Goal: Task Accomplishment & Management: Use online tool/utility

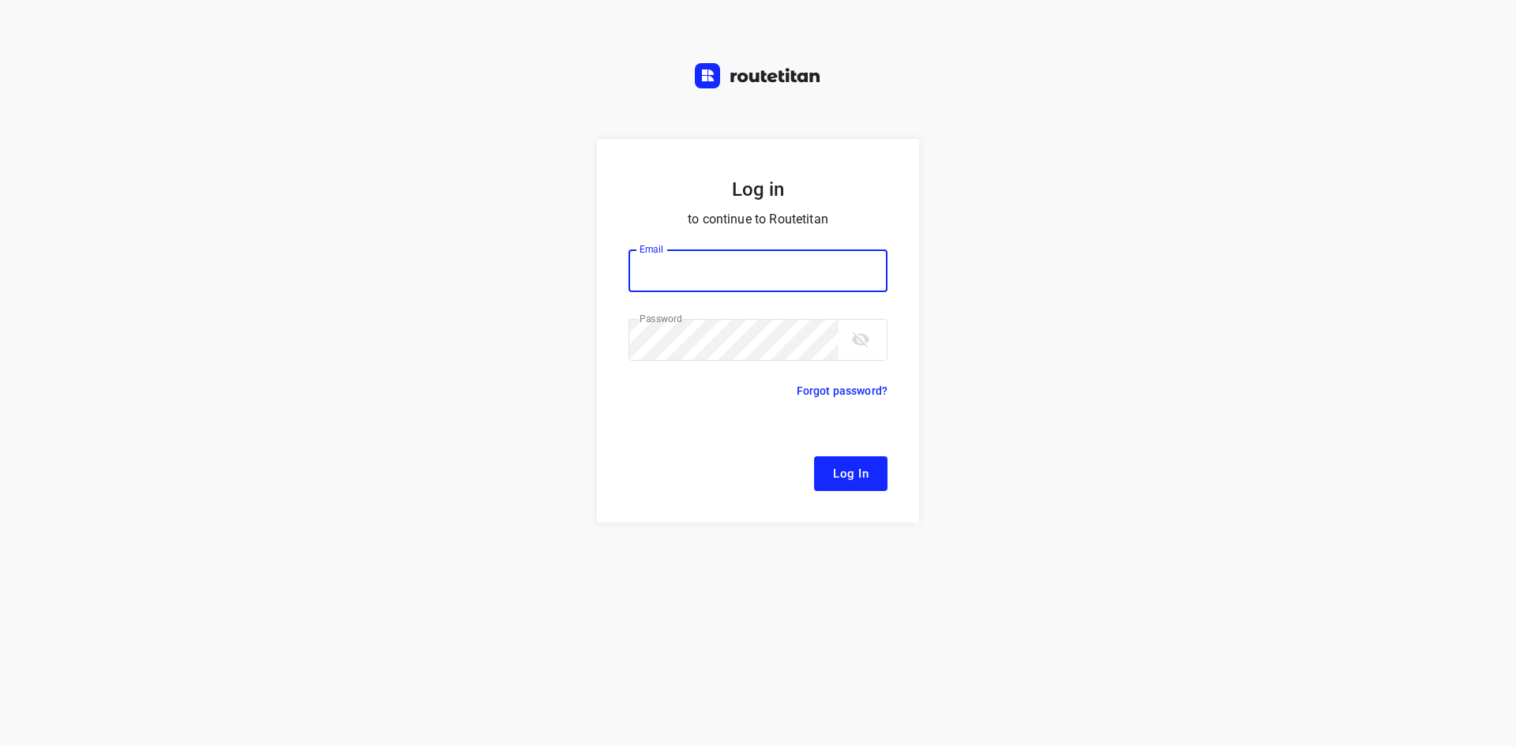
type input "[EMAIL_ADDRESS][DOMAIN_NAME]"
click at [860, 474] on span "Log In" at bounding box center [851, 473] width 36 height 21
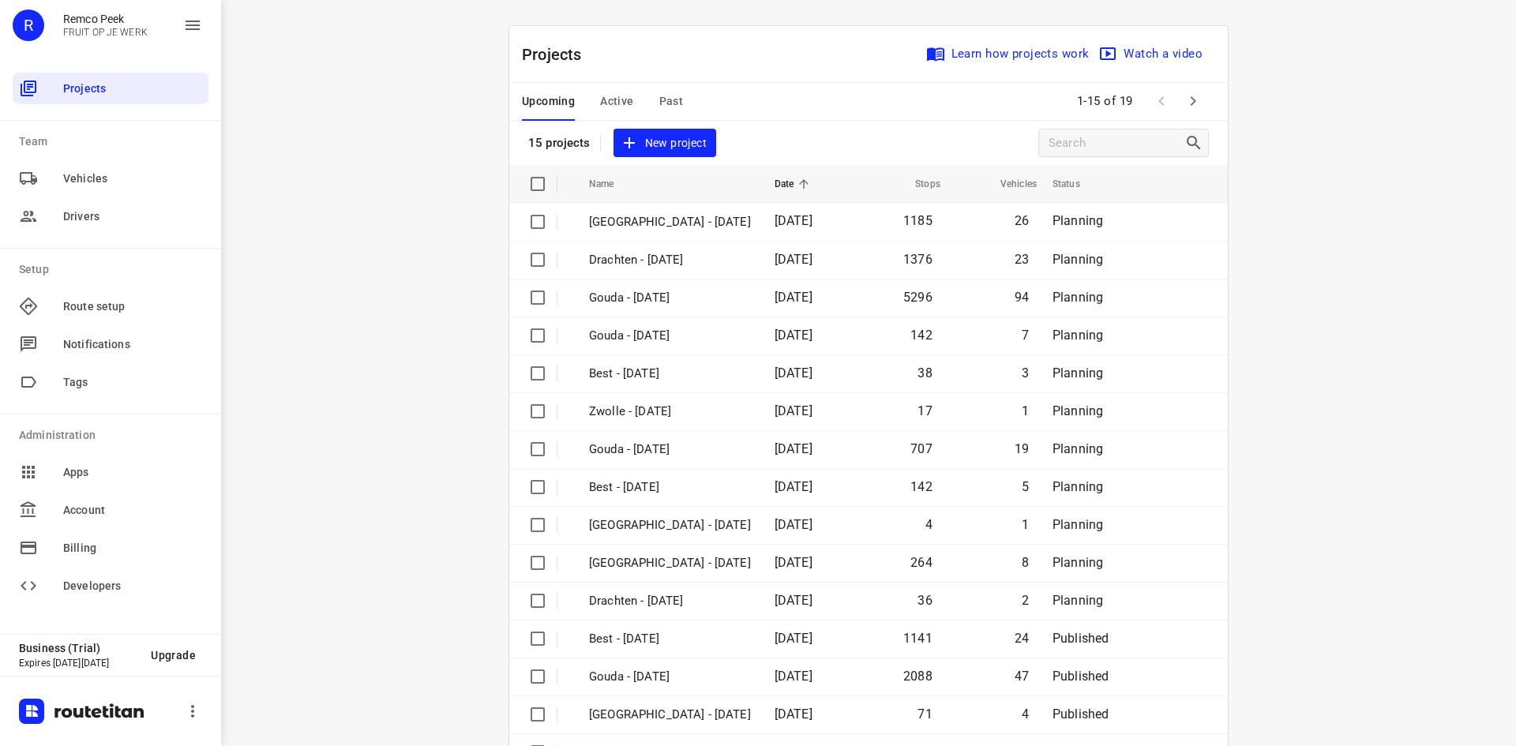
click at [606, 105] on span "Active" at bounding box center [616, 102] width 33 height 20
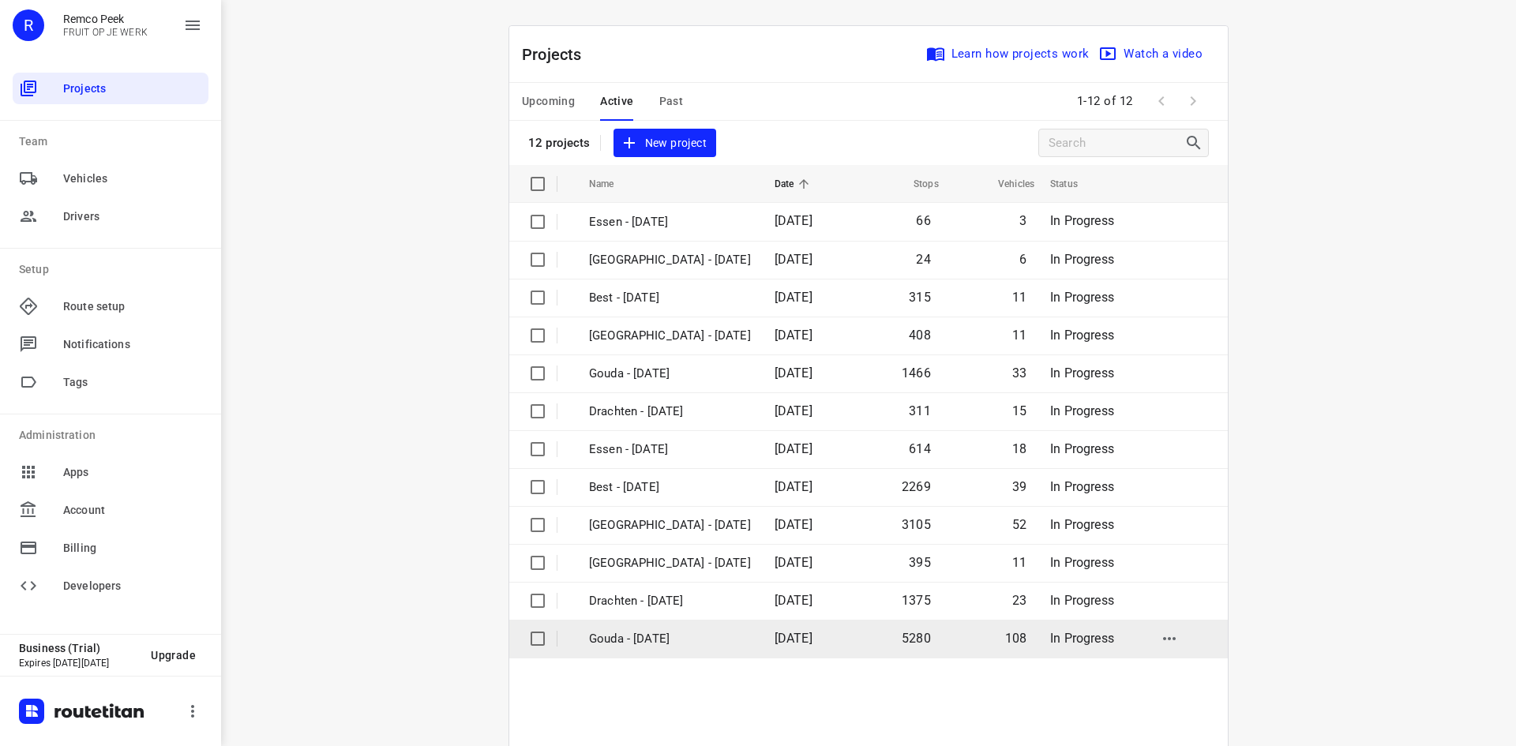
click at [675, 636] on p "Gouda - [DATE]" at bounding box center [670, 639] width 162 height 18
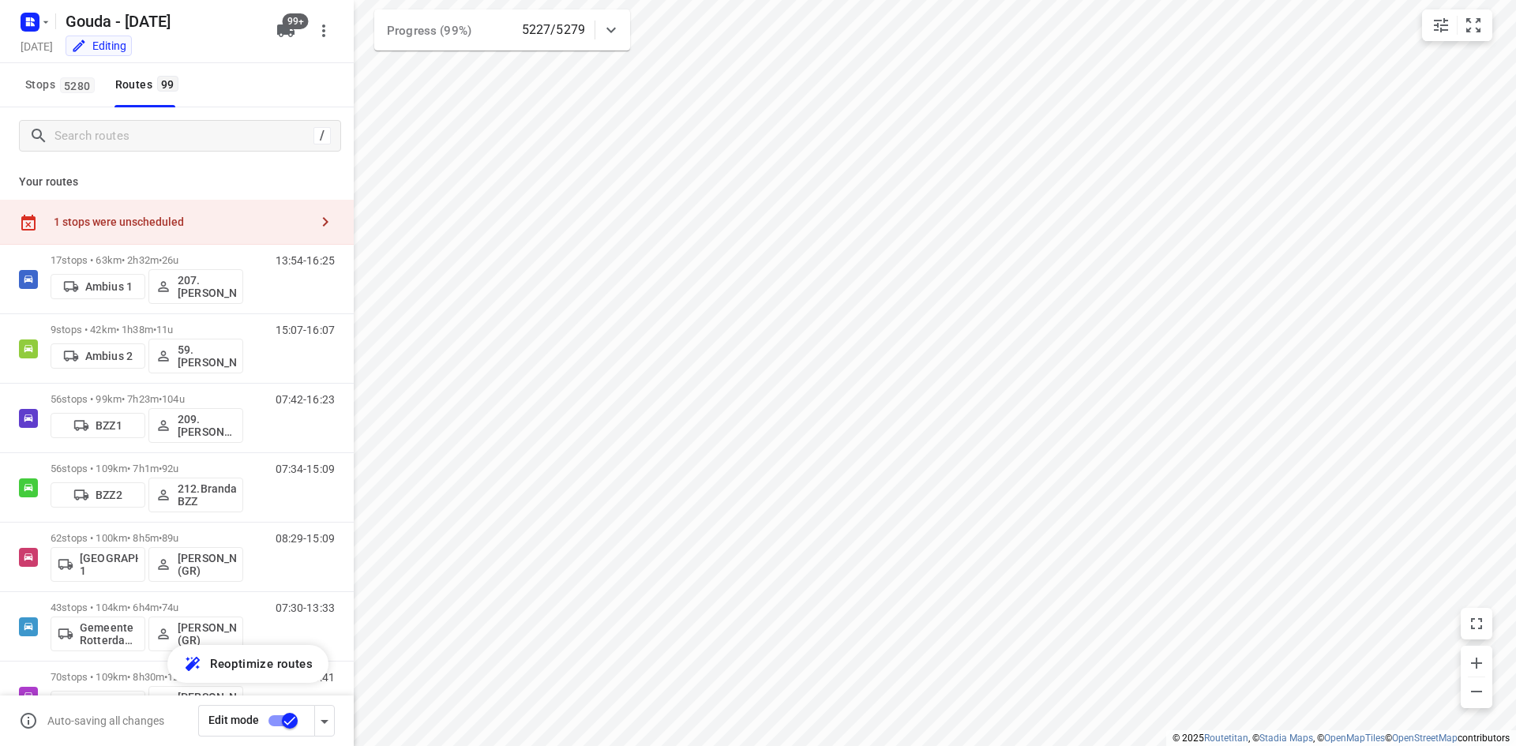
checkbox input "true"
click at [131, 146] on input "Search routes" at bounding box center [183, 136] width 257 height 24
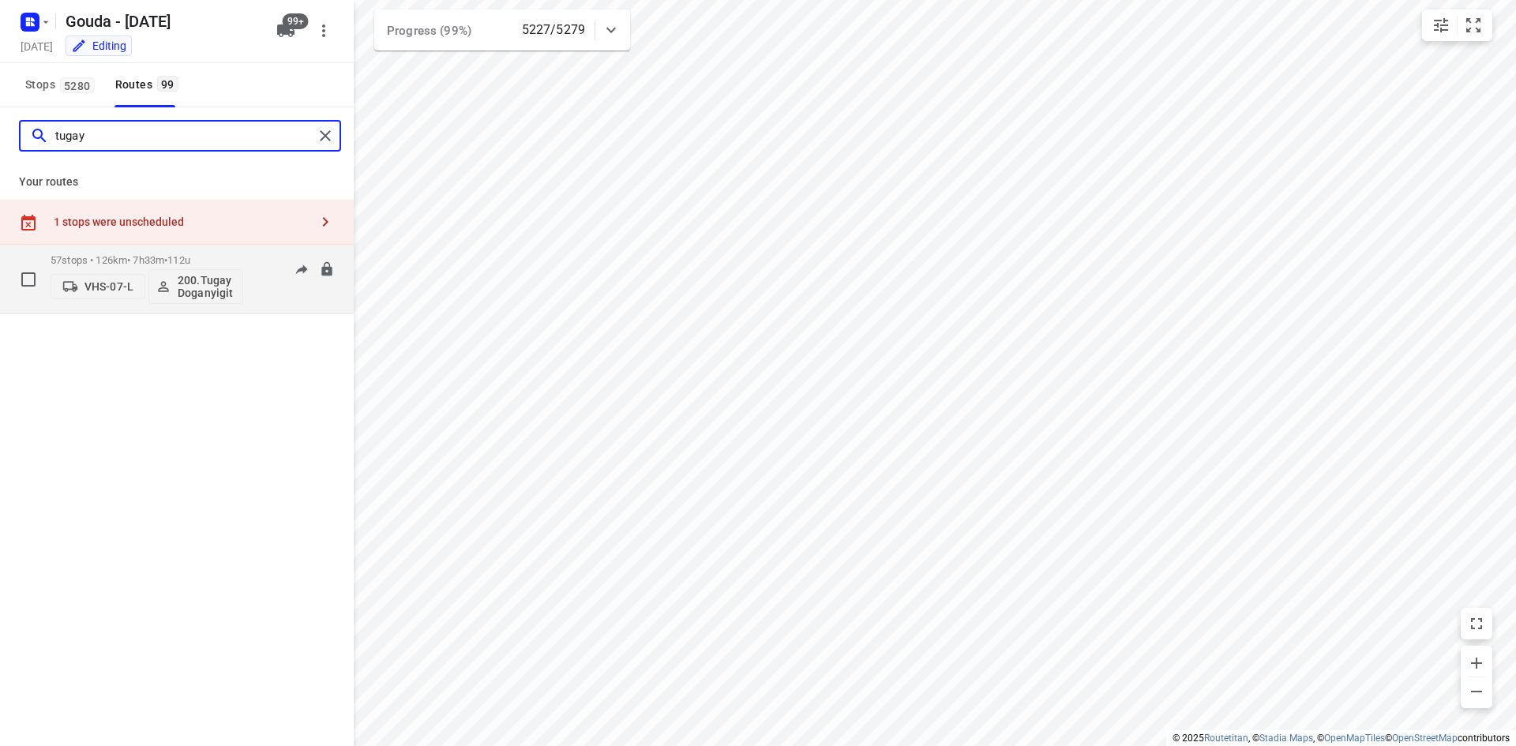
type input "tugay"
click at [250, 251] on div "57 stops • 126km • 7h33m • 112u VHS-07-L 200.[PERSON_NAME] 06:10-12:25" at bounding box center [202, 279] width 303 height 66
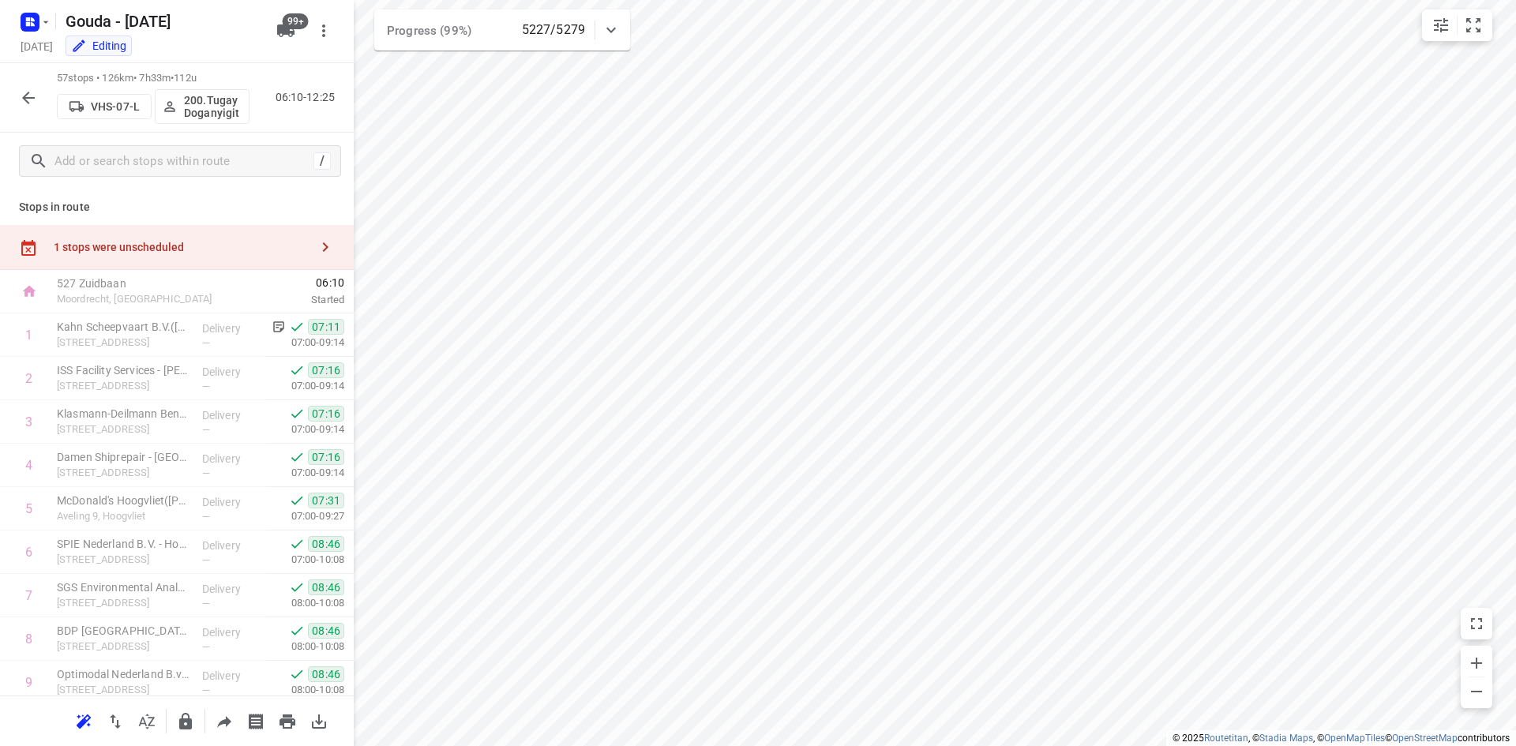
click at [30, 88] on icon "button" at bounding box center [28, 97] width 19 height 19
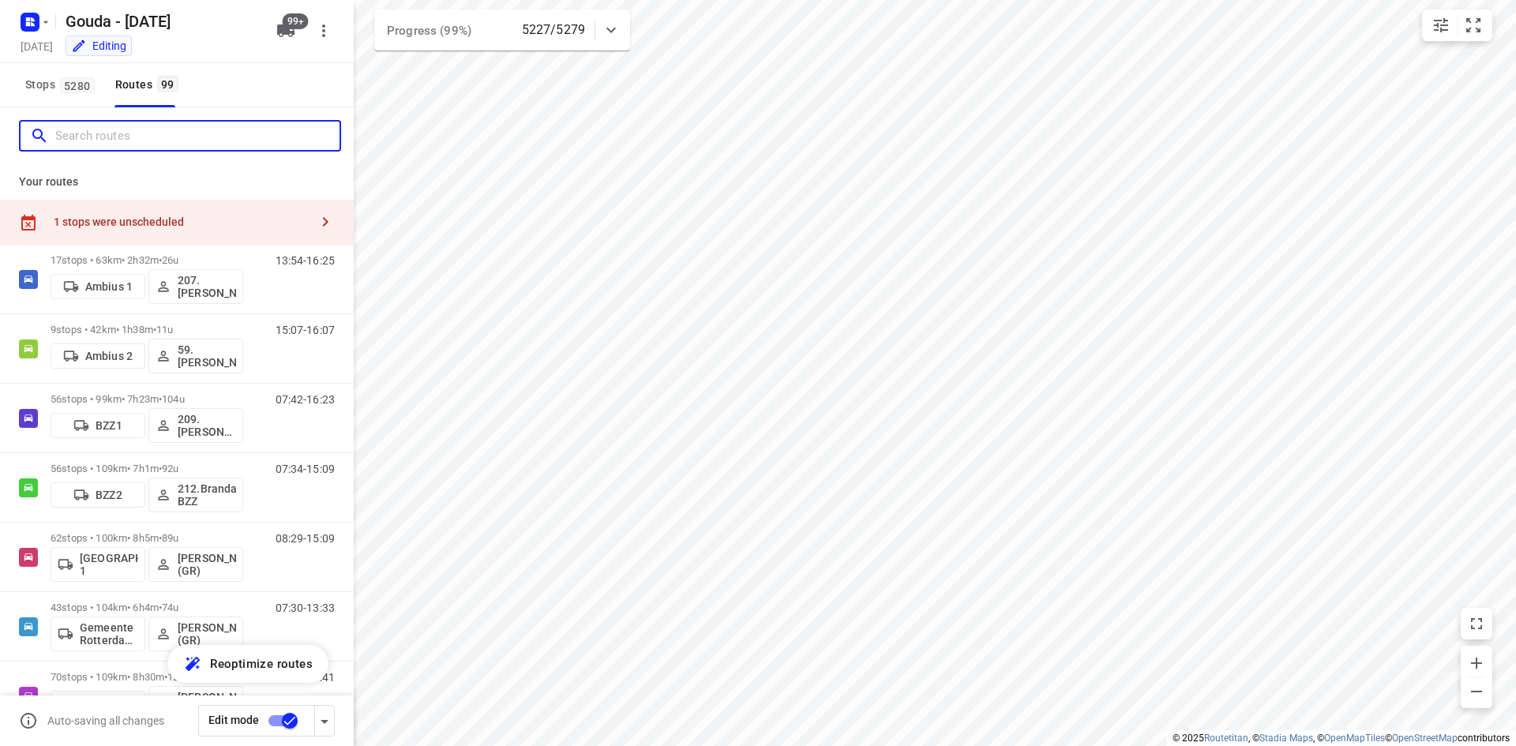
click at [148, 134] on input "Search routes" at bounding box center [197, 136] width 284 height 24
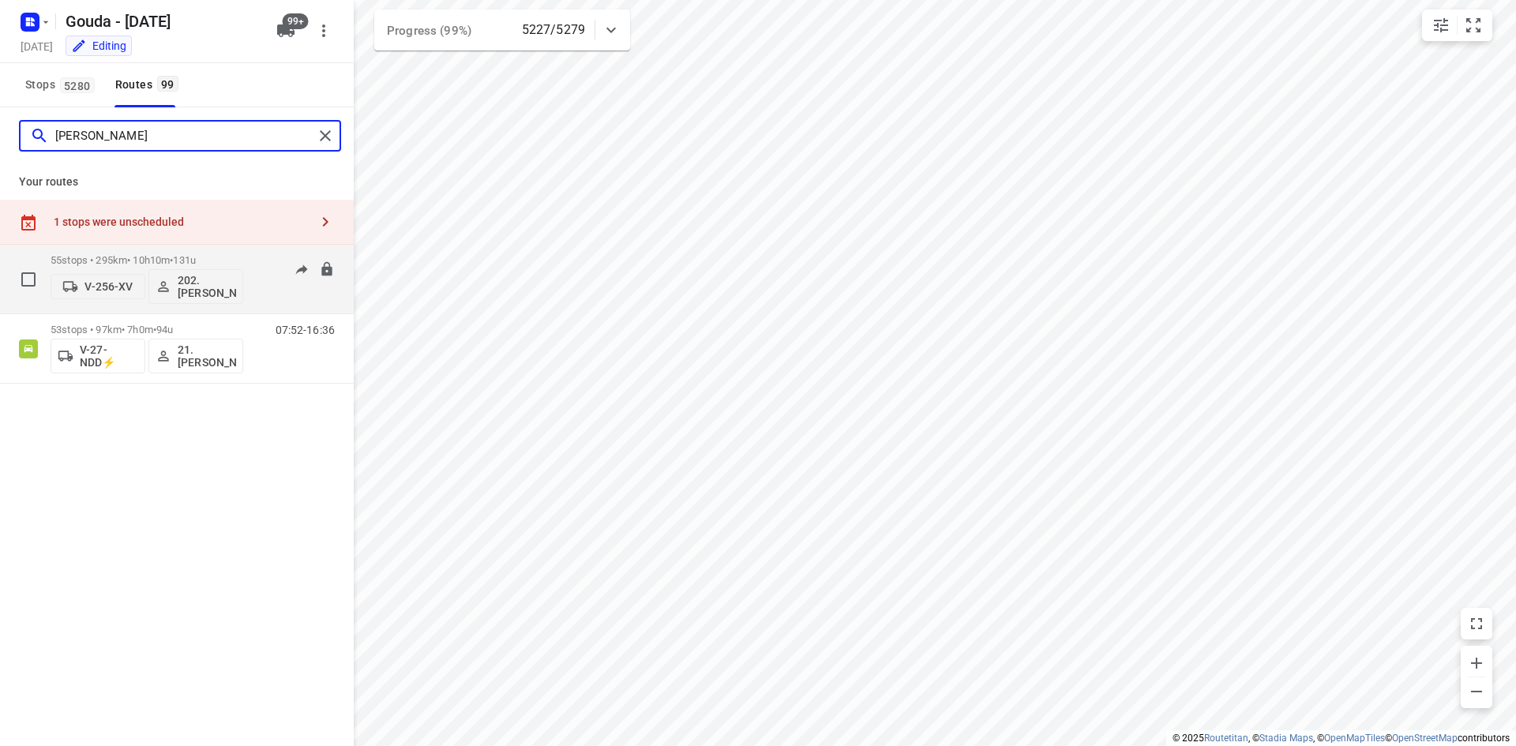
type input "[PERSON_NAME]"
click at [173, 256] on span "•" at bounding box center [171, 260] width 3 height 12
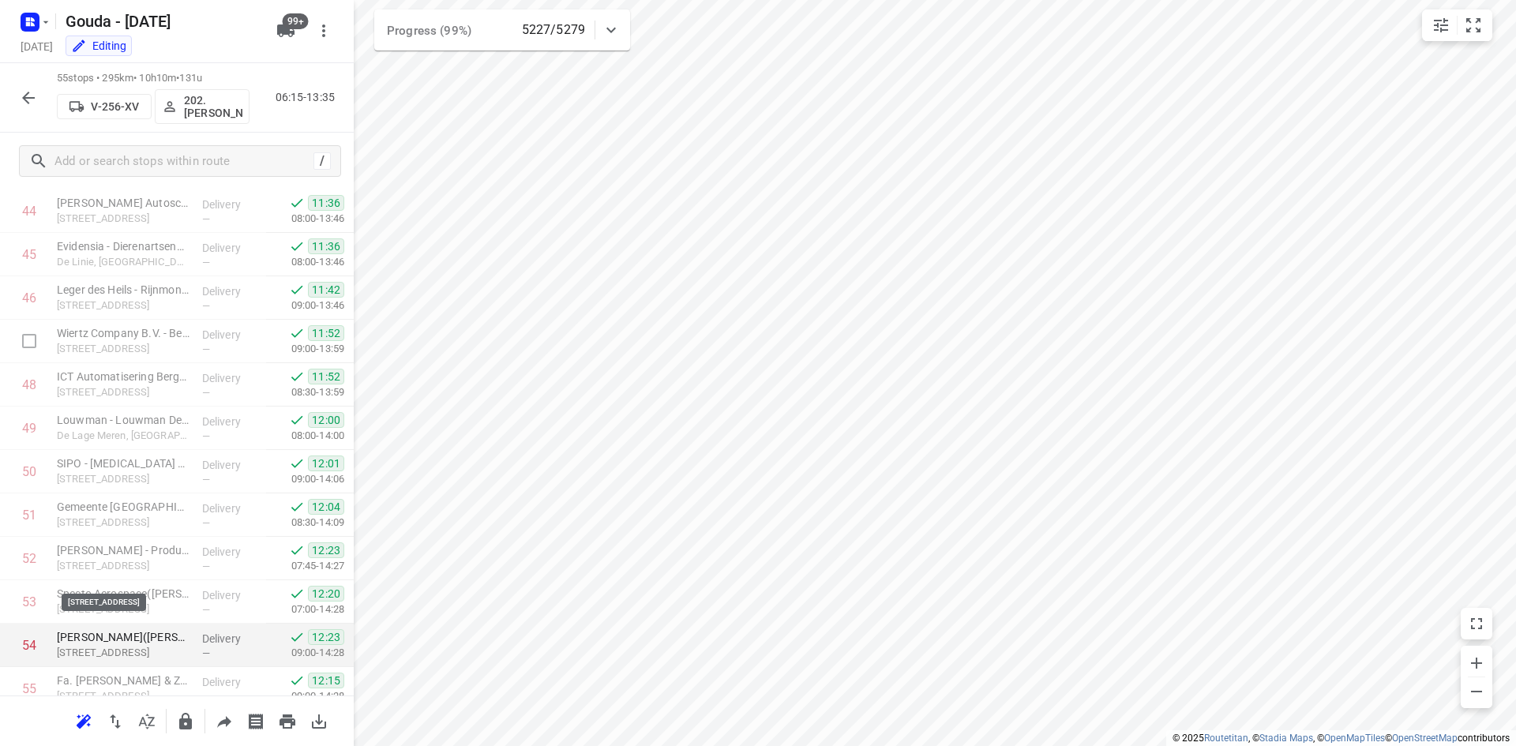
scroll to position [2050, 0]
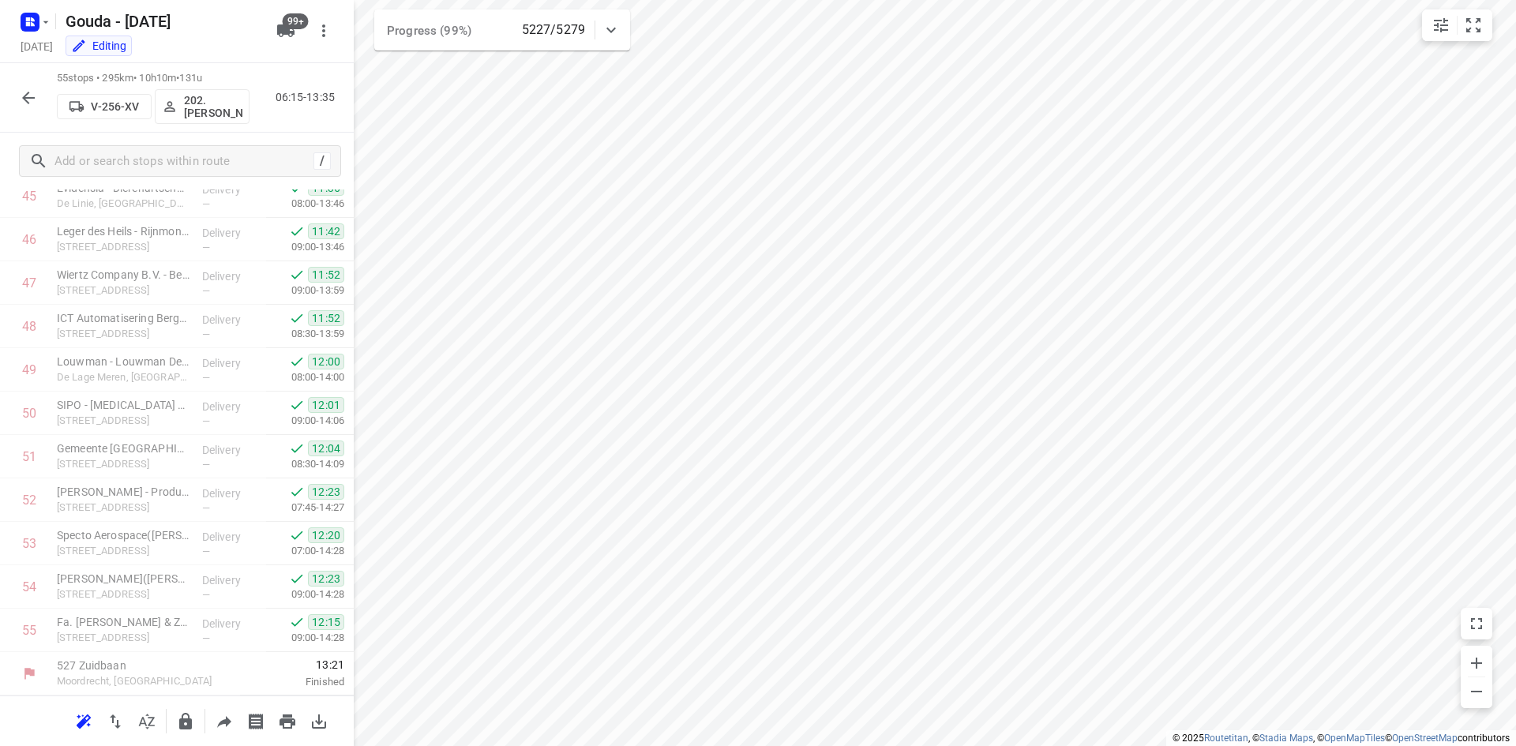
click at [34, 88] on icon "button" at bounding box center [28, 97] width 19 height 19
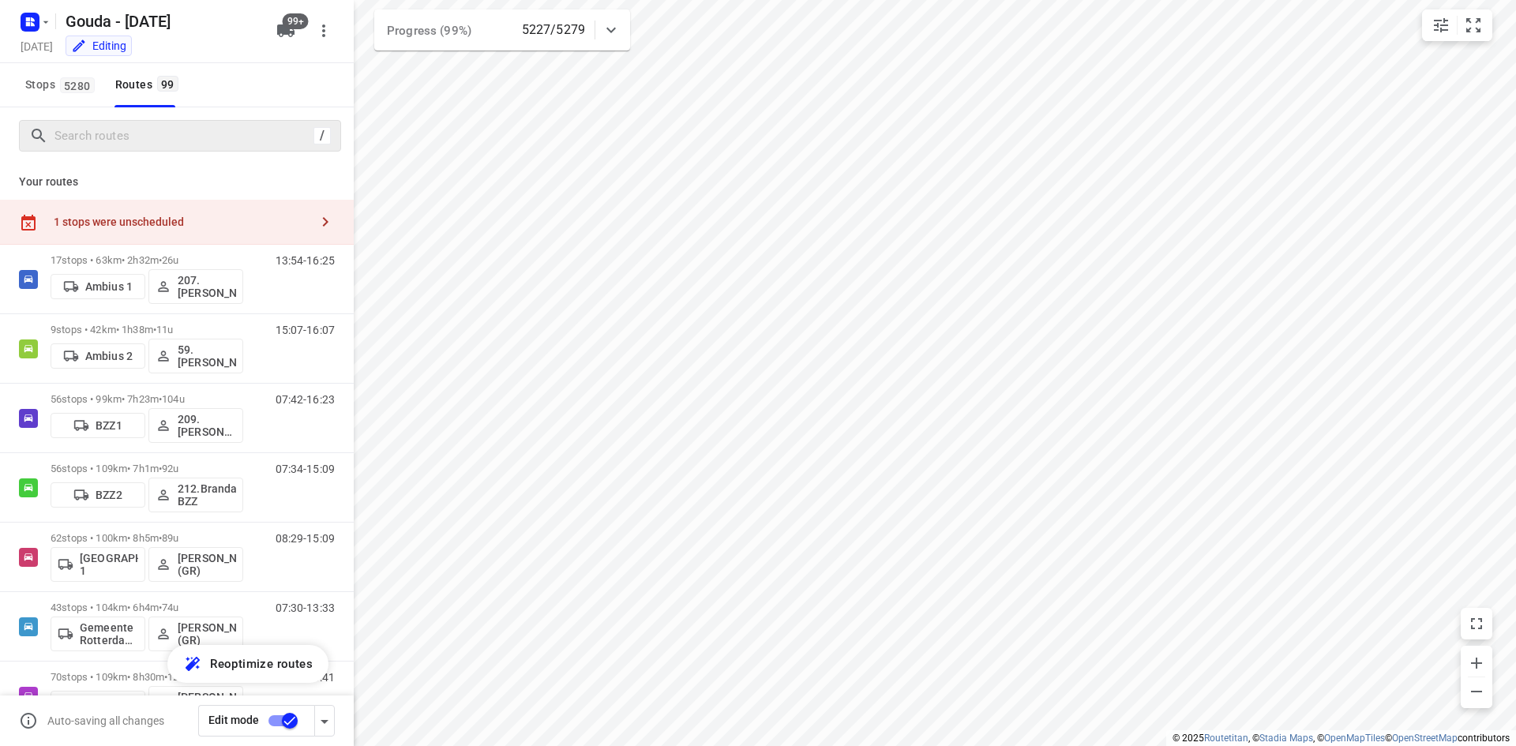
drag, startPoint x: 111, startPoint y: 152, endPoint x: 131, endPoint y: 134, distance: 27.4
click at [114, 151] on div "/" at bounding box center [177, 135] width 354 height 57
click at [133, 130] on input "Search routes" at bounding box center [183, 136] width 257 height 24
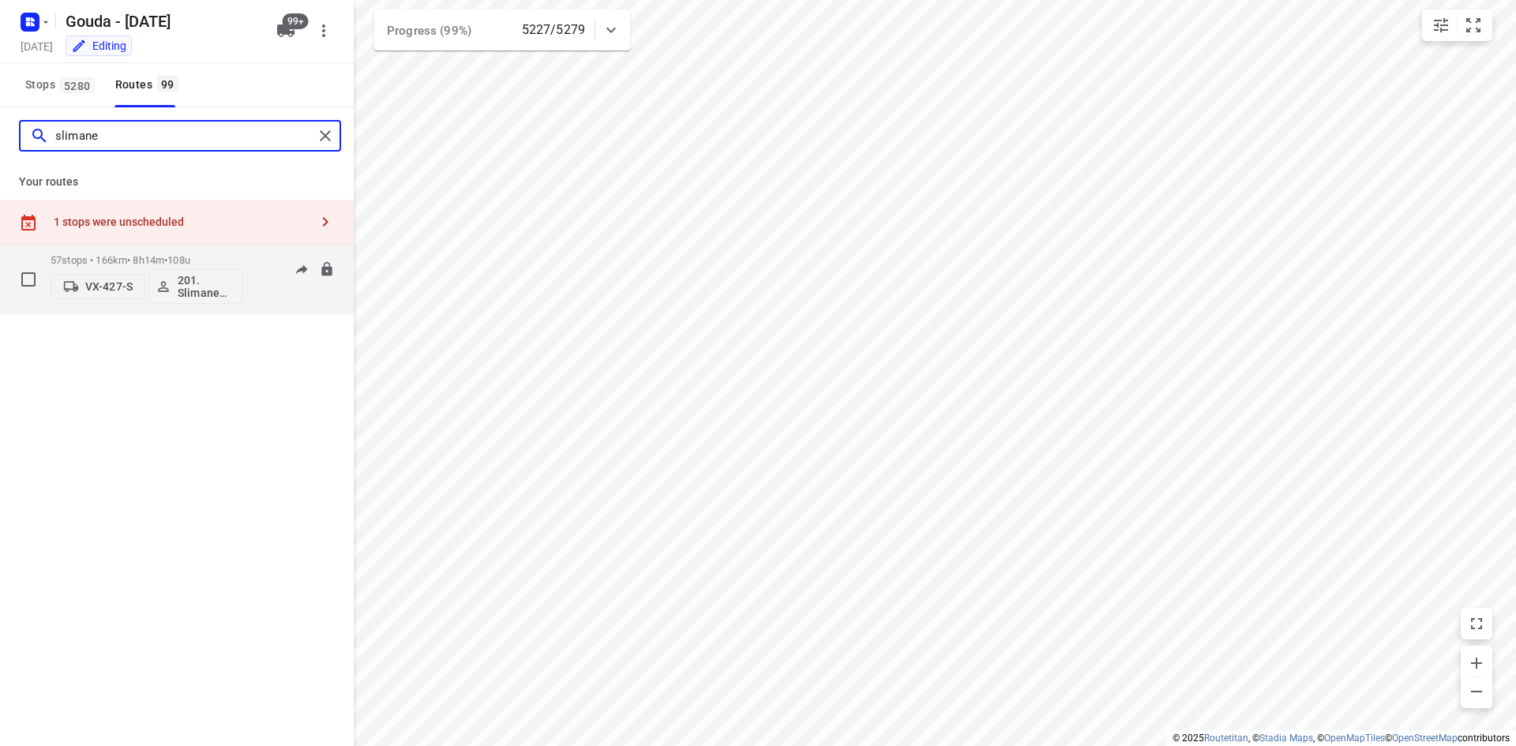
type input "slimane"
click at [213, 248] on div "57 stops • 166km • 8h14m • 108u VX-427-S 201. [PERSON_NAME]" at bounding box center [147, 279] width 193 height 66
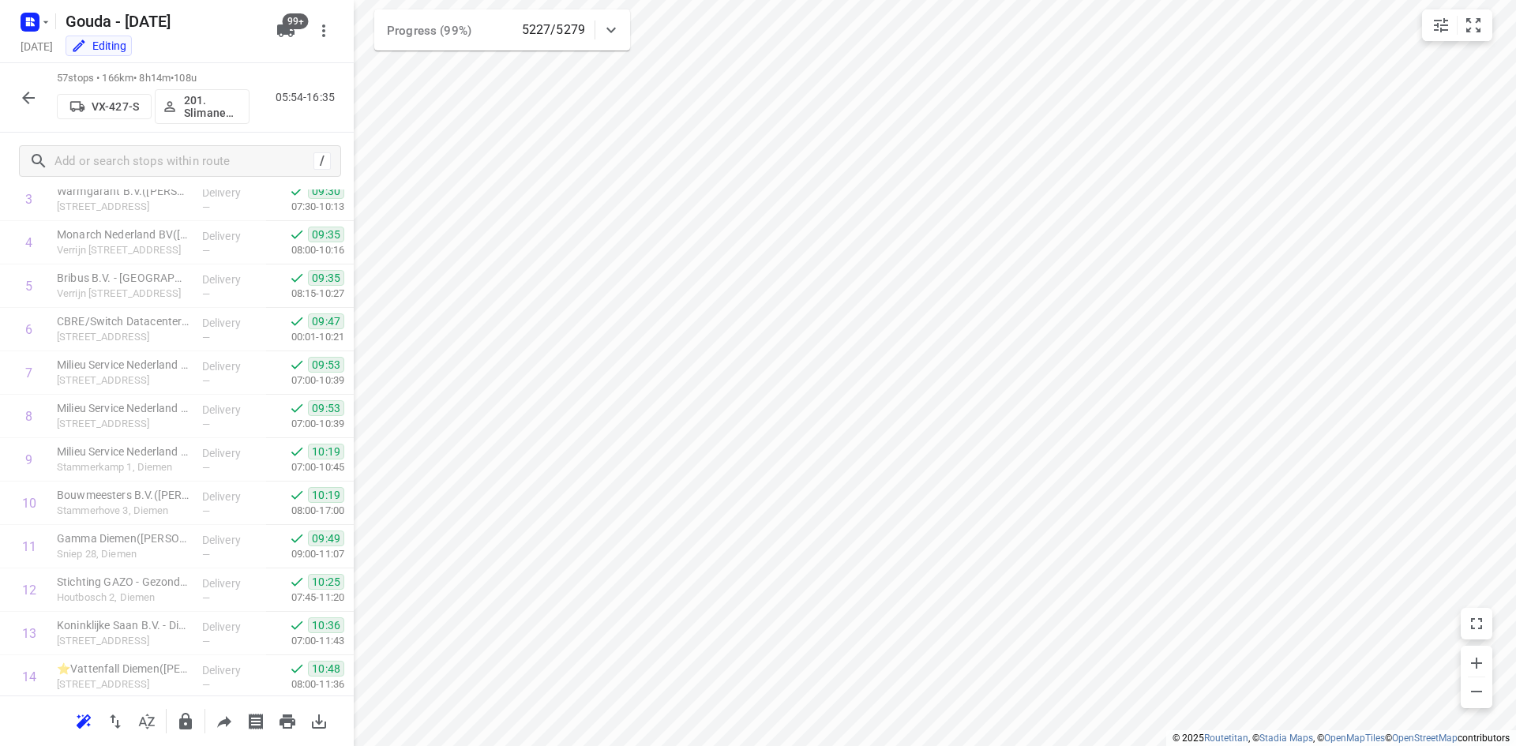
scroll to position [0, 0]
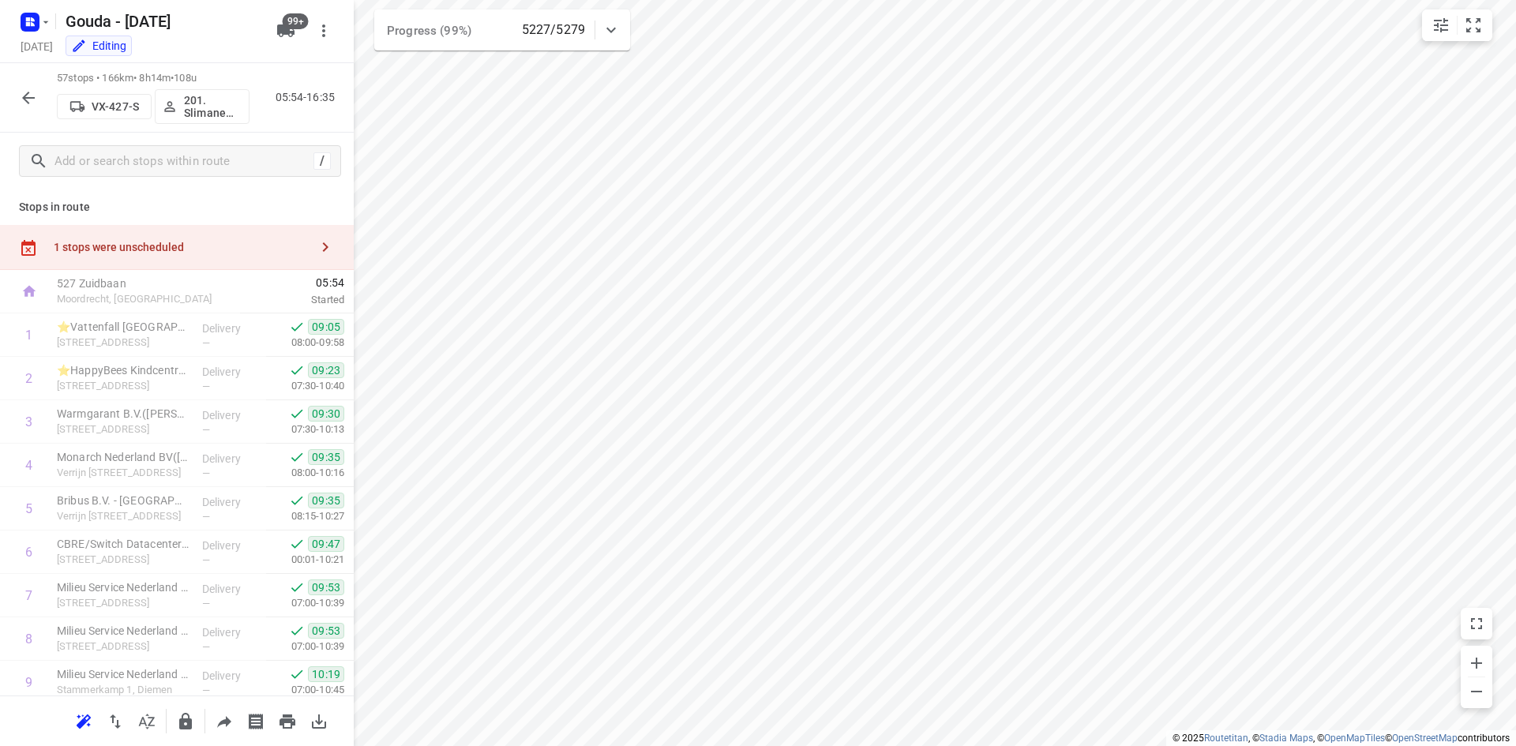
click at [24, 105] on icon "button" at bounding box center [28, 97] width 19 height 19
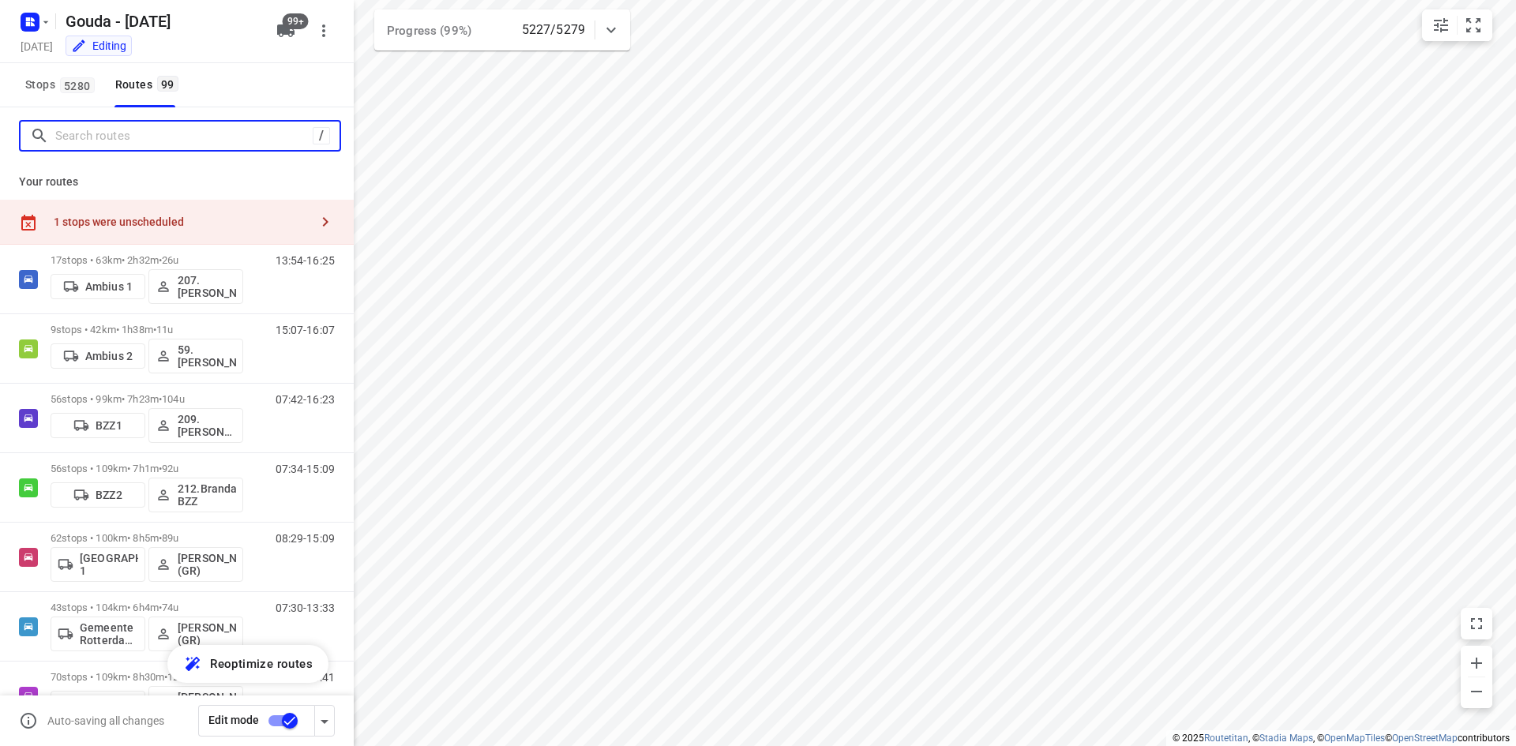
click at [134, 141] on input "Search routes" at bounding box center [183, 136] width 257 height 24
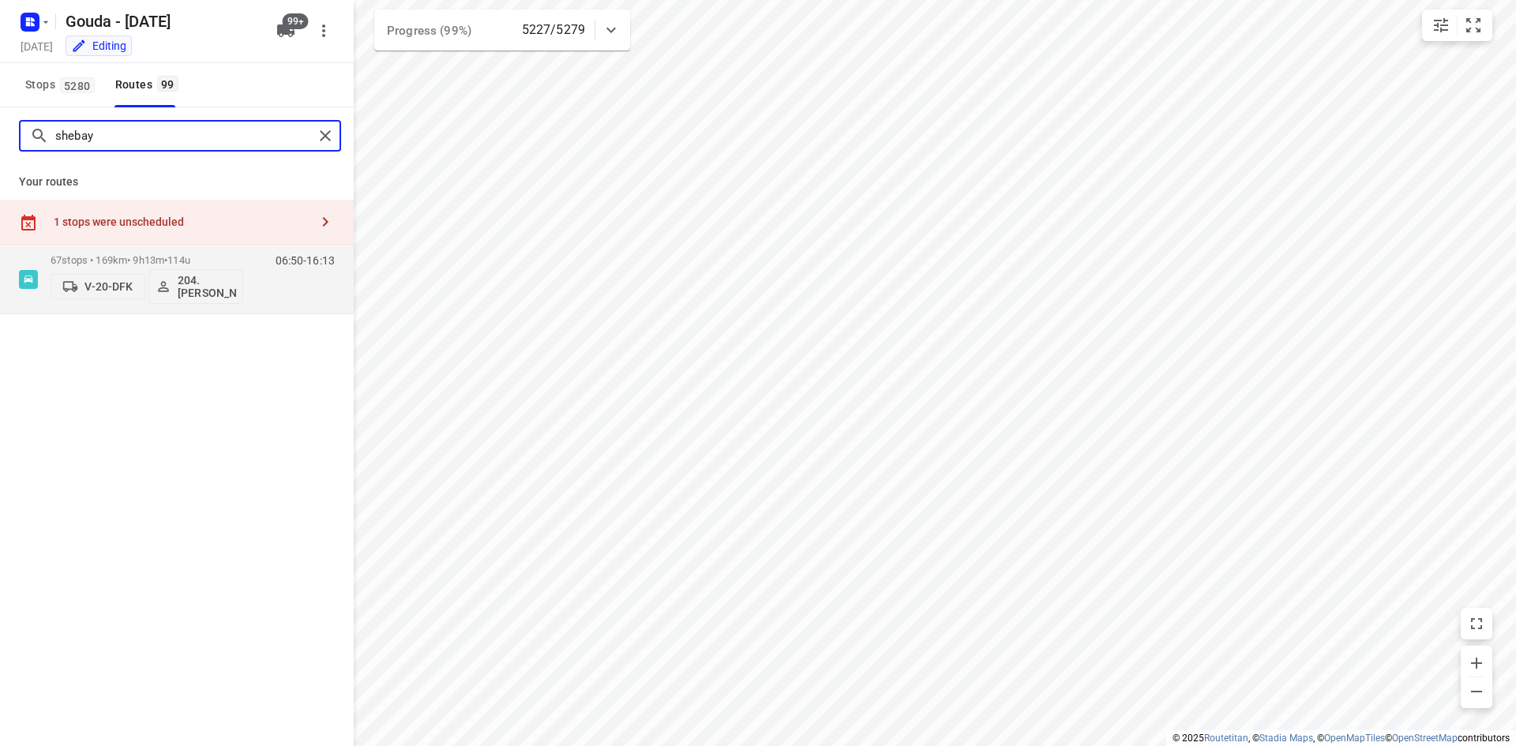
drag, startPoint x: 117, startPoint y: 138, endPoint x: 36, endPoint y: 125, distance: 81.6
click at [36, 126] on div "shebay" at bounding box center [171, 136] width 283 height 24
drag, startPoint x: 112, startPoint y: 135, endPoint x: 95, endPoint y: 129, distance: 18.2
click at [111, 133] on input "anouar" at bounding box center [184, 136] width 258 height 24
drag, startPoint x: 95, startPoint y: 129, endPoint x: 43, endPoint y: 127, distance: 51.4
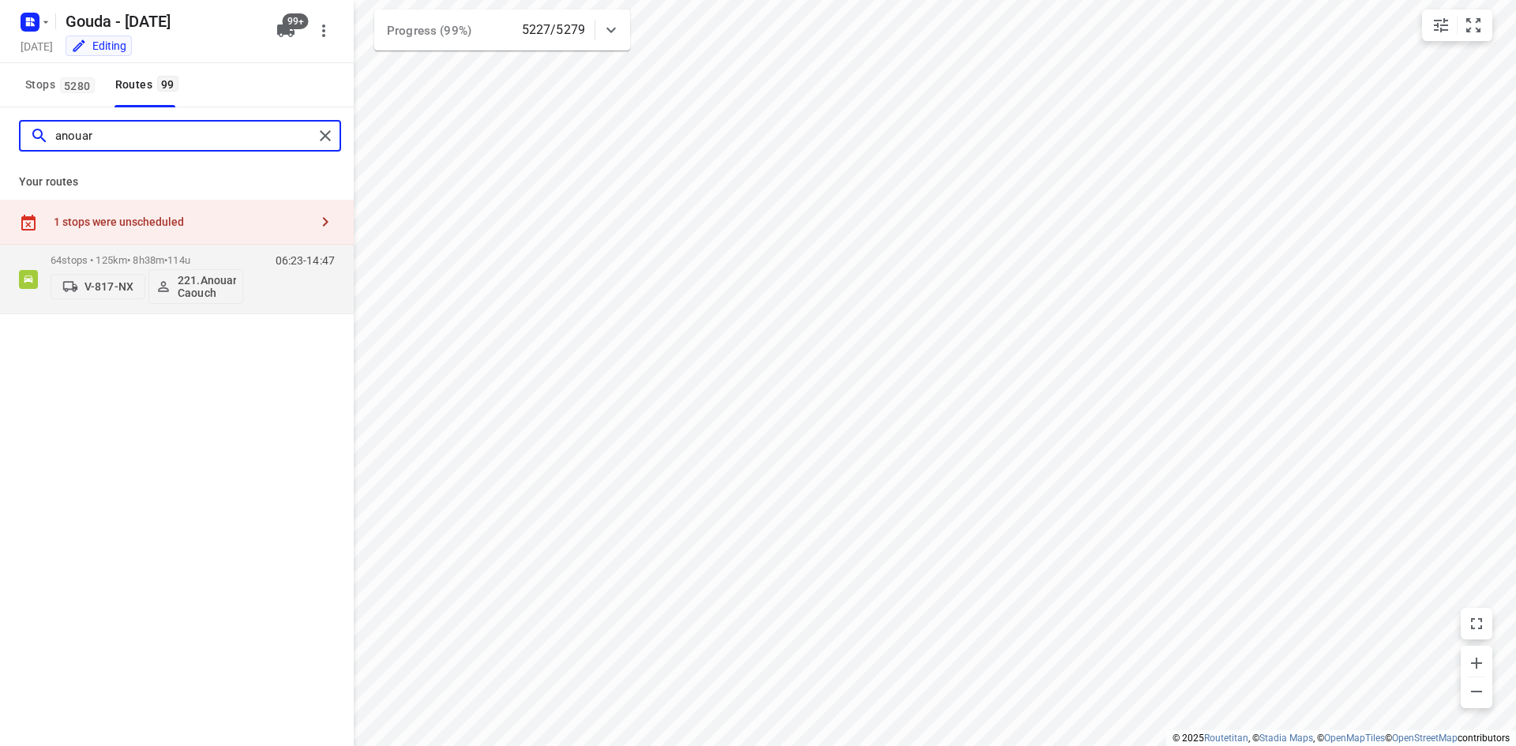
click at [44, 127] on div "anouar" at bounding box center [171, 136] width 283 height 24
type input "janc"
click at [286, 284] on div "07:29-15:03" at bounding box center [295, 283] width 79 height 58
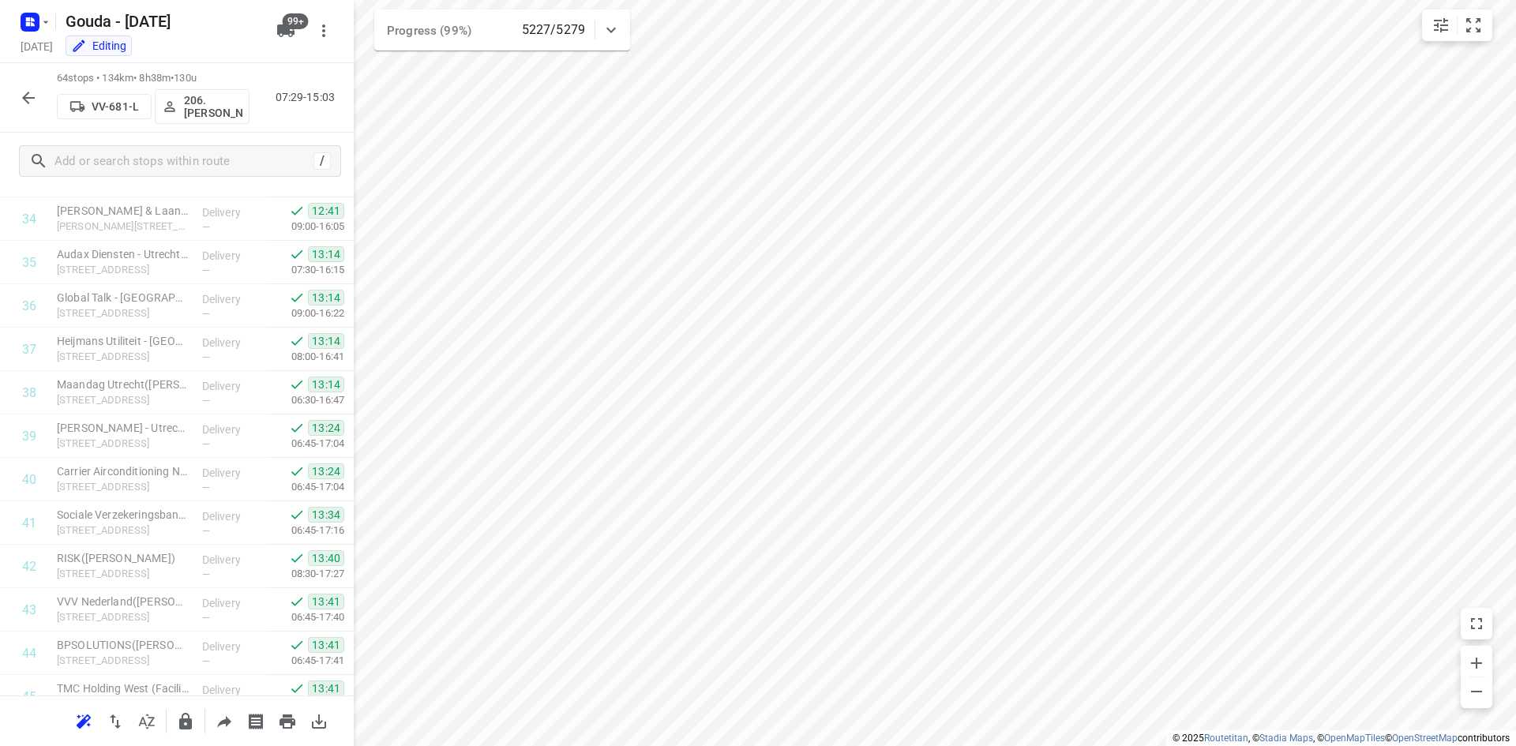
scroll to position [2441, 0]
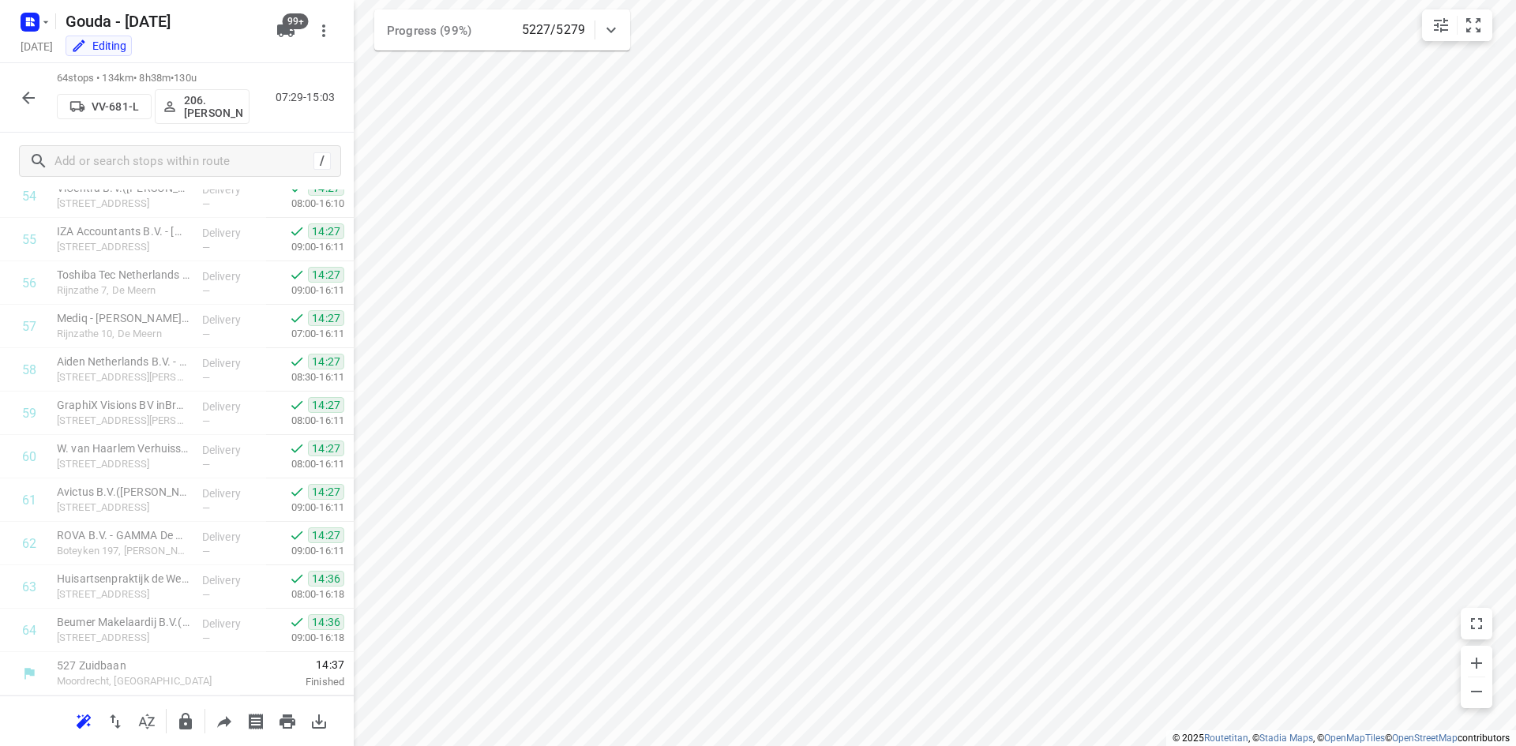
click at [28, 101] on icon "button" at bounding box center [28, 97] width 19 height 19
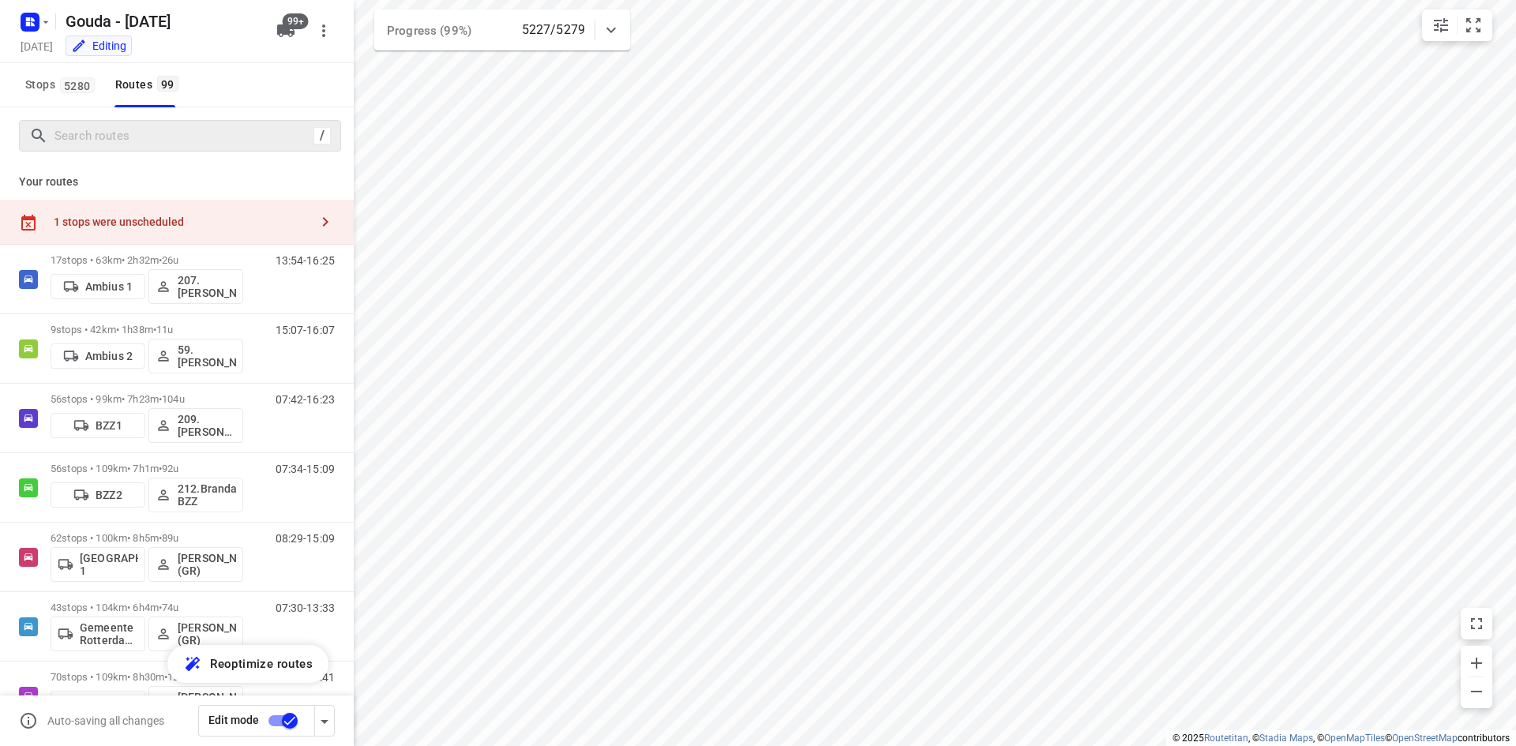
click at [123, 146] on div "/" at bounding box center [180, 136] width 322 height 32
click at [124, 143] on input "Search routes" at bounding box center [197, 136] width 284 height 24
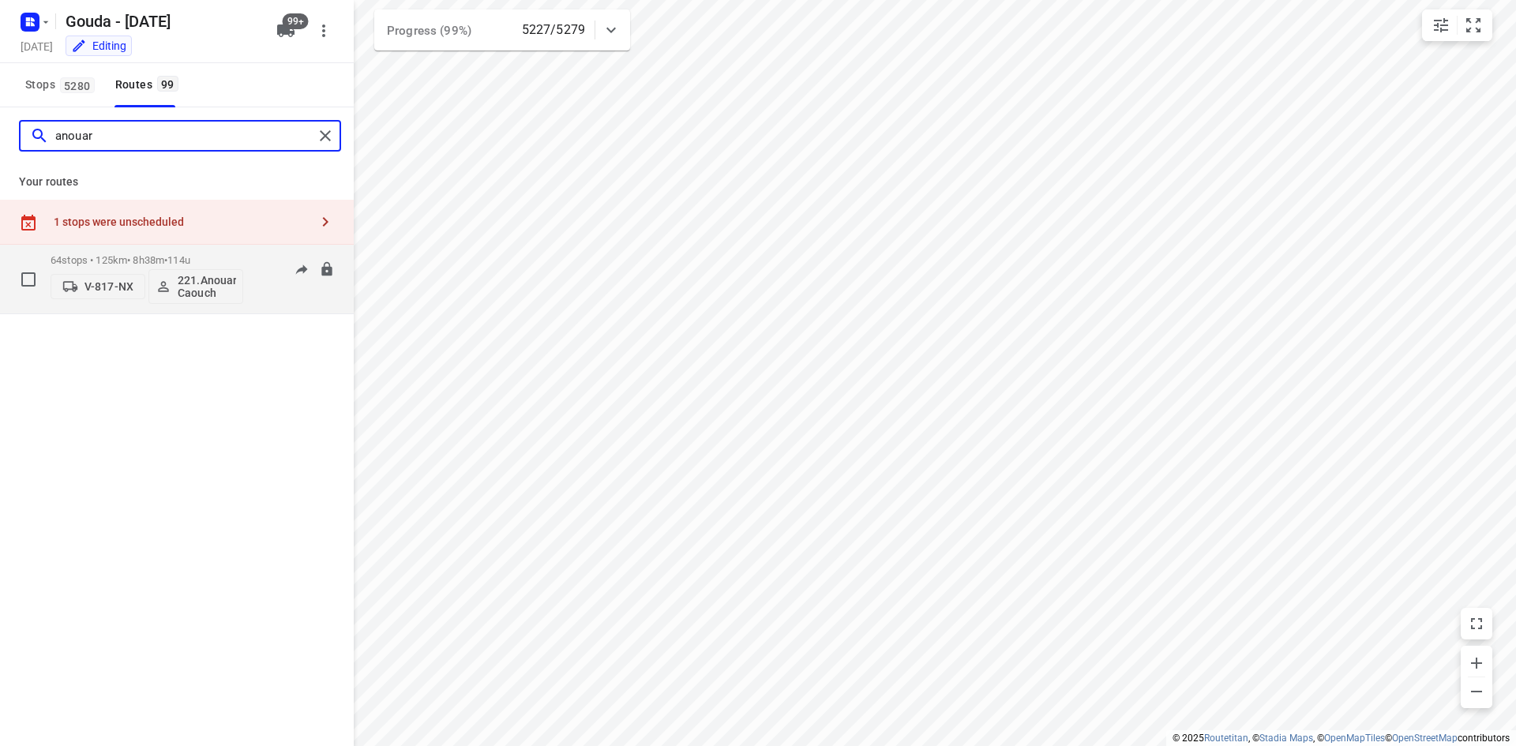
type input "anouar"
click at [152, 250] on div "64 stops • 125km • 8h38m • 114u V-817-NX 221.Anouar Caouch" at bounding box center [147, 279] width 193 height 66
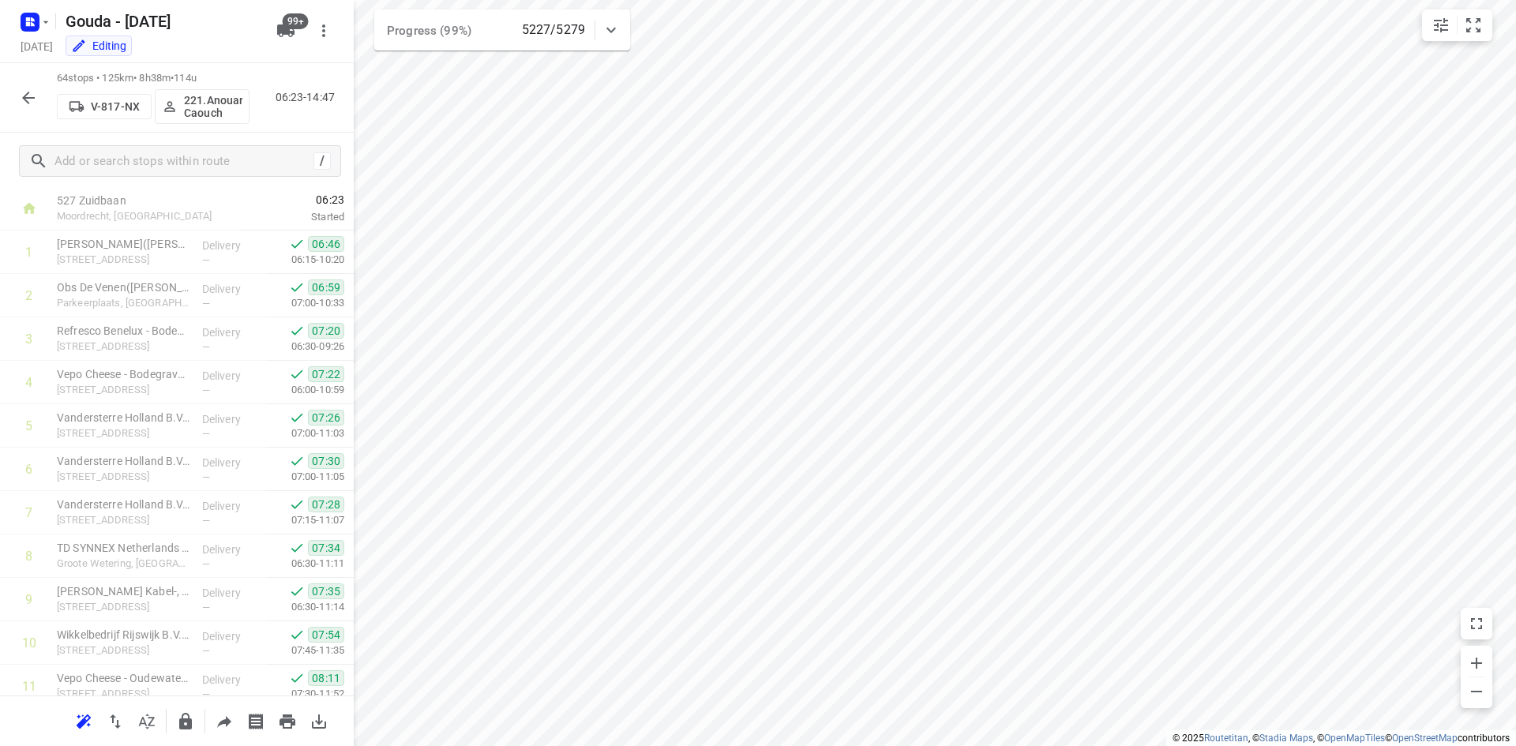
scroll to position [0, 0]
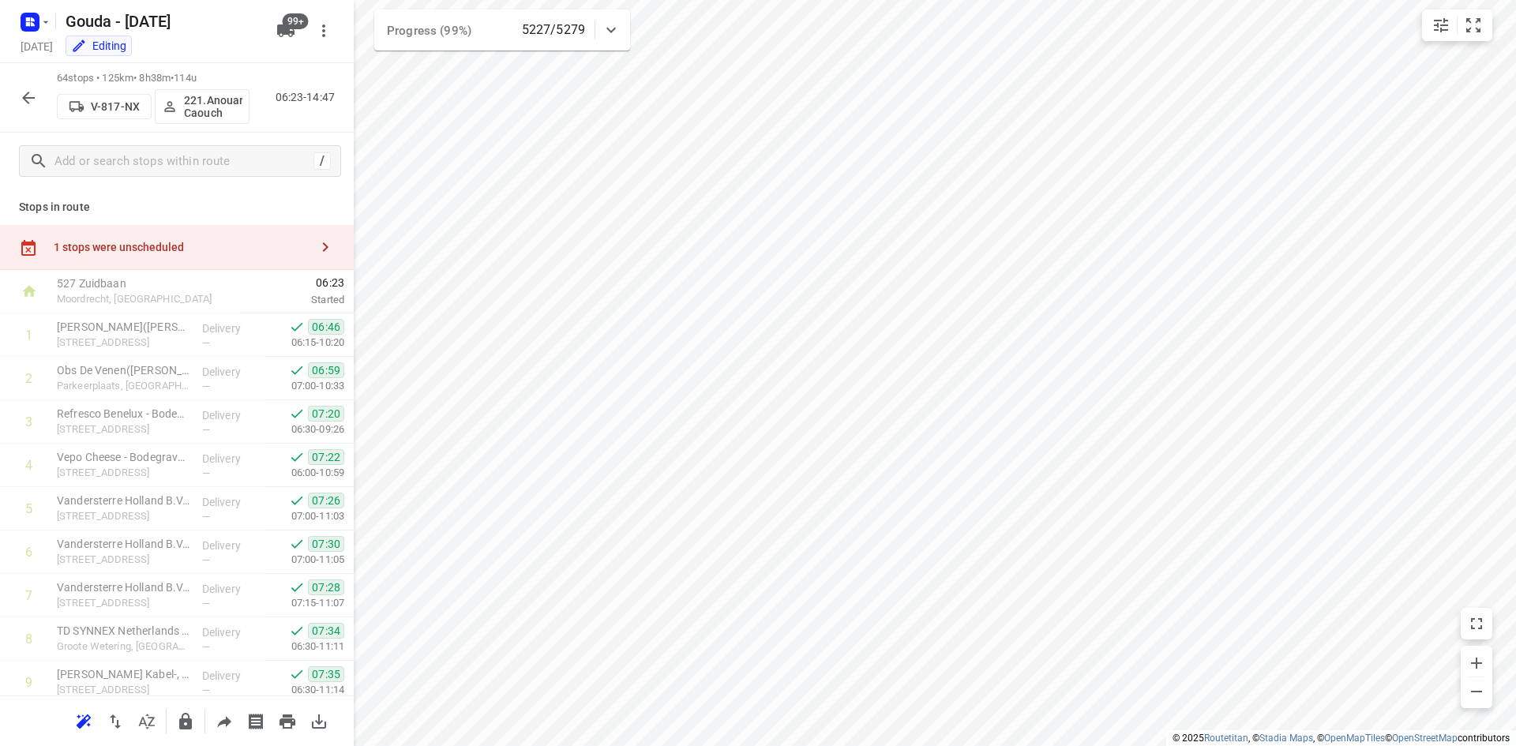
click at [42, 92] on button "button" at bounding box center [29, 98] width 32 height 32
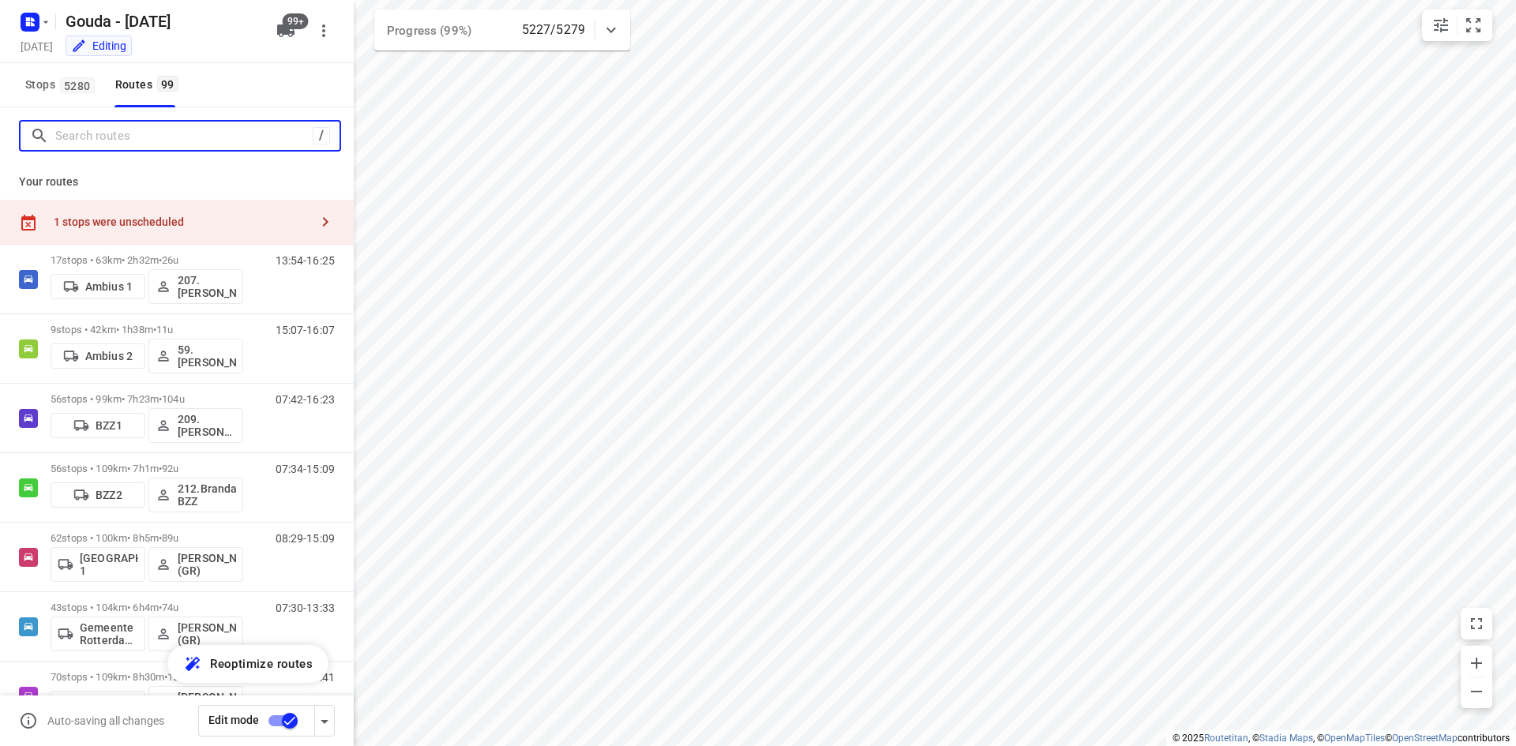
click at [127, 137] on input "Search routes" at bounding box center [183, 136] width 257 height 24
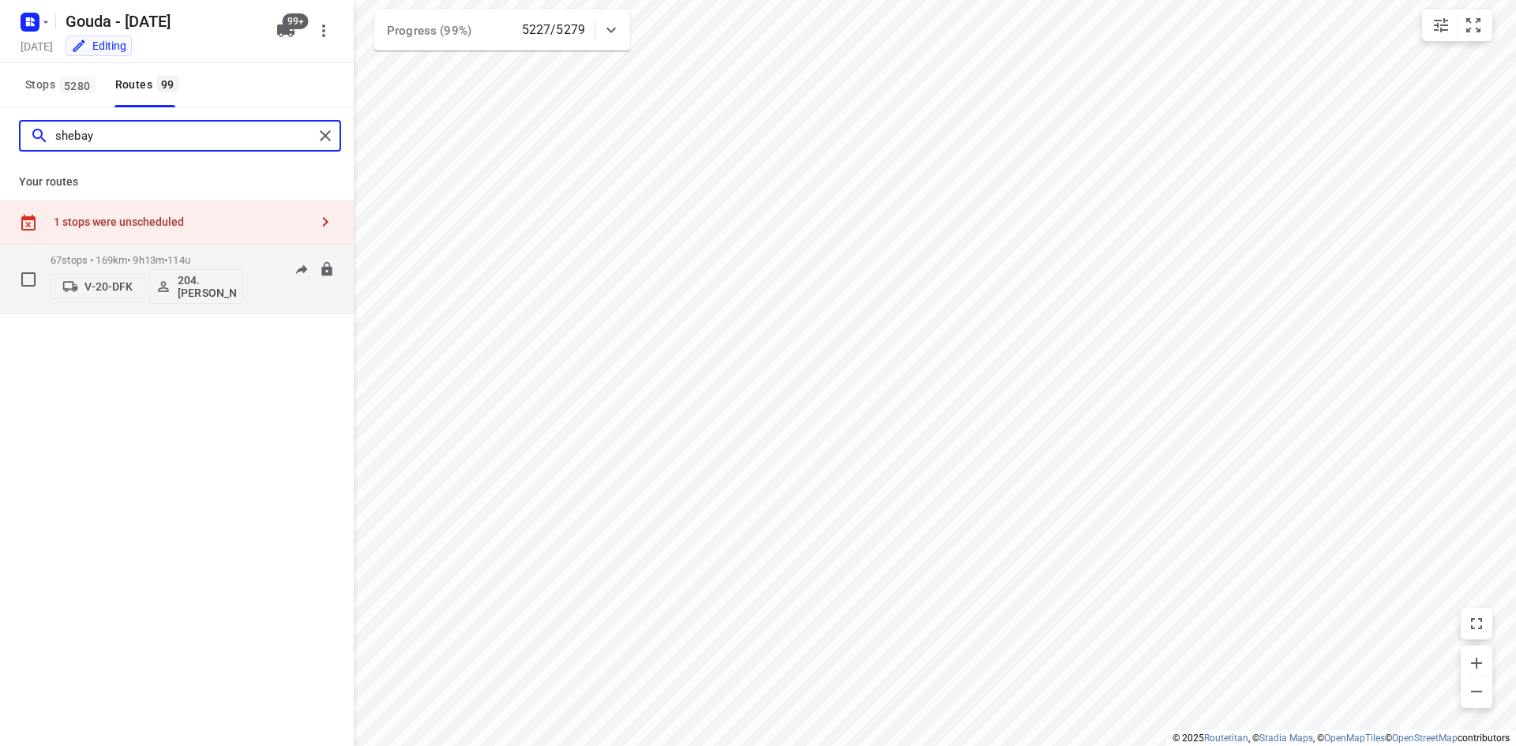
type input "shebay"
click at [116, 253] on div "67 stops • 169km • 9h13m • 114u V-20-DFK 204.[PERSON_NAME]" at bounding box center [147, 279] width 193 height 66
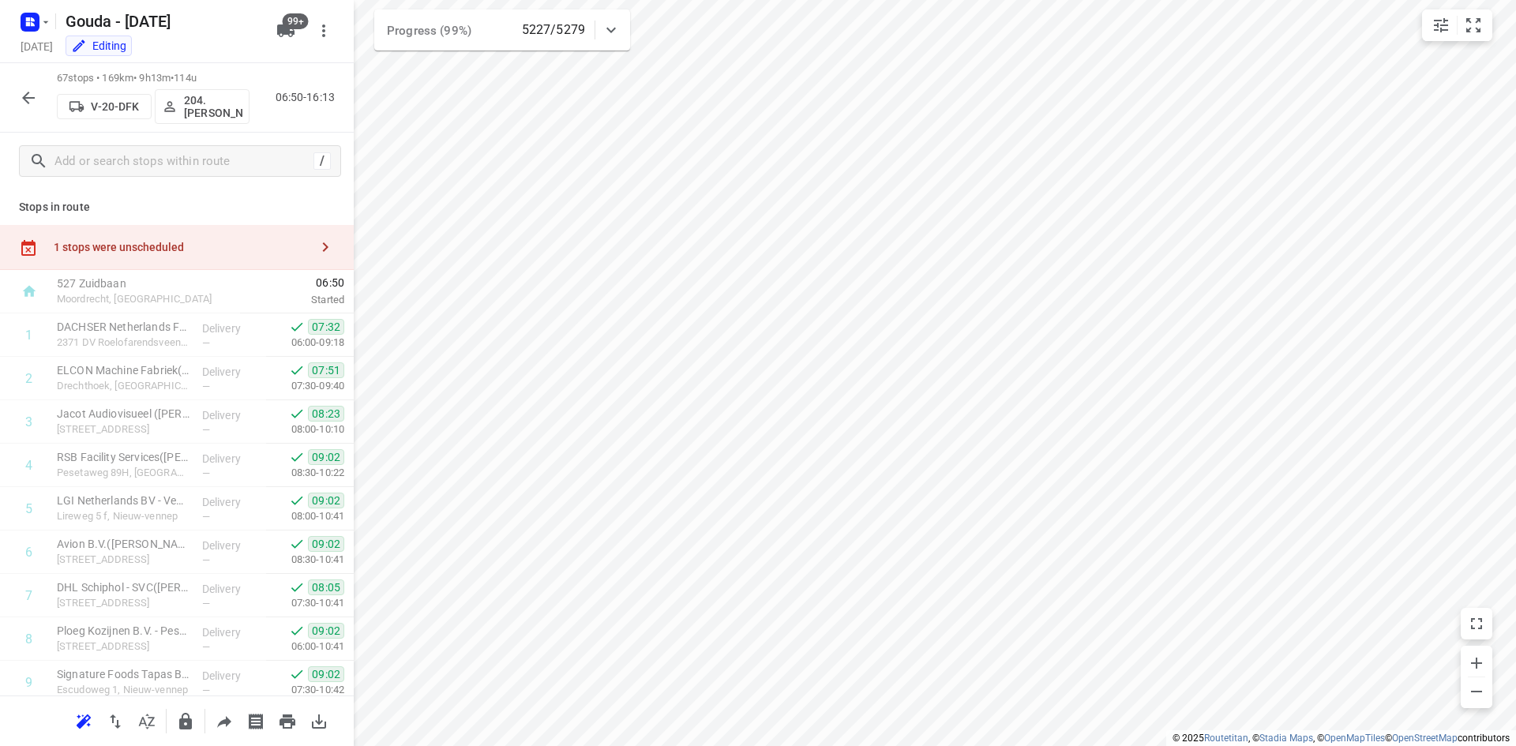
click at [39, 103] on button "button" at bounding box center [29, 98] width 32 height 32
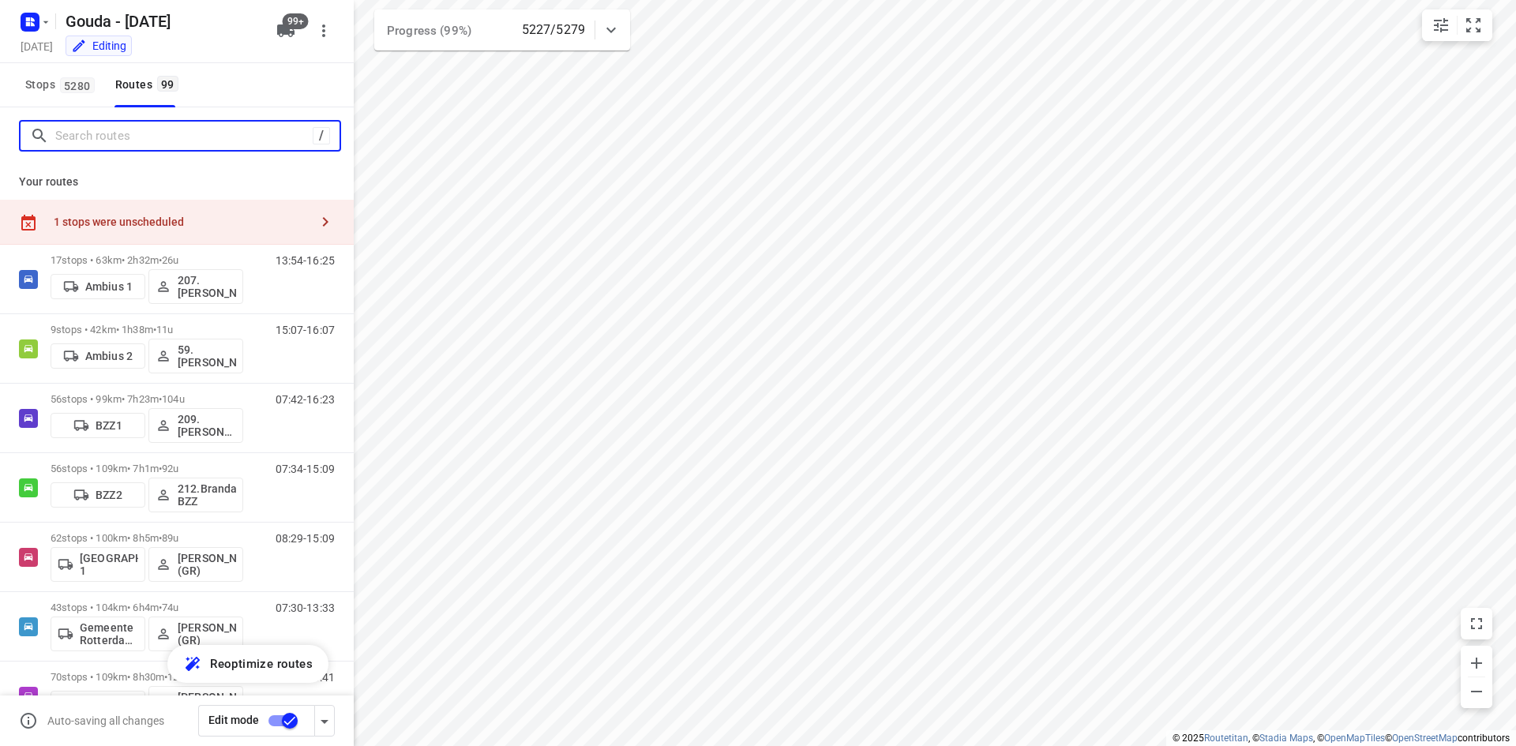
click at [153, 127] on input "Search routes" at bounding box center [183, 136] width 257 height 24
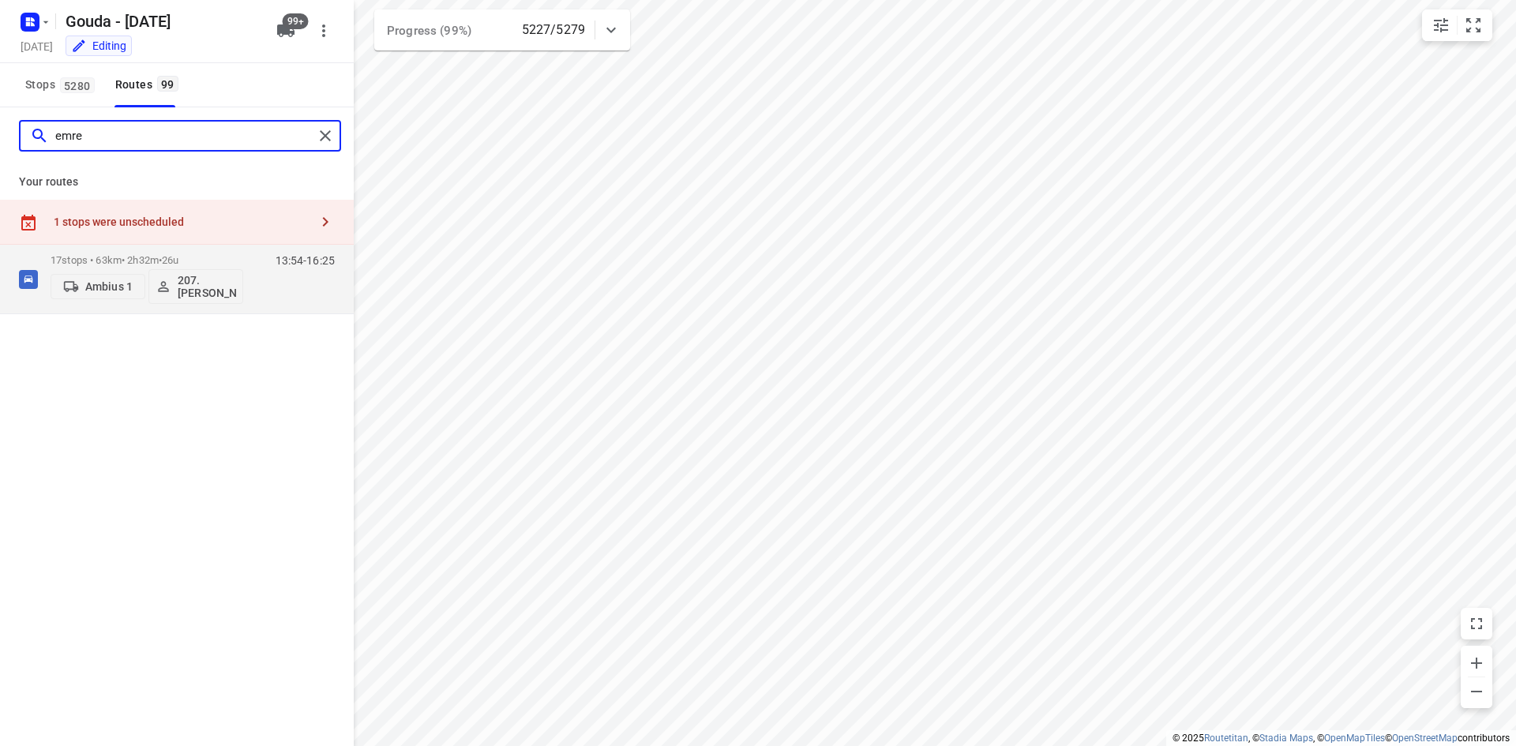
click at [62, 134] on input "emre" at bounding box center [184, 136] width 258 height 24
type input "e"
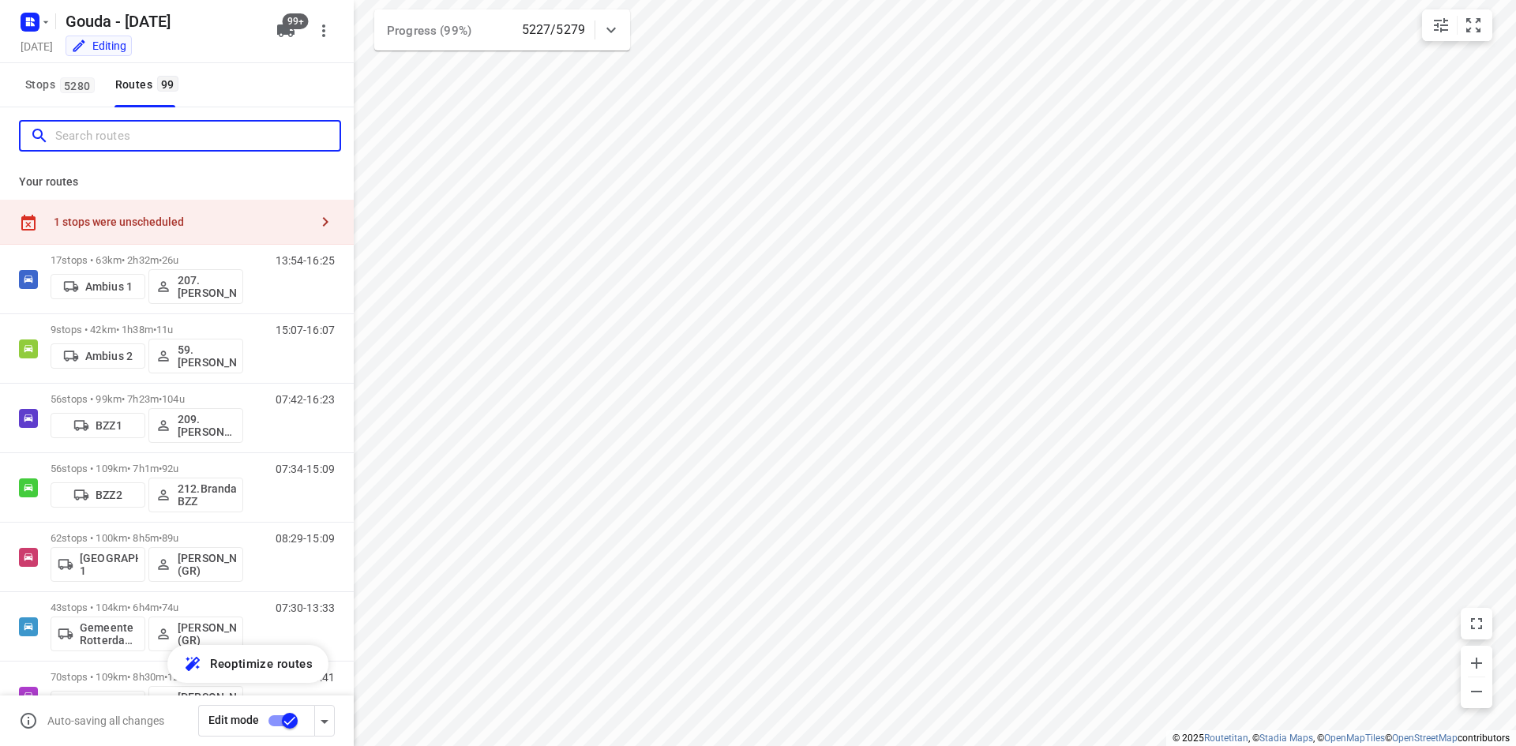
click at [96, 126] on input "Search routes" at bounding box center [197, 136] width 284 height 24
click at [111, 149] on div at bounding box center [180, 136] width 322 height 32
click at [115, 139] on input "Search routes" at bounding box center [183, 136] width 257 height 24
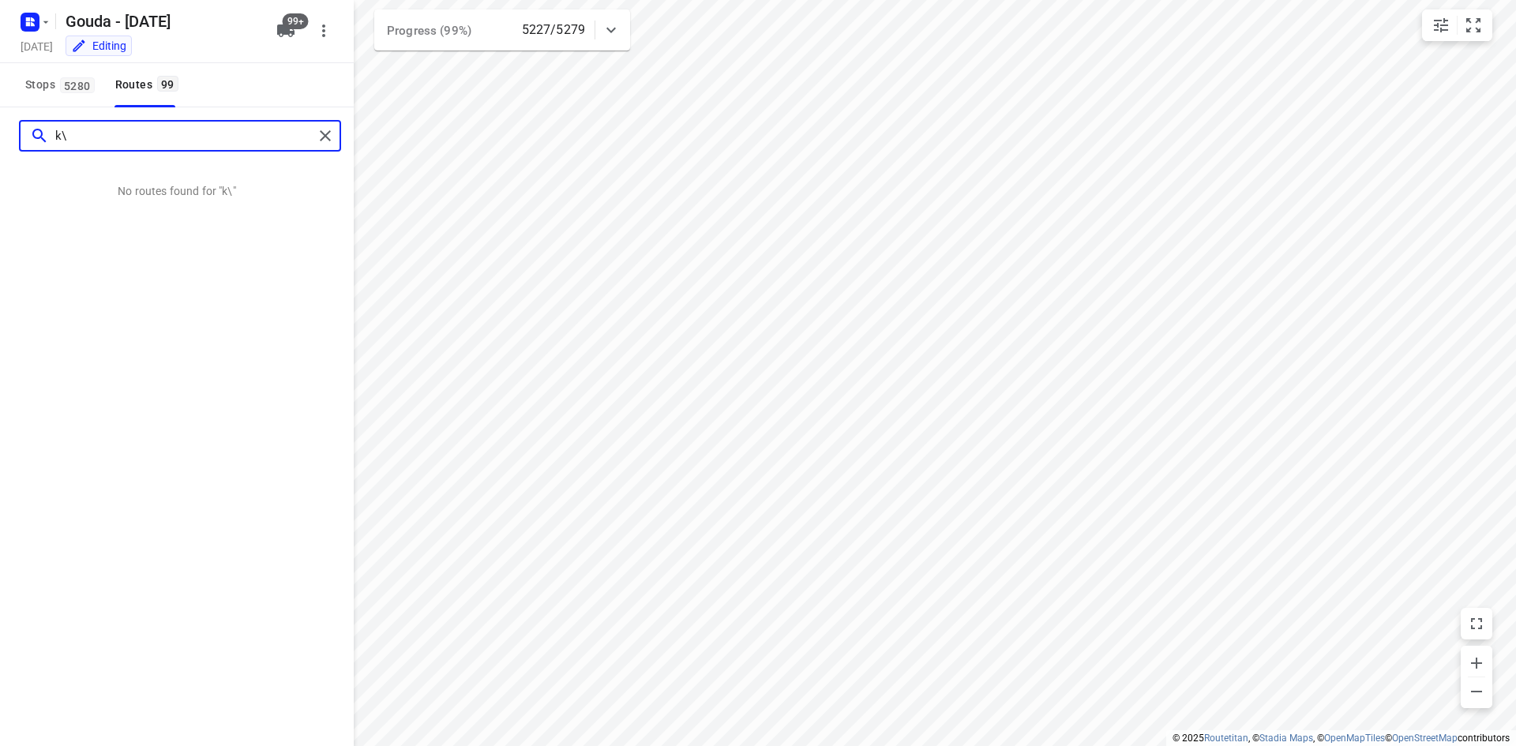
type input "k"
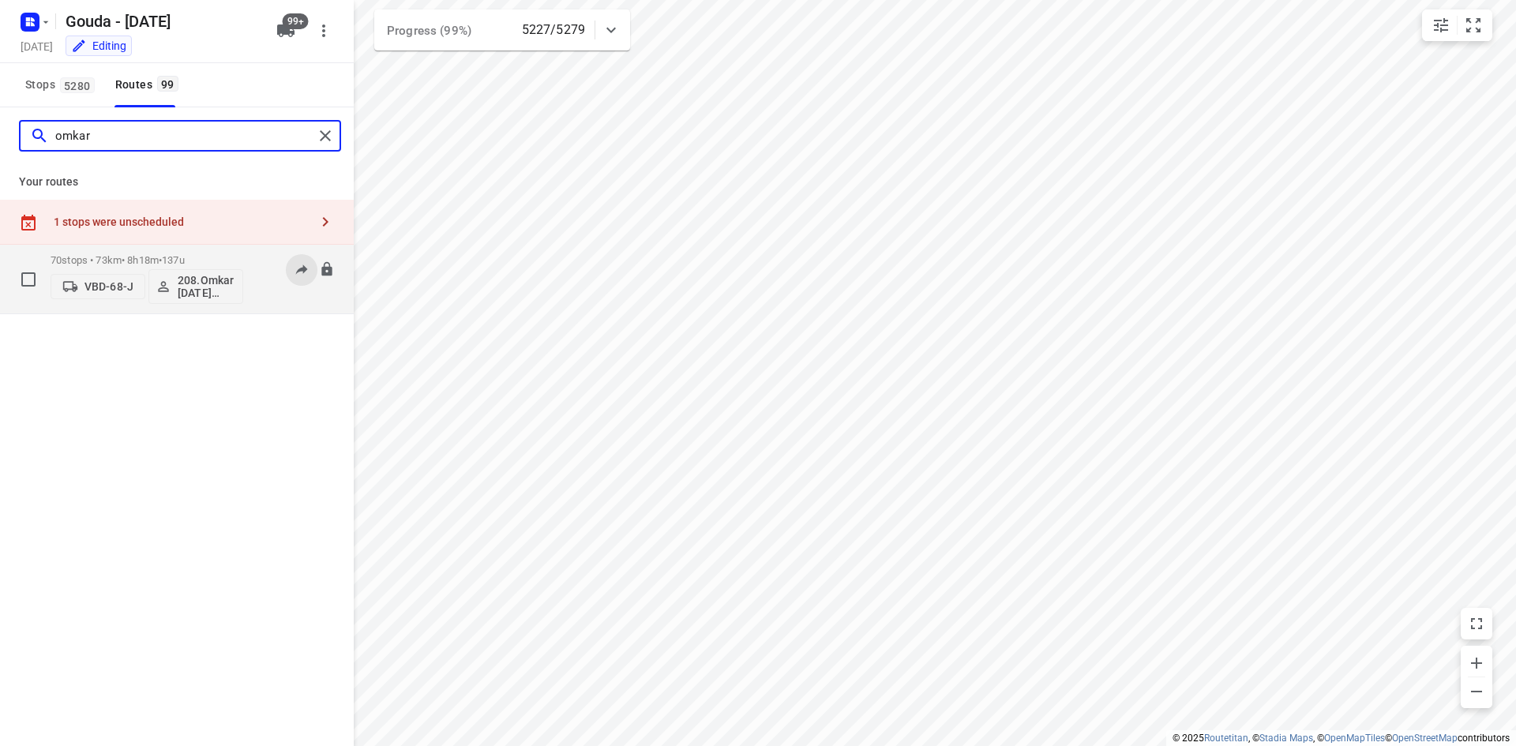
type input "omkar"
click at [293, 300] on div "06:46-12:12" at bounding box center [295, 283] width 79 height 58
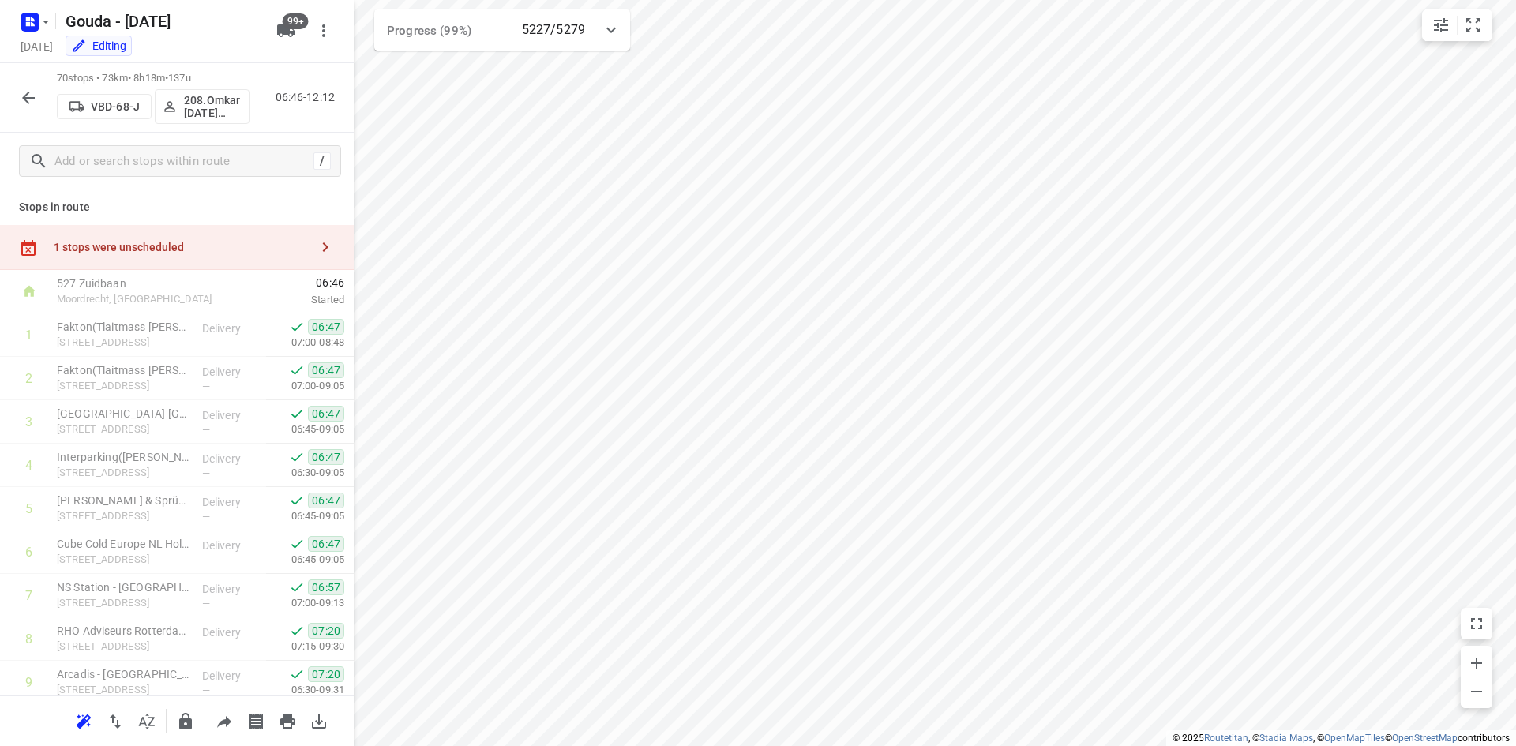
click at [28, 102] on icon "button" at bounding box center [28, 98] width 13 height 13
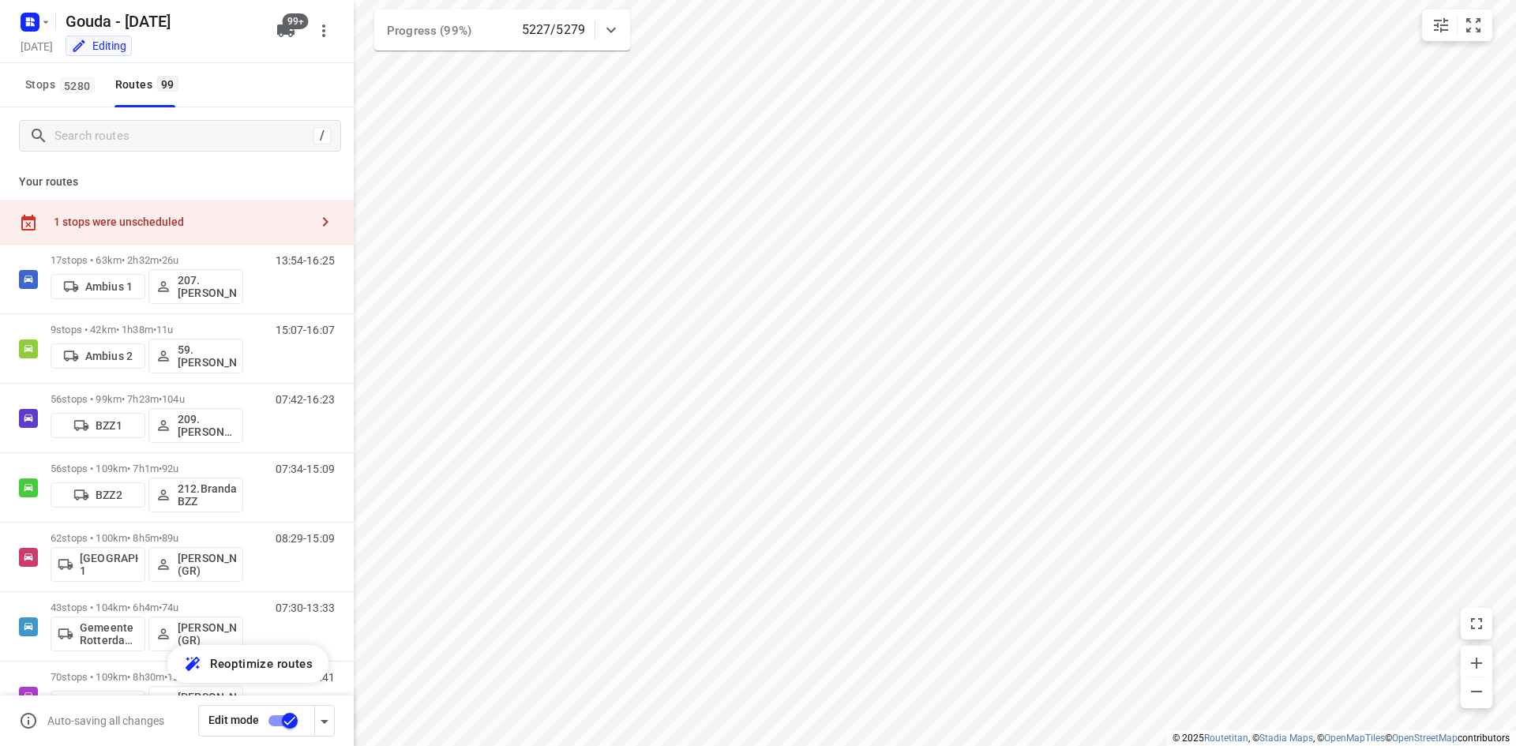
click at [142, 158] on div "/" at bounding box center [177, 135] width 354 height 57
click at [143, 135] on input "Search routes" at bounding box center [183, 136] width 257 height 24
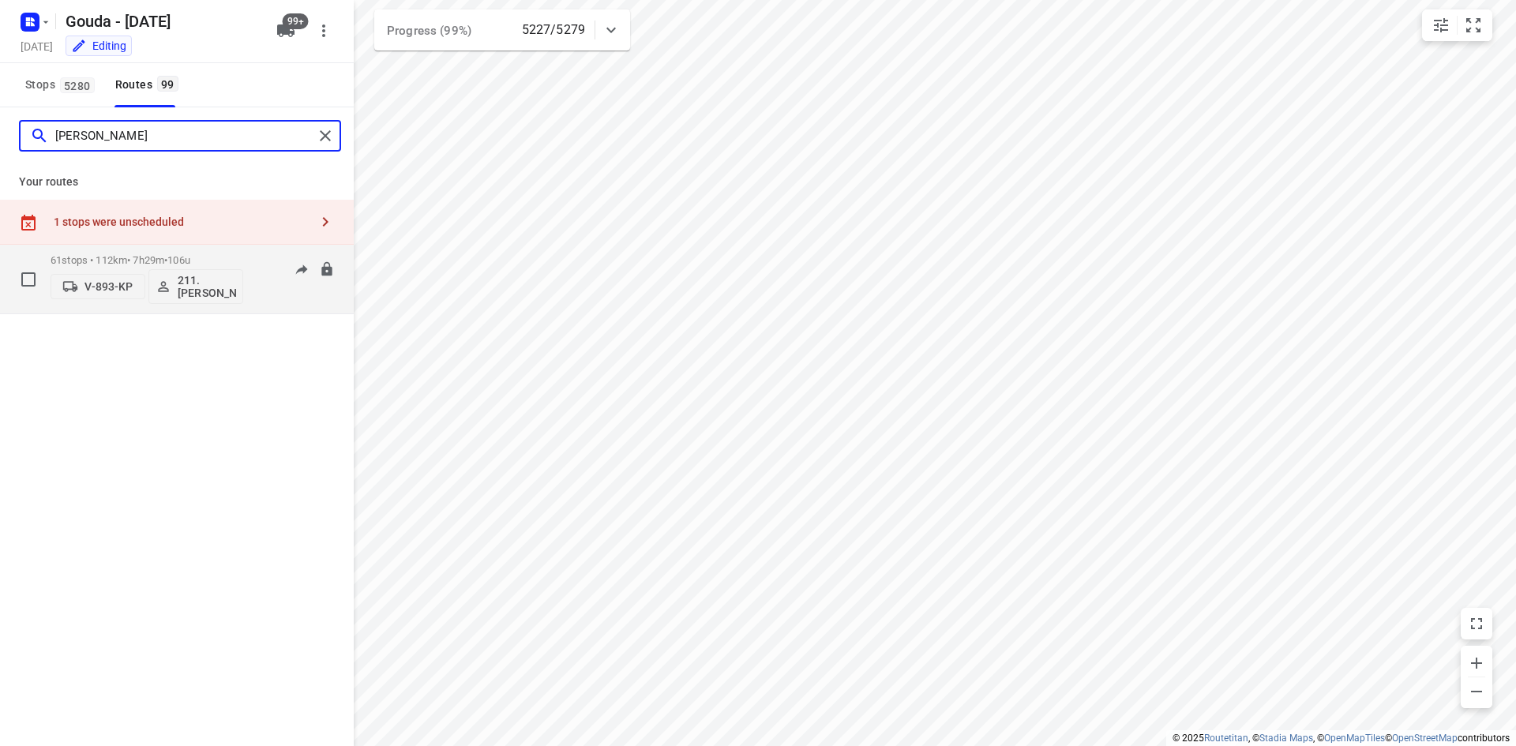
type input "[PERSON_NAME]"
click at [173, 252] on div "61 stops • 112km • 7h29m • 106u V-893-KP 211.[PERSON_NAME]" at bounding box center [147, 279] width 193 height 66
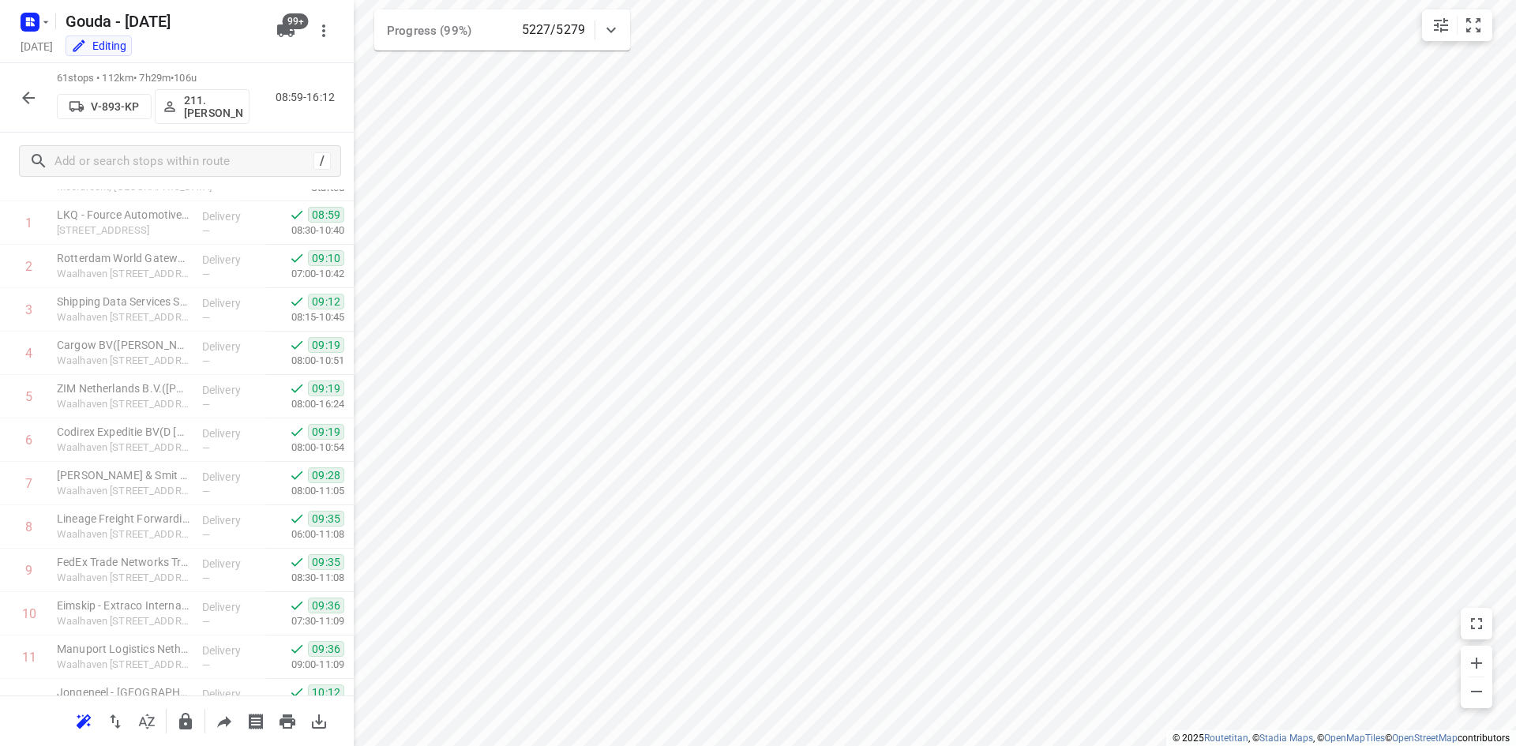
scroll to position [98, 0]
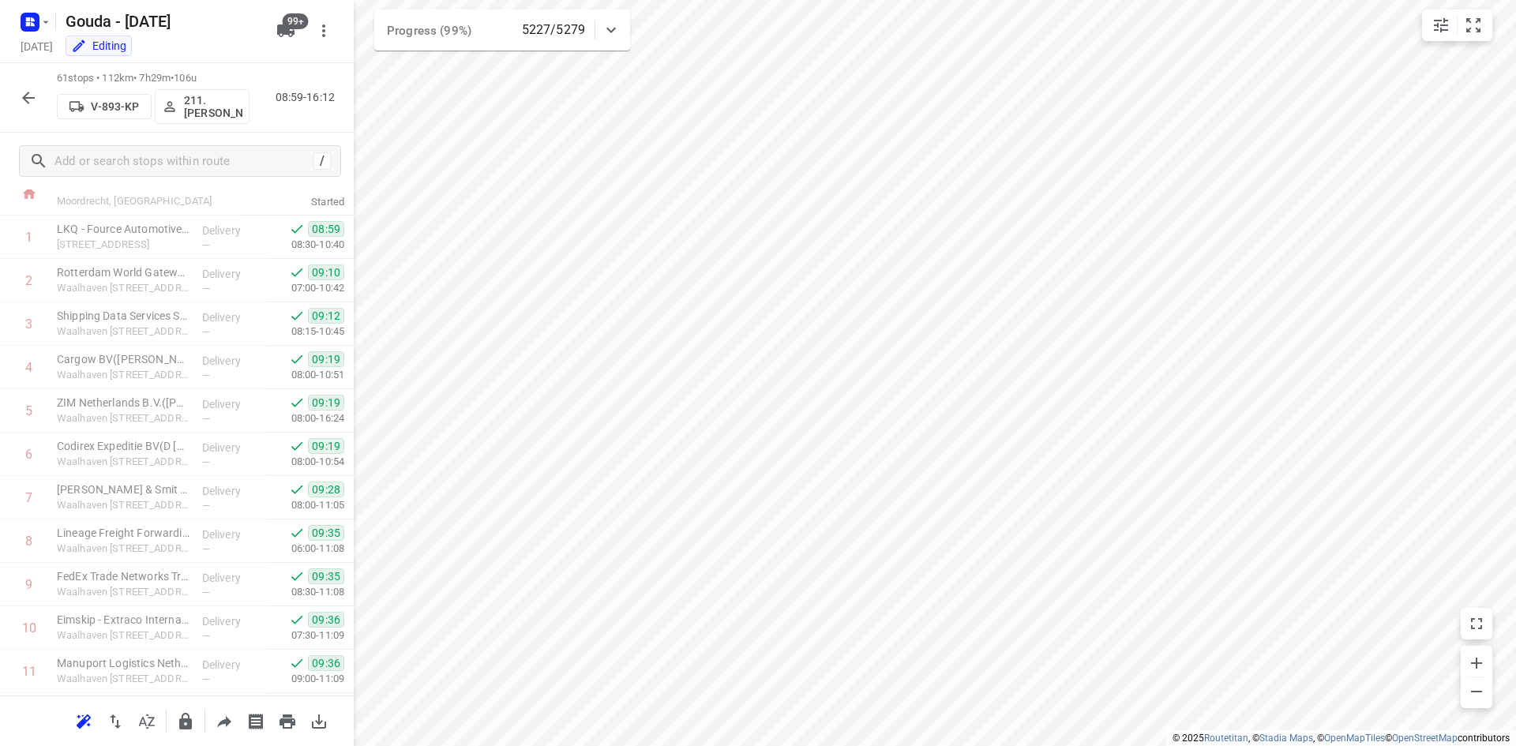
click at [37, 92] on icon "button" at bounding box center [28, 97] width 19 height 19
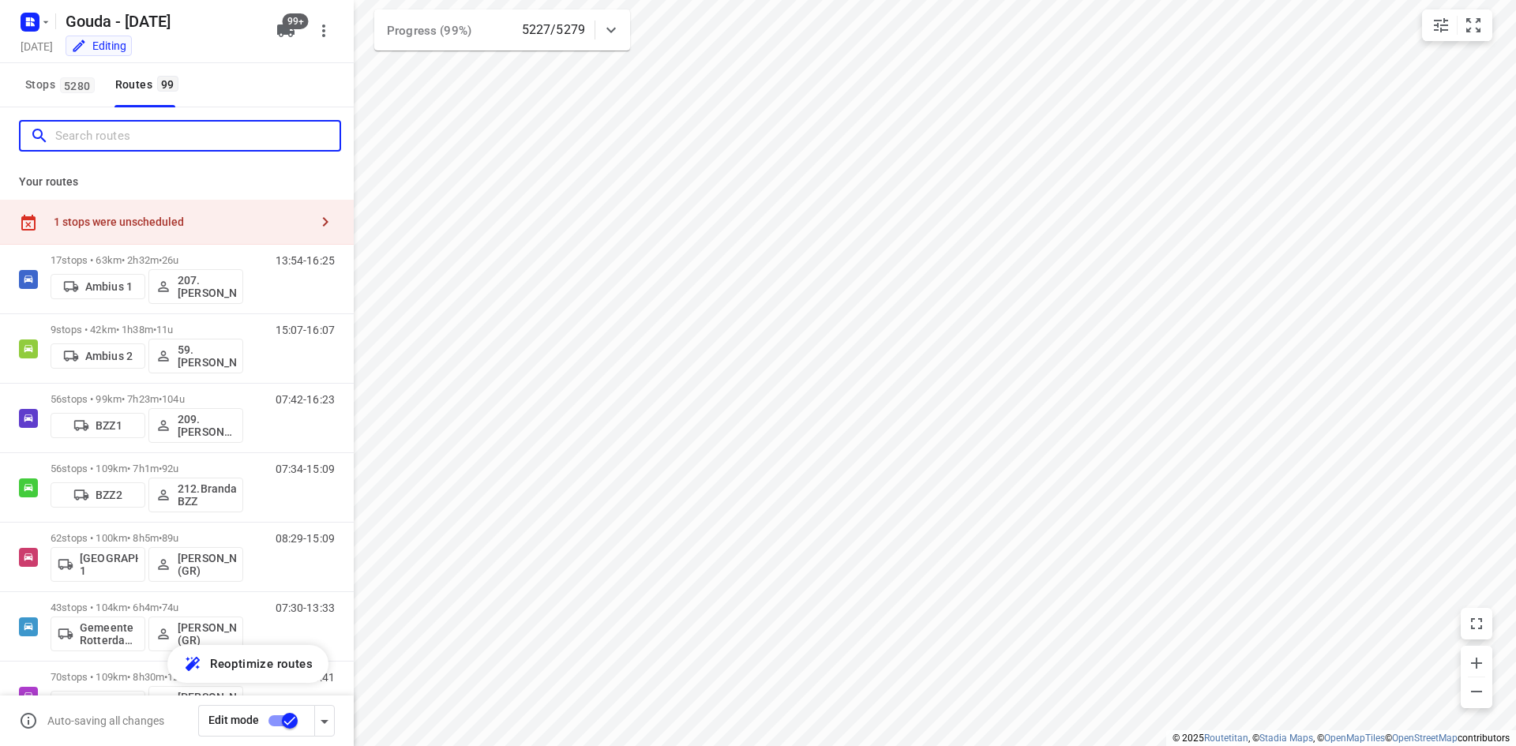
click at [126, 141] on input "Search routes" at bounding box center [197, 136] width 284 height 24
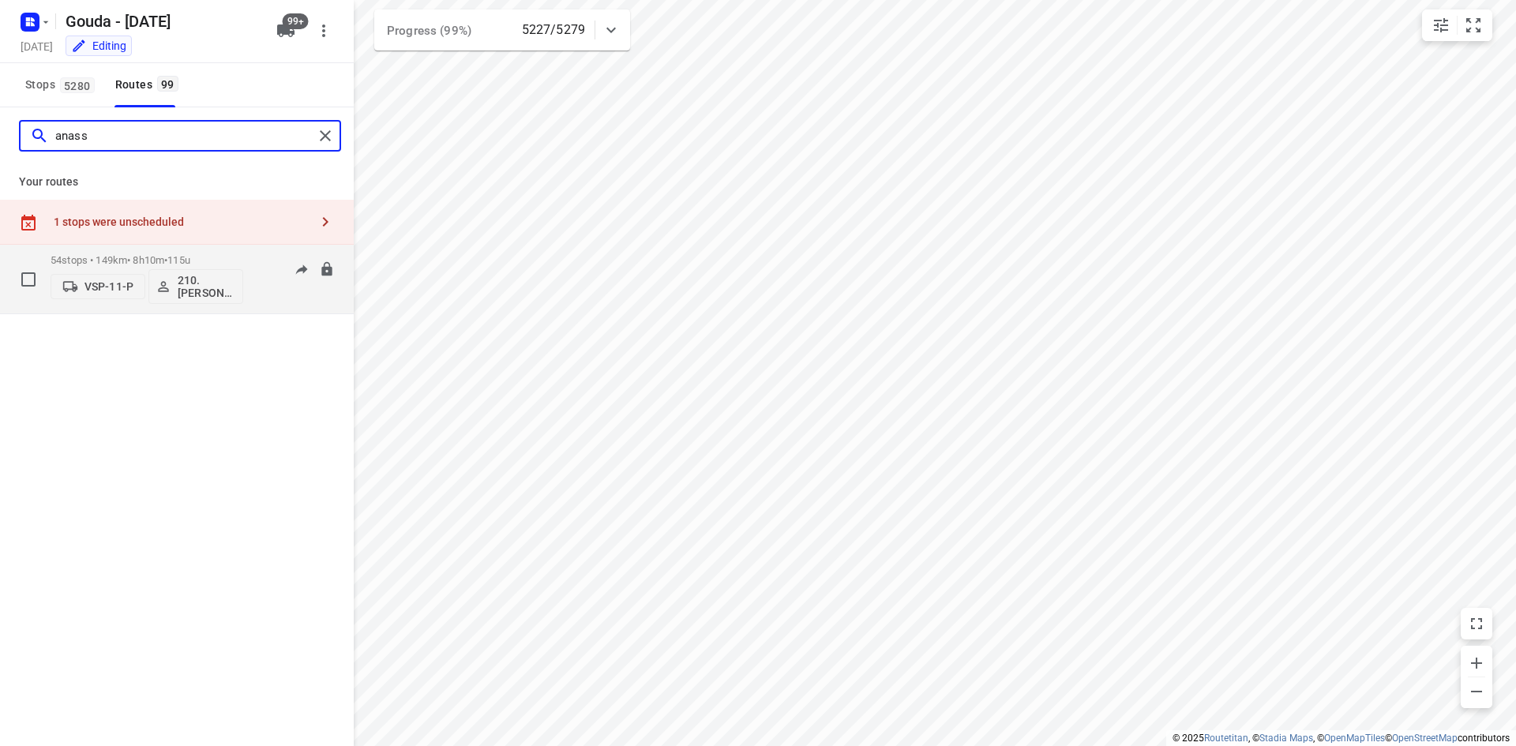
type input "anass"
click at [244, 248] on div "54 stops • 149km • 8h10m • 115u VSP-11-P 210.[PERSON_NAME] Diensten 08:33-17:03" at bounding box center [202, 279] width 303 height 66
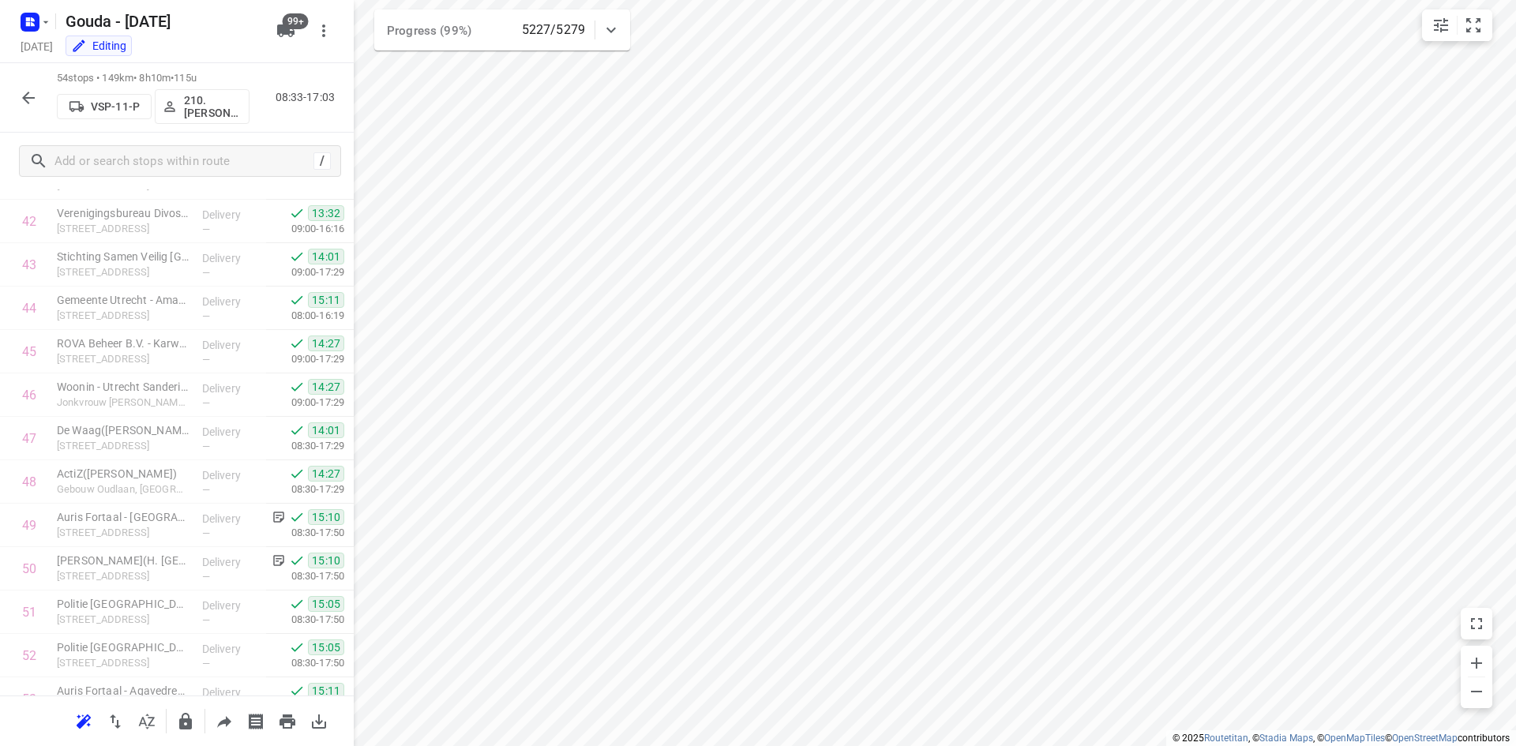
scroll to position [2006, 0]
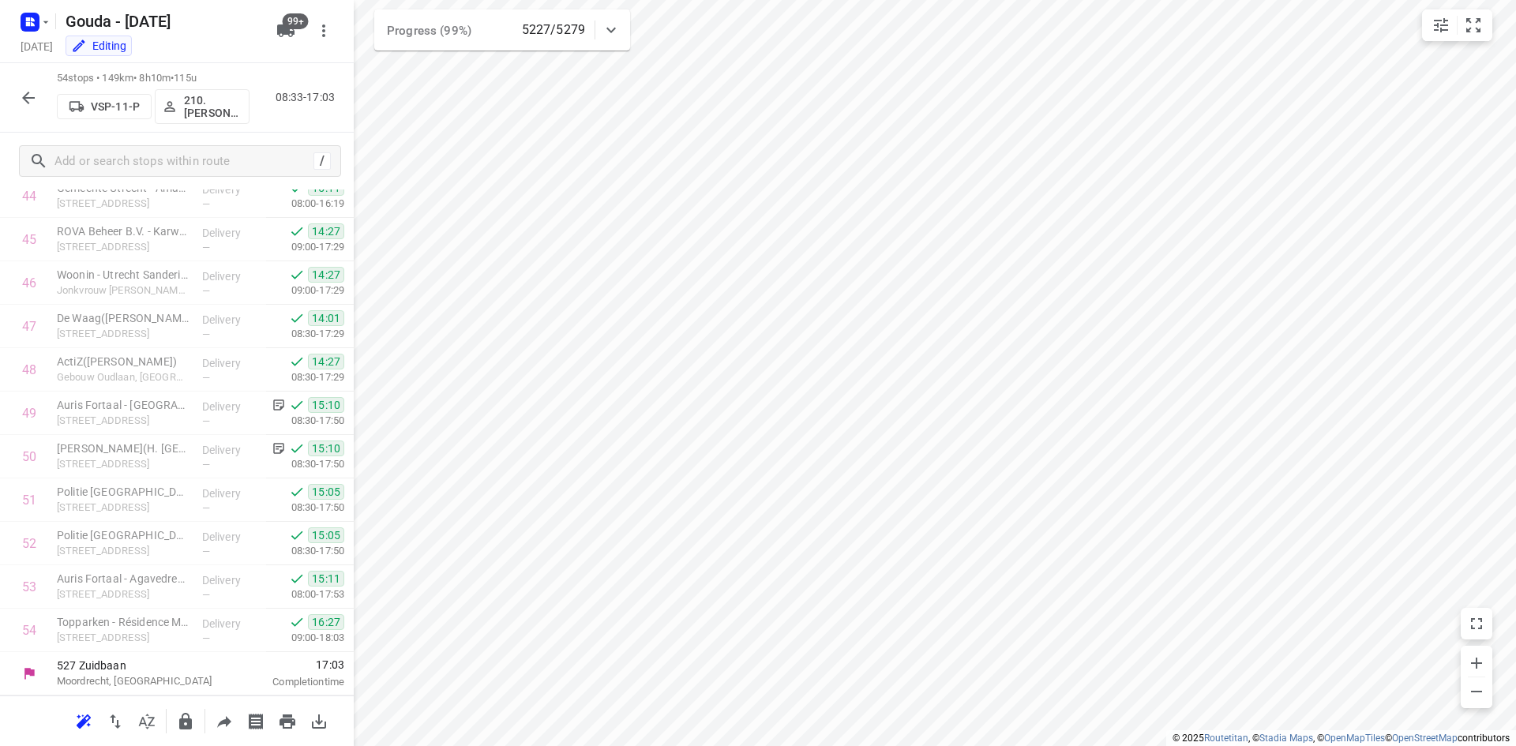
click at [32, 88] on icon "button" at bounding box center [28, 97] width 19 height 19
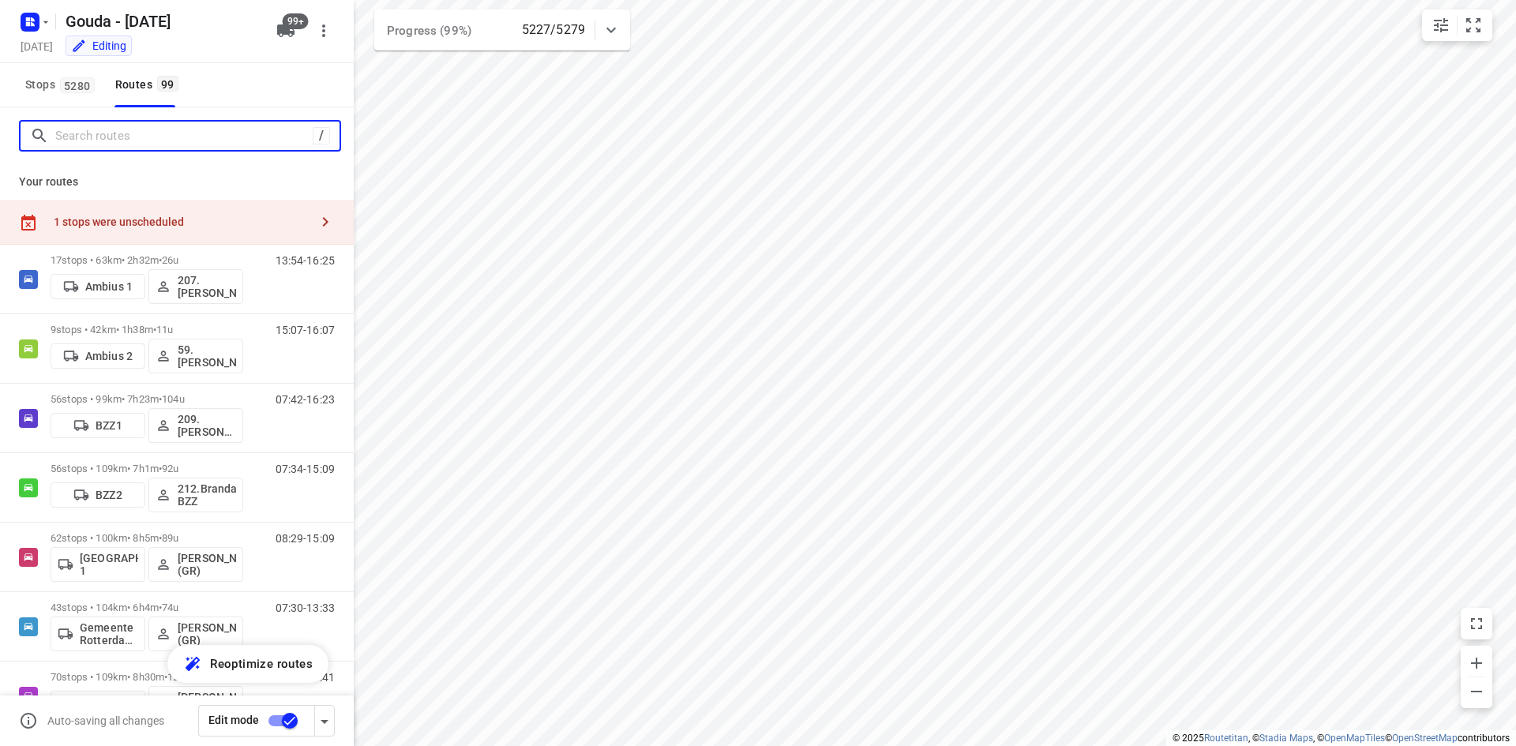
click at [127, 141] on input "Search routes" at bounding box center [183, 136] width 257 height 24
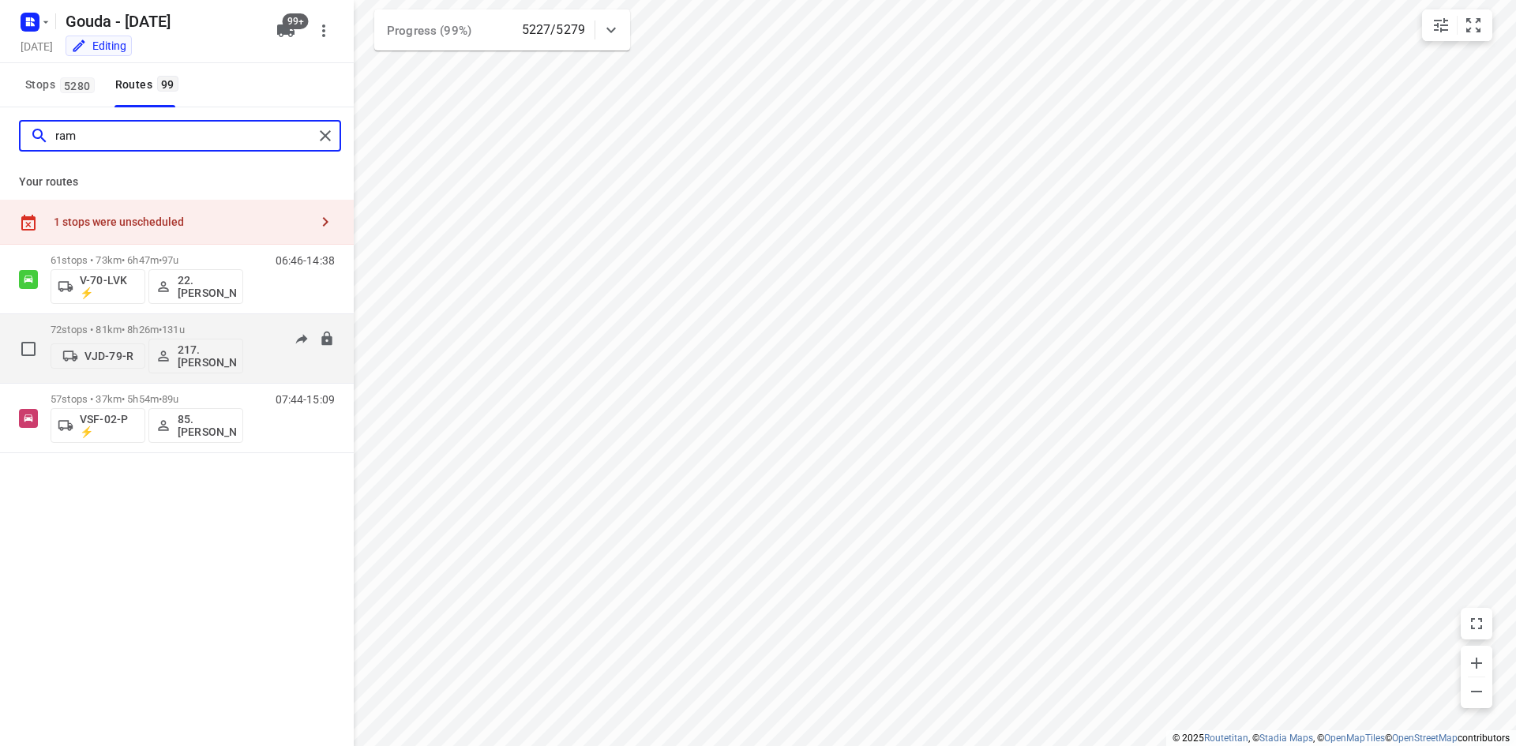
type input "ram"
click at [235, 328] on p "72 stops • 81km • 8h26m • 131u" at bounding box center [147, 330] width 193 height 12
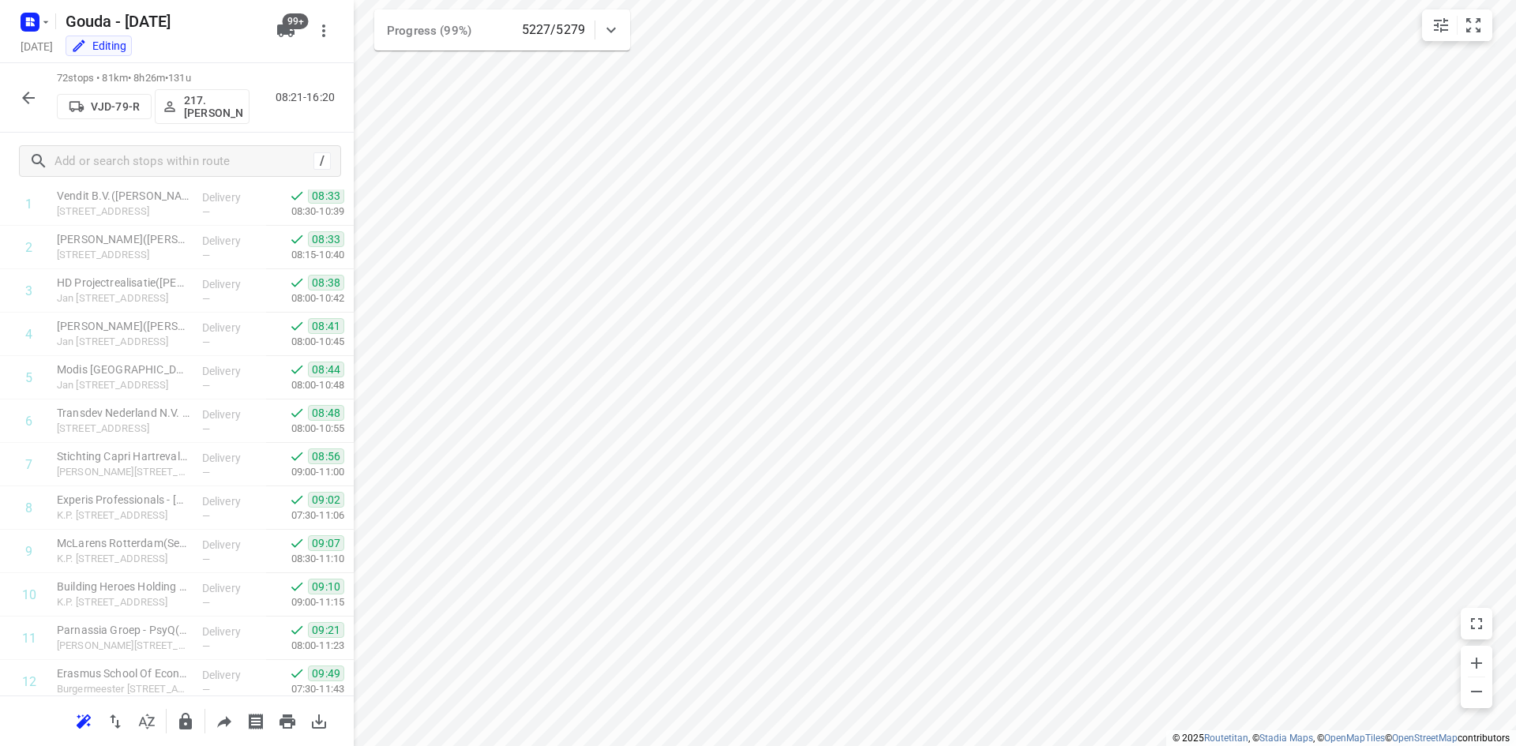
scroll to position [0, 0]
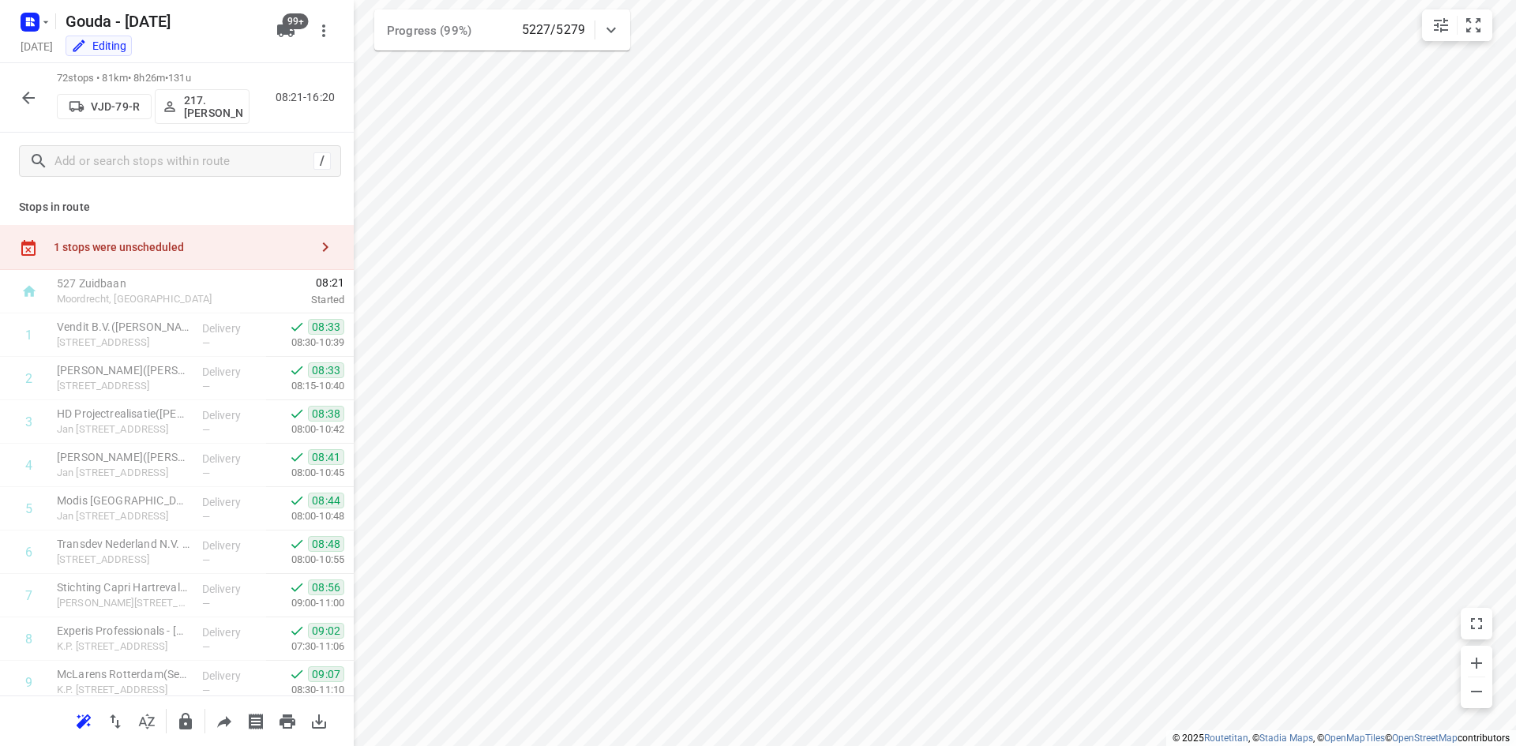
drag, startPoint x: 0, startPoint y: 89, endPoint x: 25, endPoint y: 92, distance: 25.4
click at [3, 89] on div "72 stops • 81km • 8h26m • 131u VJD-79-R 217.[PERSON_NAME] 08:21-16:20" at bounding box center [177, 97] width 354 height 69
click at [24, 92] on icon "button" at bounding box center [28, 97] width 19 height 19
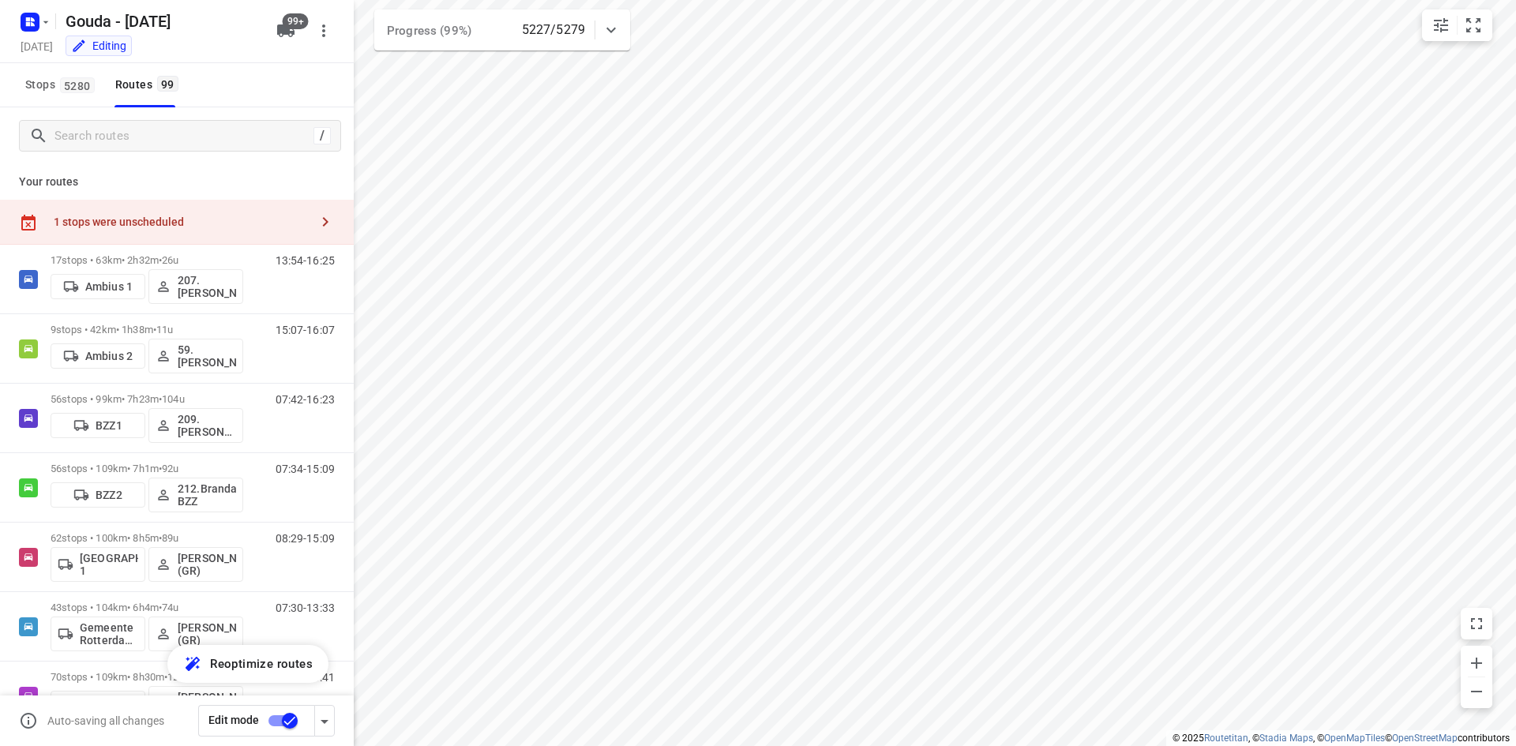
click at [99, 152] on div "/" at bounding box center [177, 135] width 354 height 57
drag, startPoint x: 105, startPoint y: 141, endPoint x: 86, endPoint y: 144, distance: 19.2
click at [106, 141] on input "Search routes" at bounding box center [197, 136] width 284 height 24
type input ","
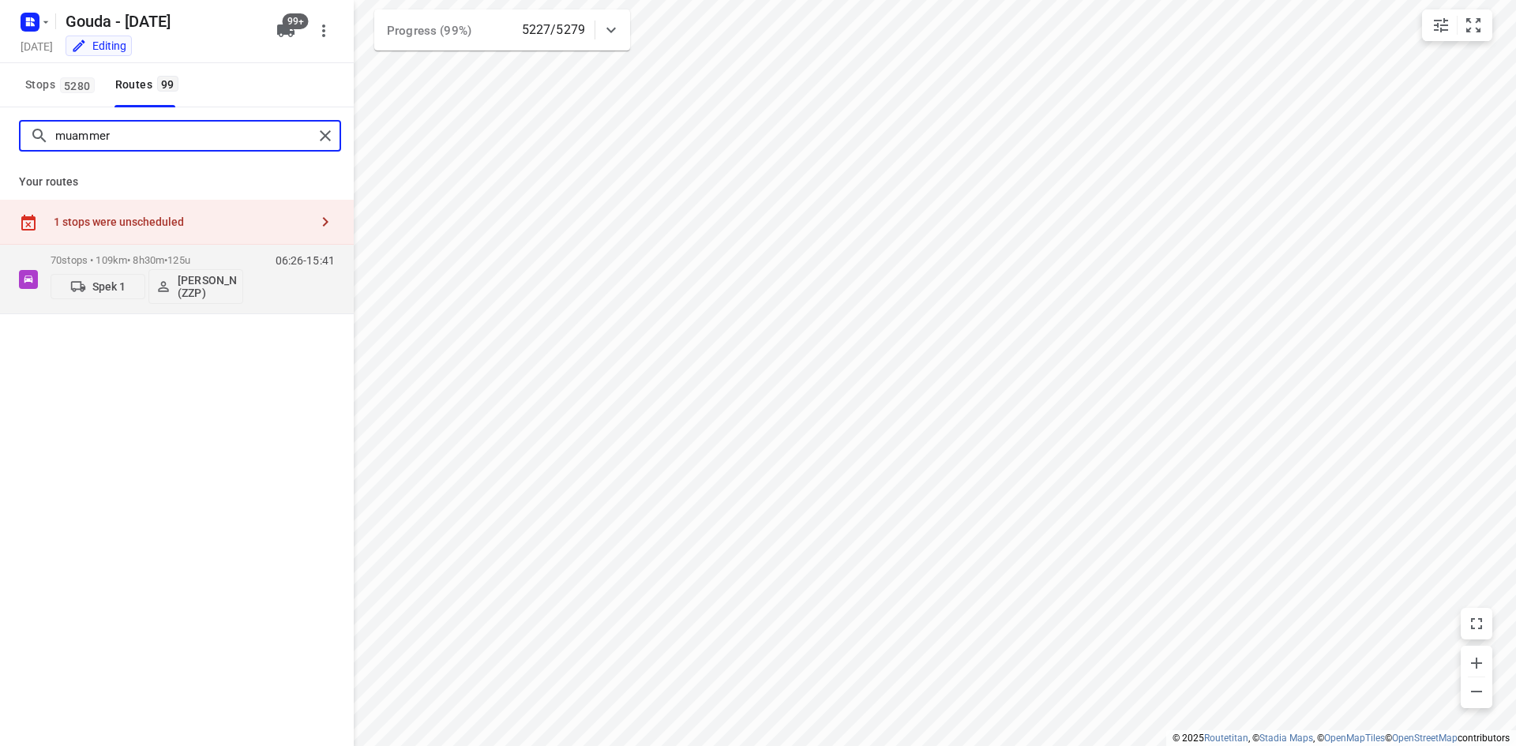
drag, startPoint x: 132, startPoint y: 137, endPoint x: 109, endPoint y: 132, distance: 23.4
click at [132, 137] on input "muammer" at bounding box center [184, 136] width 258 height 24
drag, startPoint x: 109, startPoint y: 132, endPoint x: 25, endPoint y: 126, distance: 83.9
click at [25, 126] on div "muammer" at bounding box center [167, 136] width 293 height 24
type input "a"
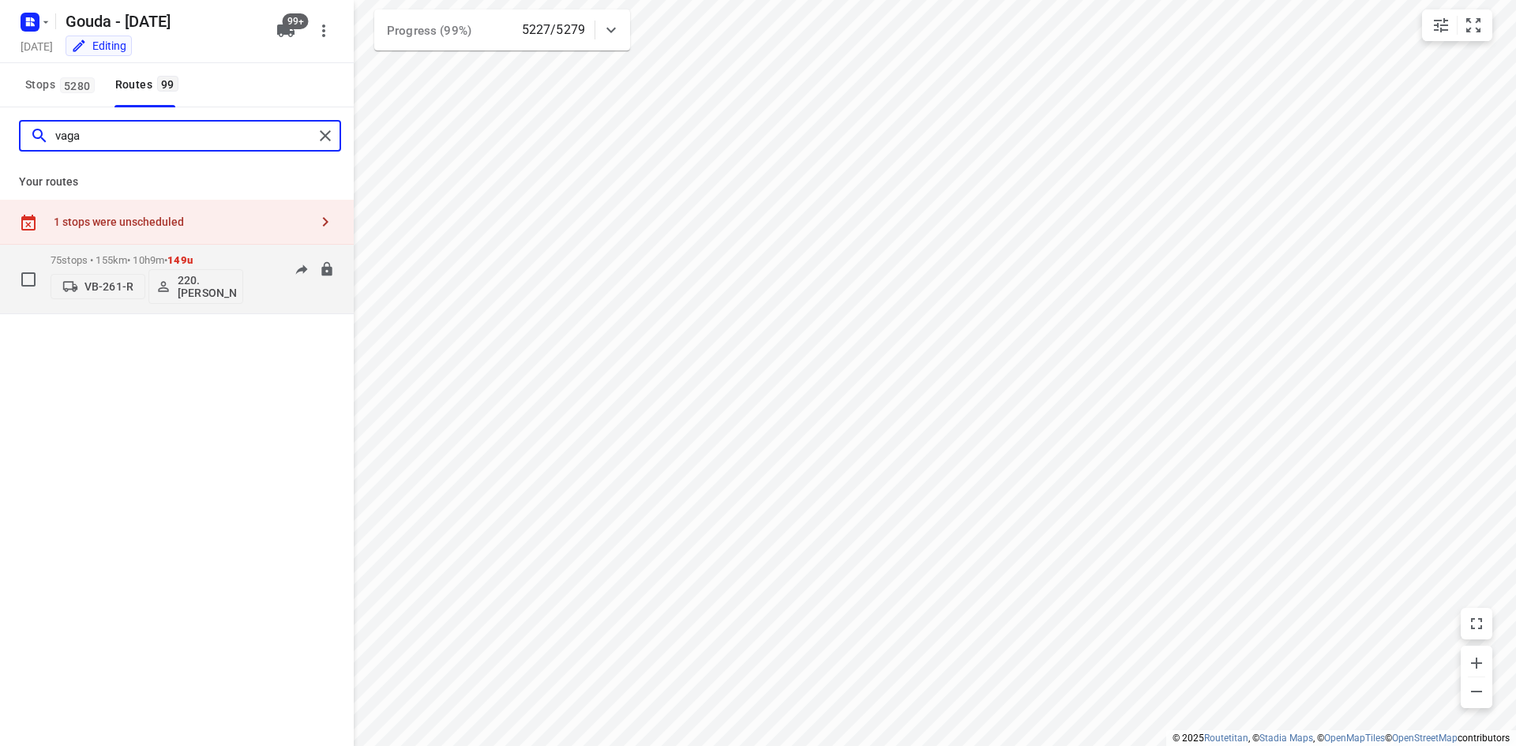
type input "vaga"
click at [133, 253] on div "75 stops • 155km • 10h9m • 149u VB-261-R 220.[PERSON_NAME]" at bounding box center [147, 279] width 193 height 66
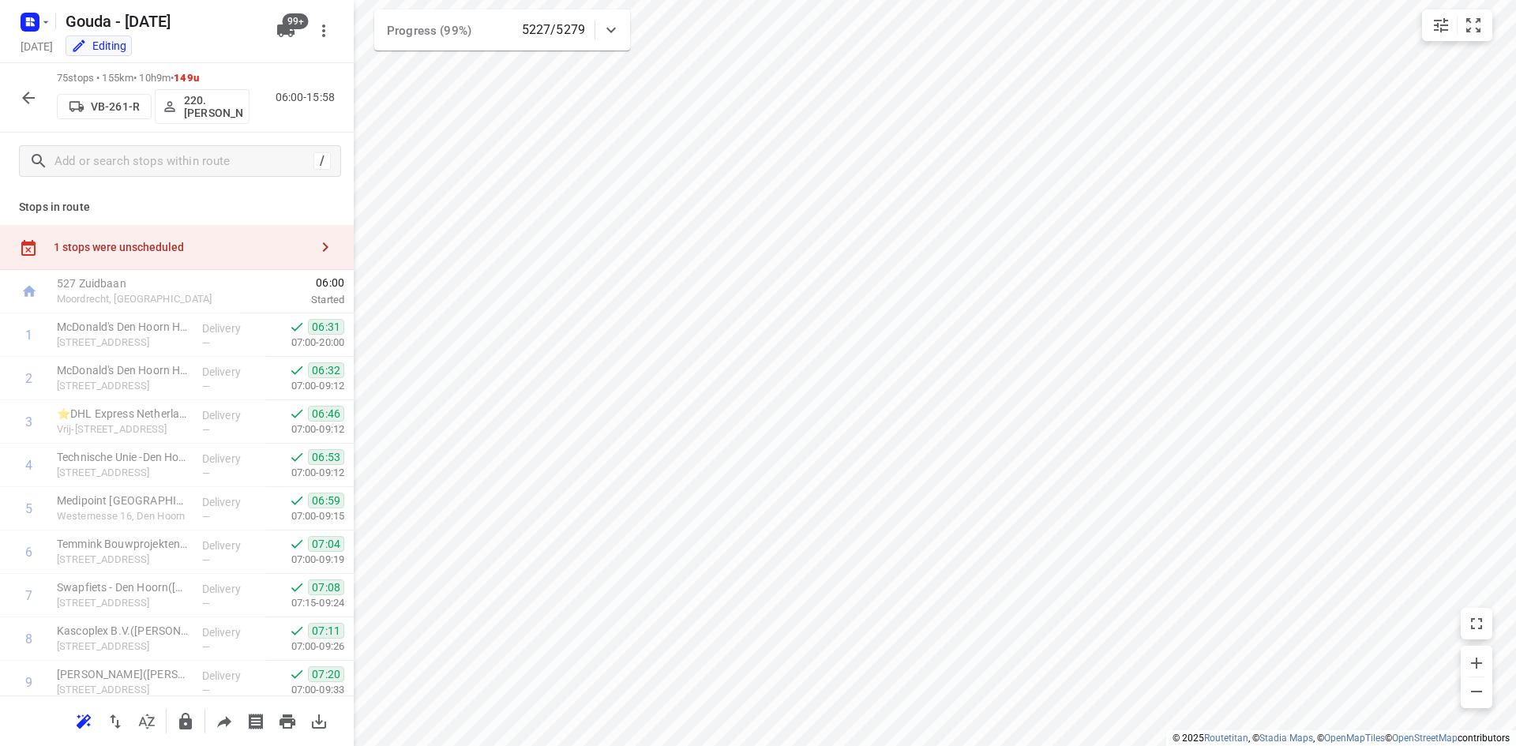
click at [21, 99] on icon "button" at bounding box center [28, 97] width 19 height 19
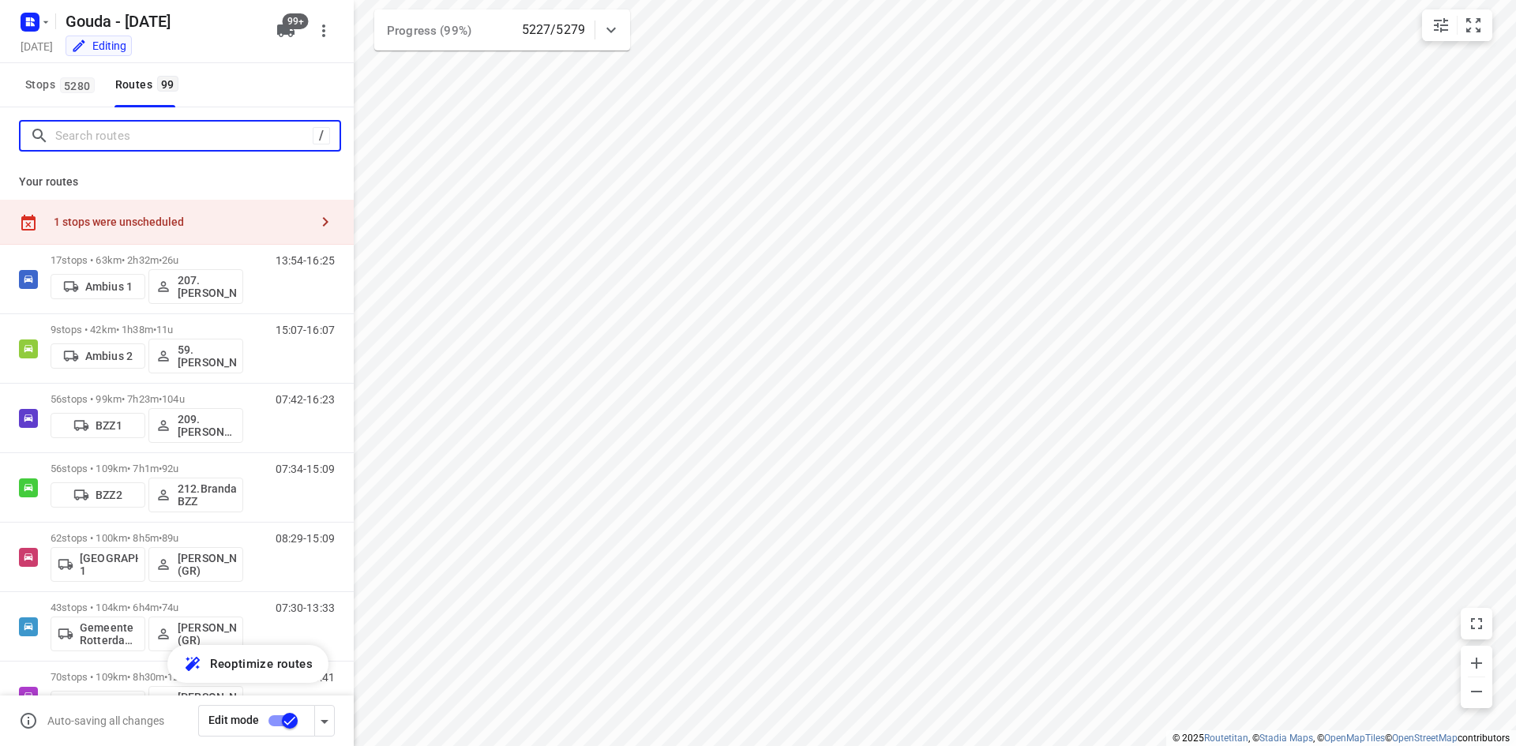
click at [130, 141] on input "Search routes" at bounding box center [183, 136] width 257 height 24
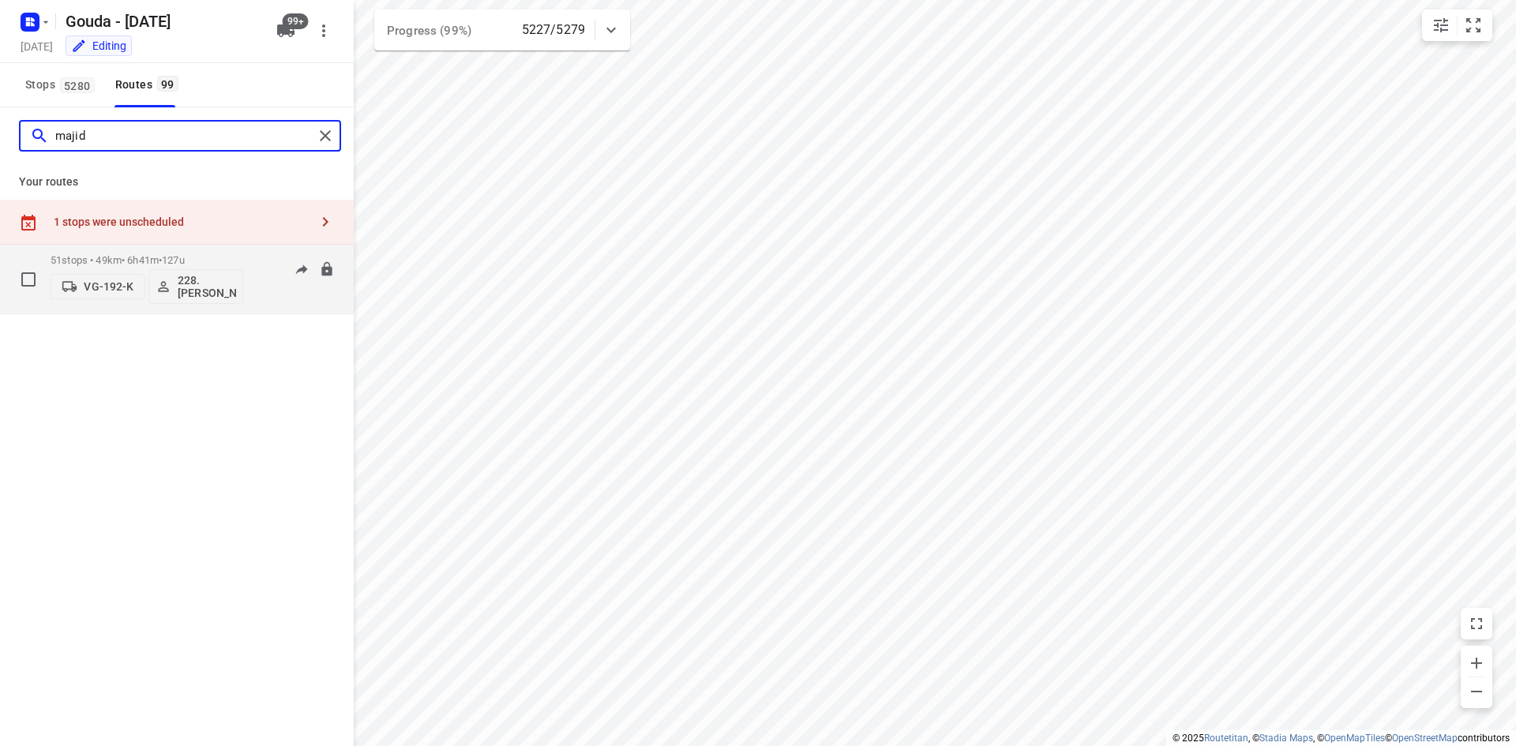
type input "majid"
click at [235, 260] on p "51 stops • 49km • 6h41m • 127u" at bounding box center [147, 260] width 193 height 12
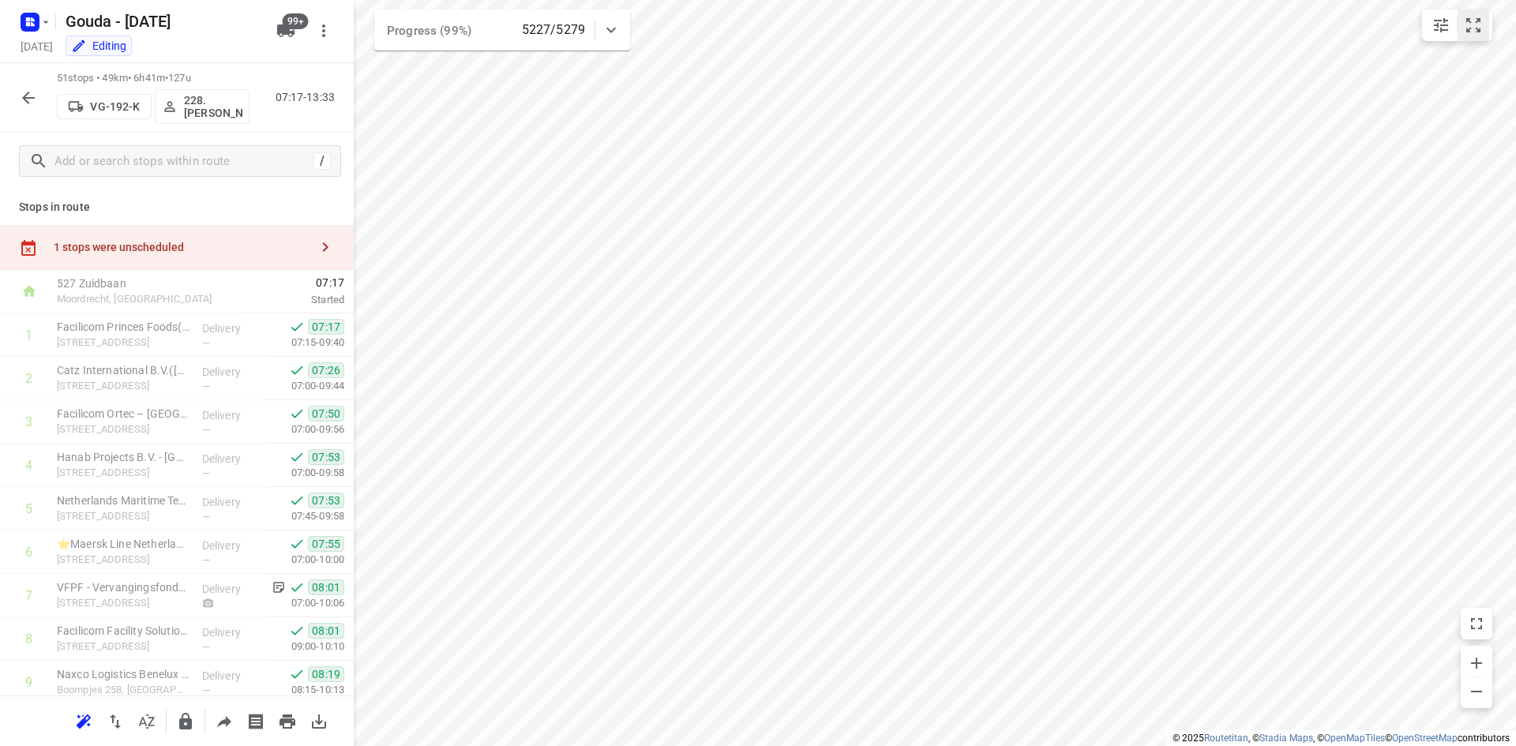
click at [1479, 32] on icon "small contained button group" at bounding box center [1473, 25] width 14 height 14
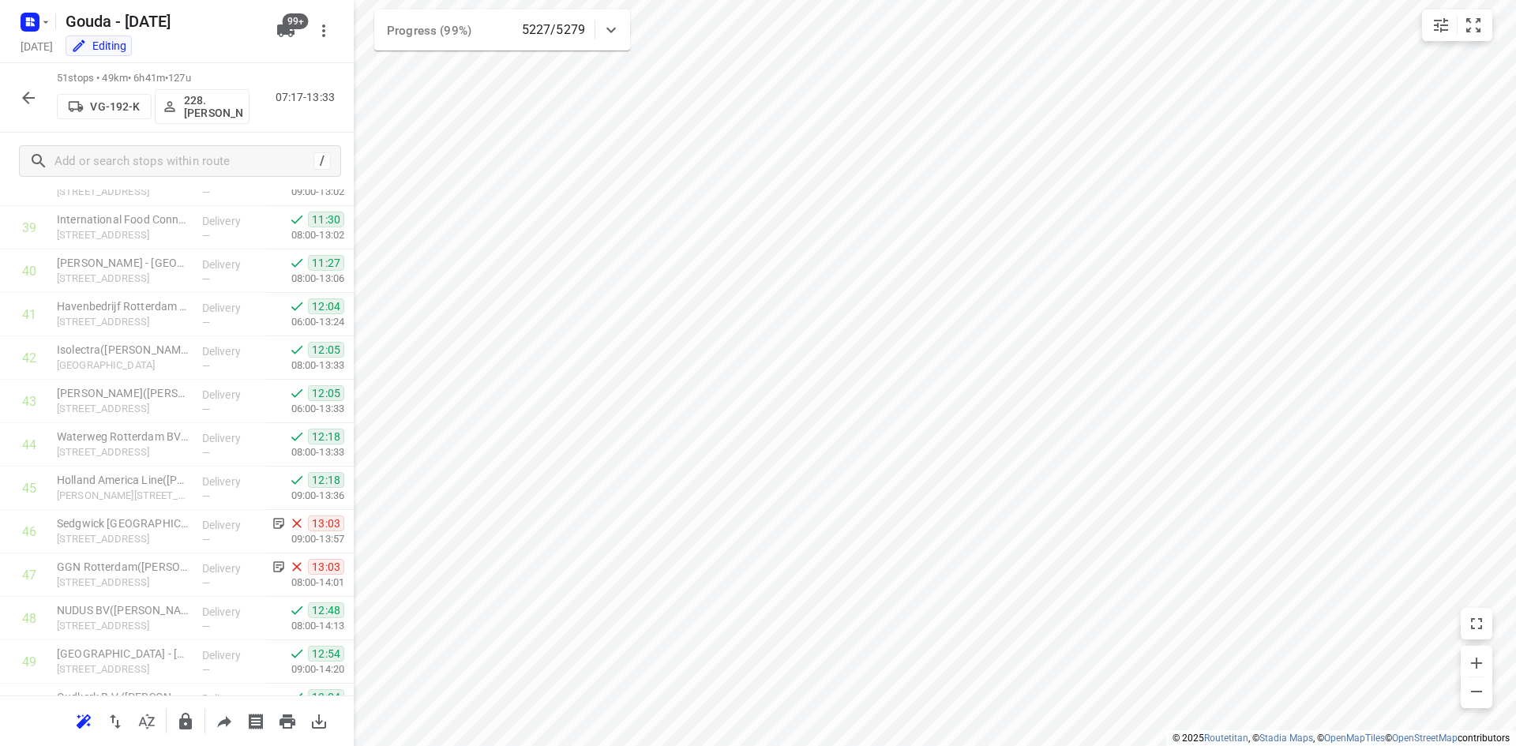
scroll to position [1876, 0]
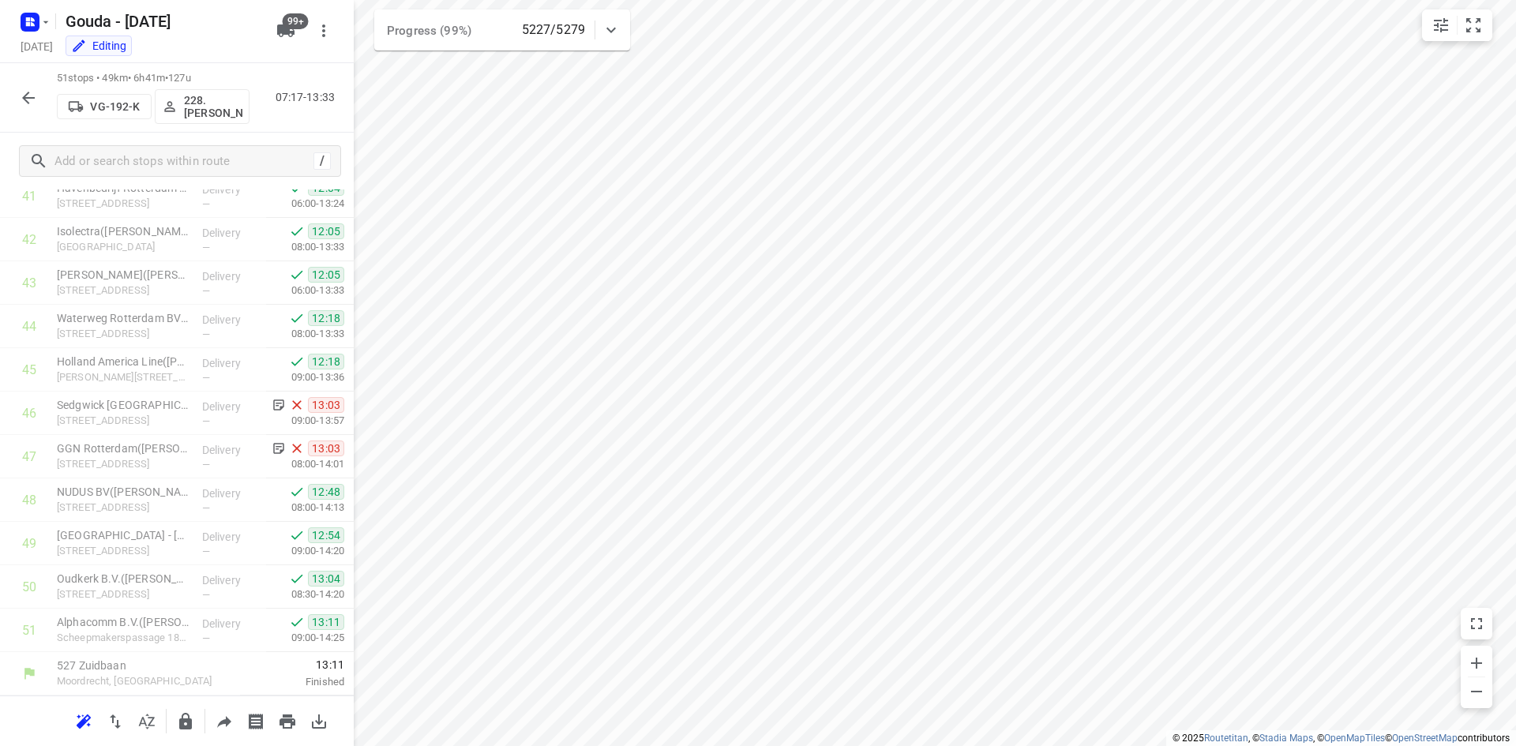
click at [43, 91] on button "button" at bounding box center [29, 98] width 32 height 32
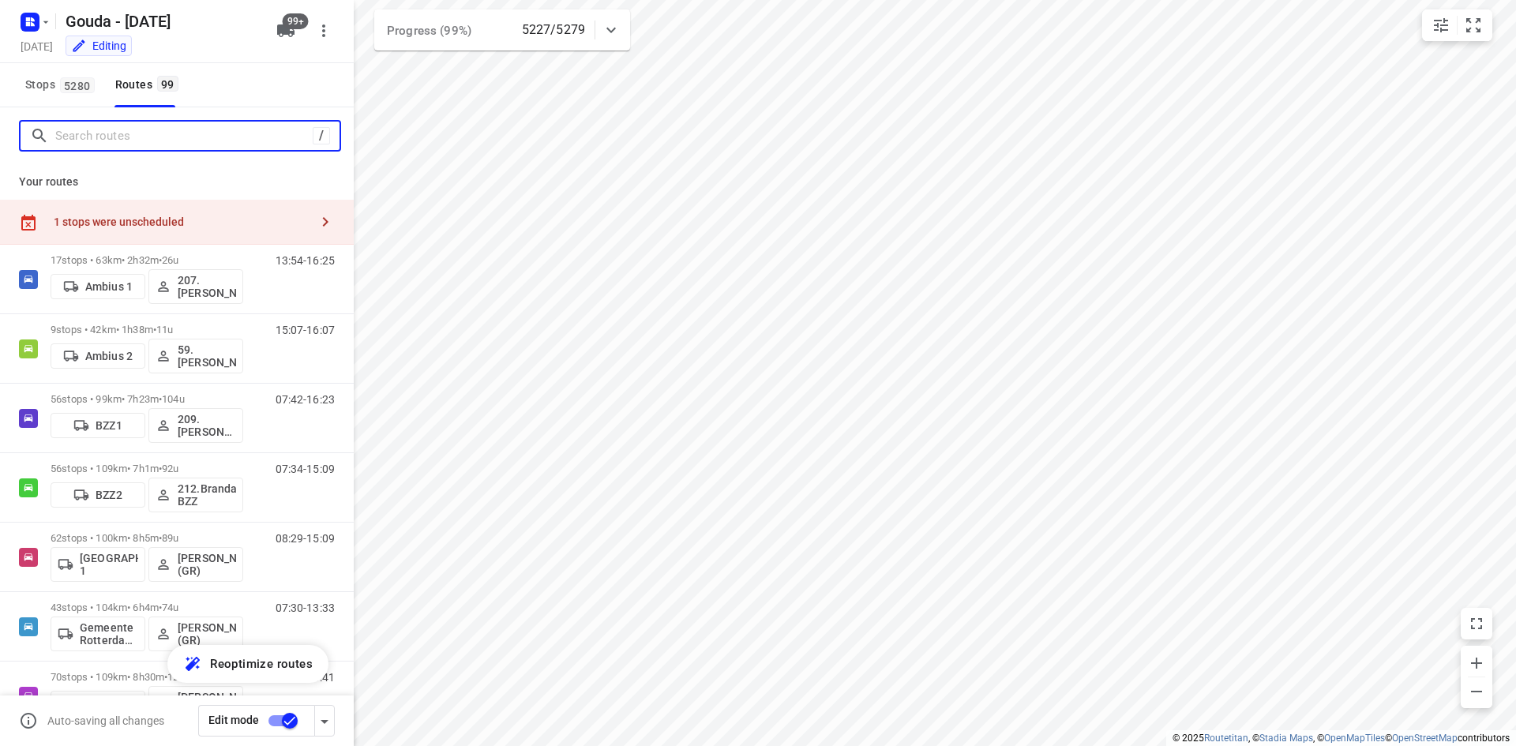
click at [125, 141] on input "Search routes" at bounding box center [183, 136] width 257 height 24
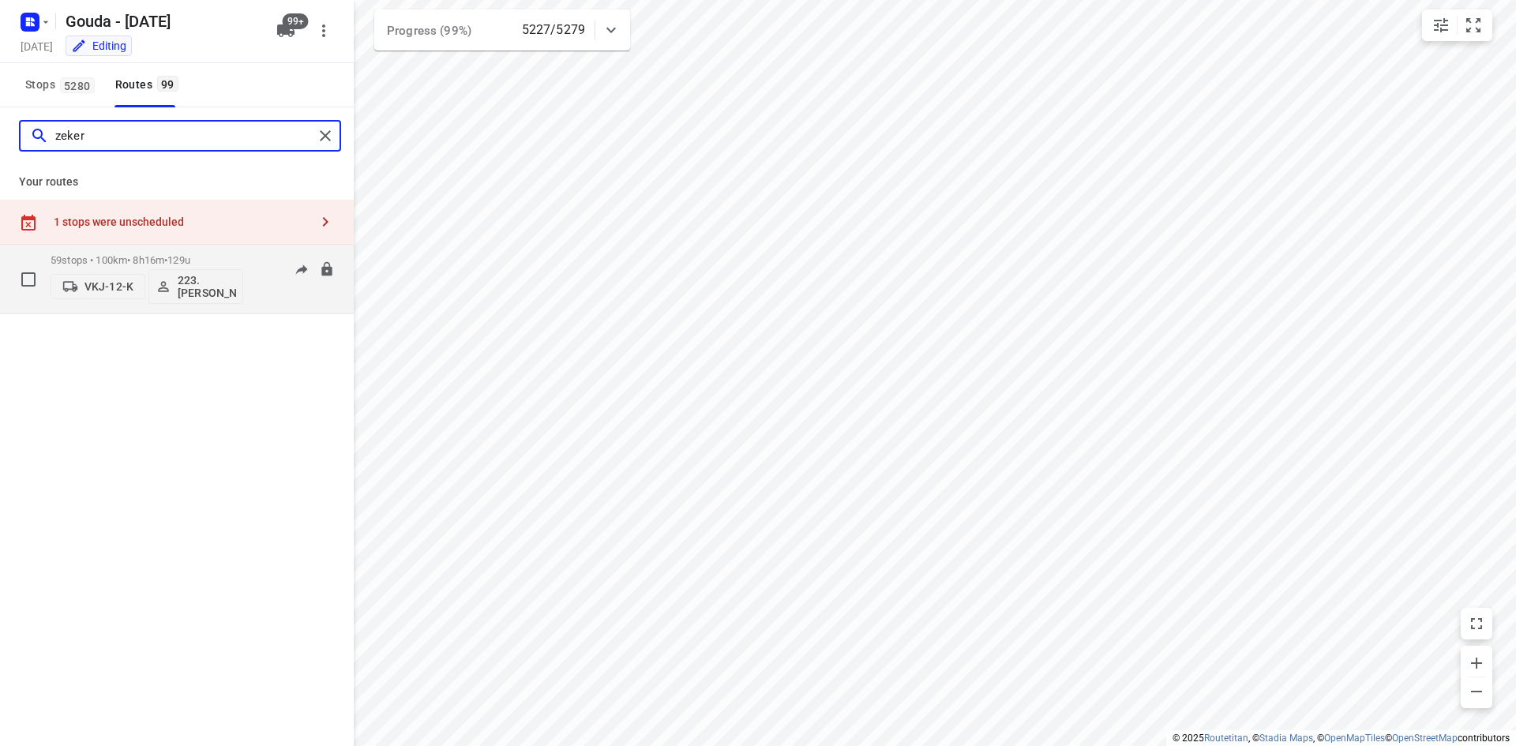
type input "zeker"
click at [134, 258] on p "59 stops • 100km • 8h16m • 129u" at bounding box center [147, 260] width 193 height 12
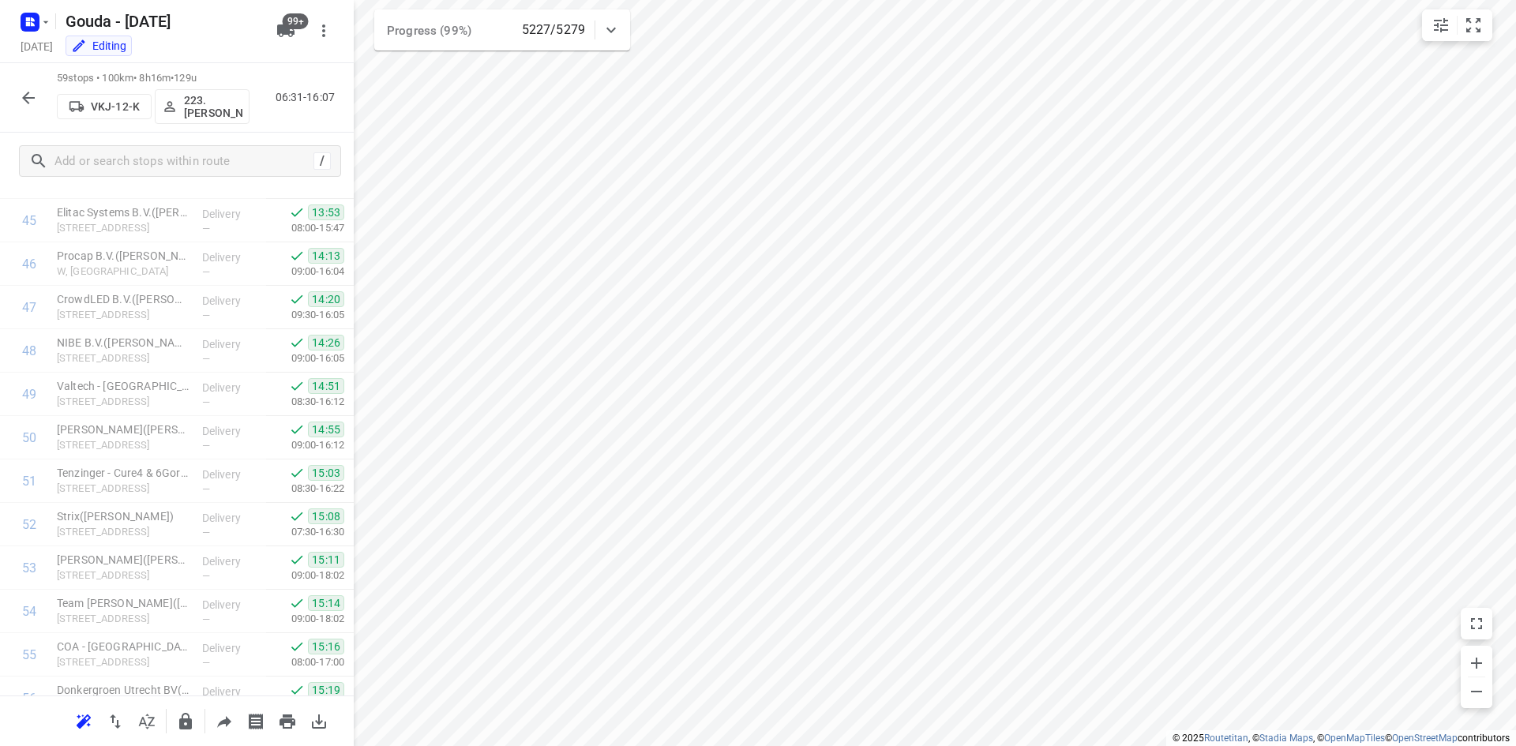
scroll to position [2223, 0]
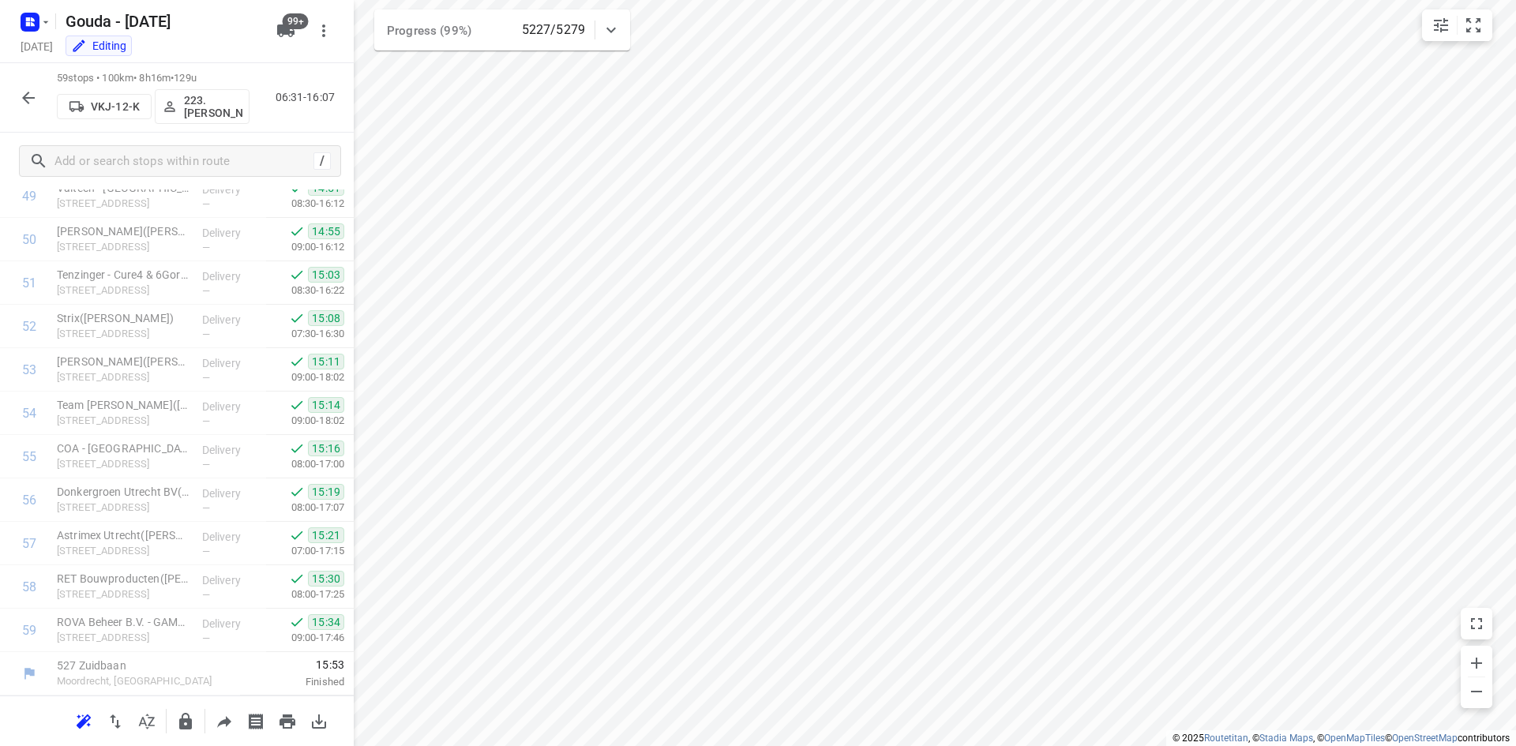
click at [22, 107] on button "button" at bounding box center [29, 98] width 32 height 32
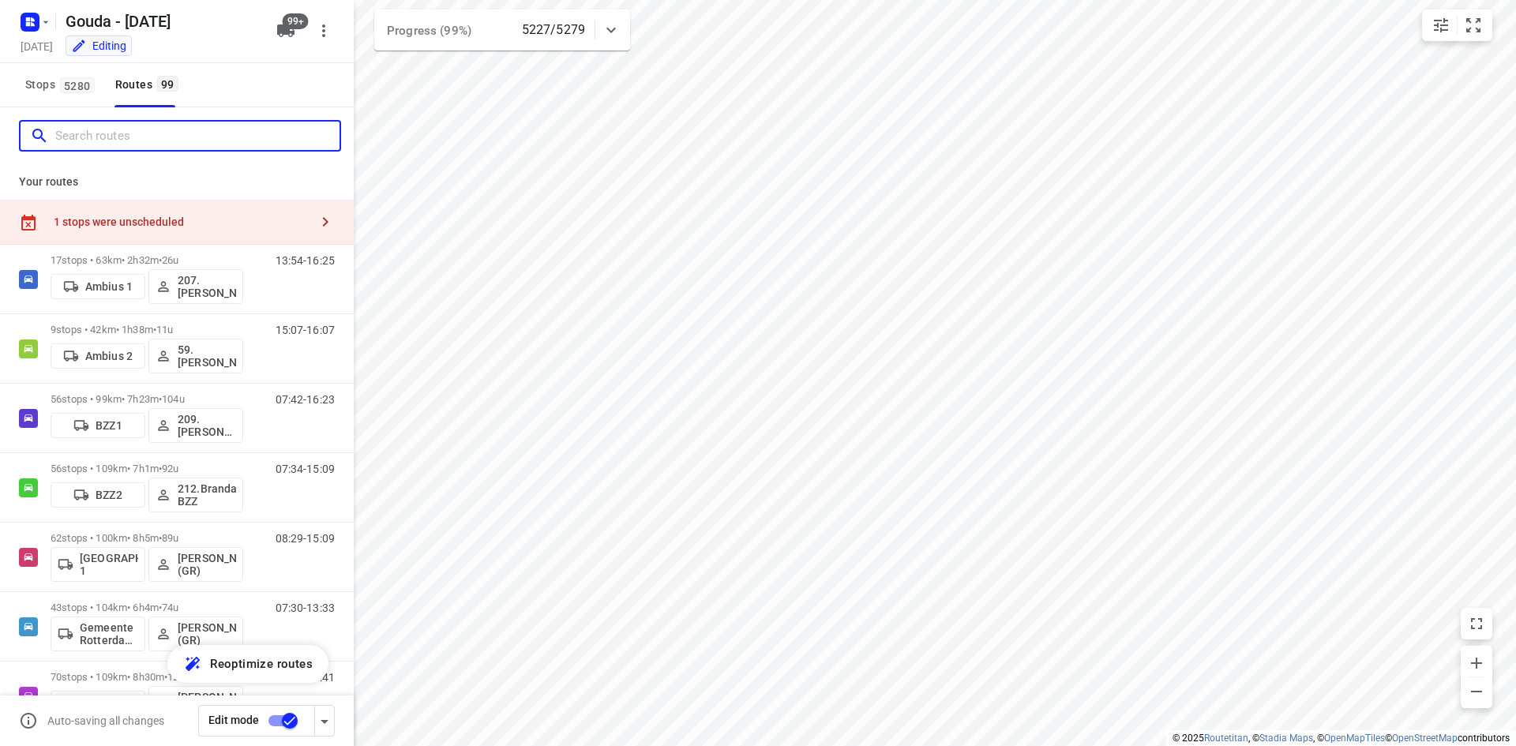
click at [124, 138] on input "Search routes" at bounding box center [197, 136] width 284 height 24
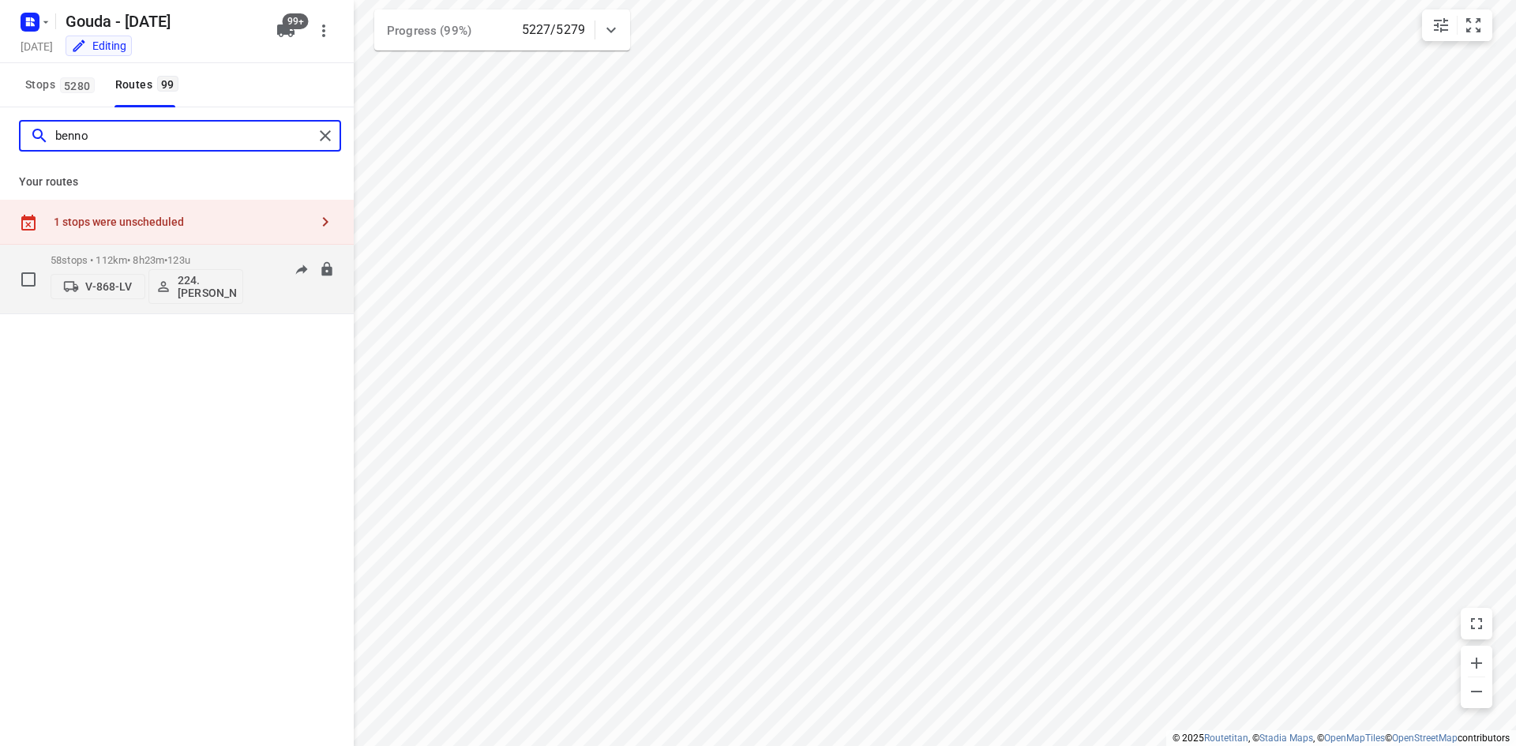
type input "benno"
click at [129, 256] on p "58 stops • 112km • 8h23m • 123u" at bounding box center [147, 260] width 193 height 12
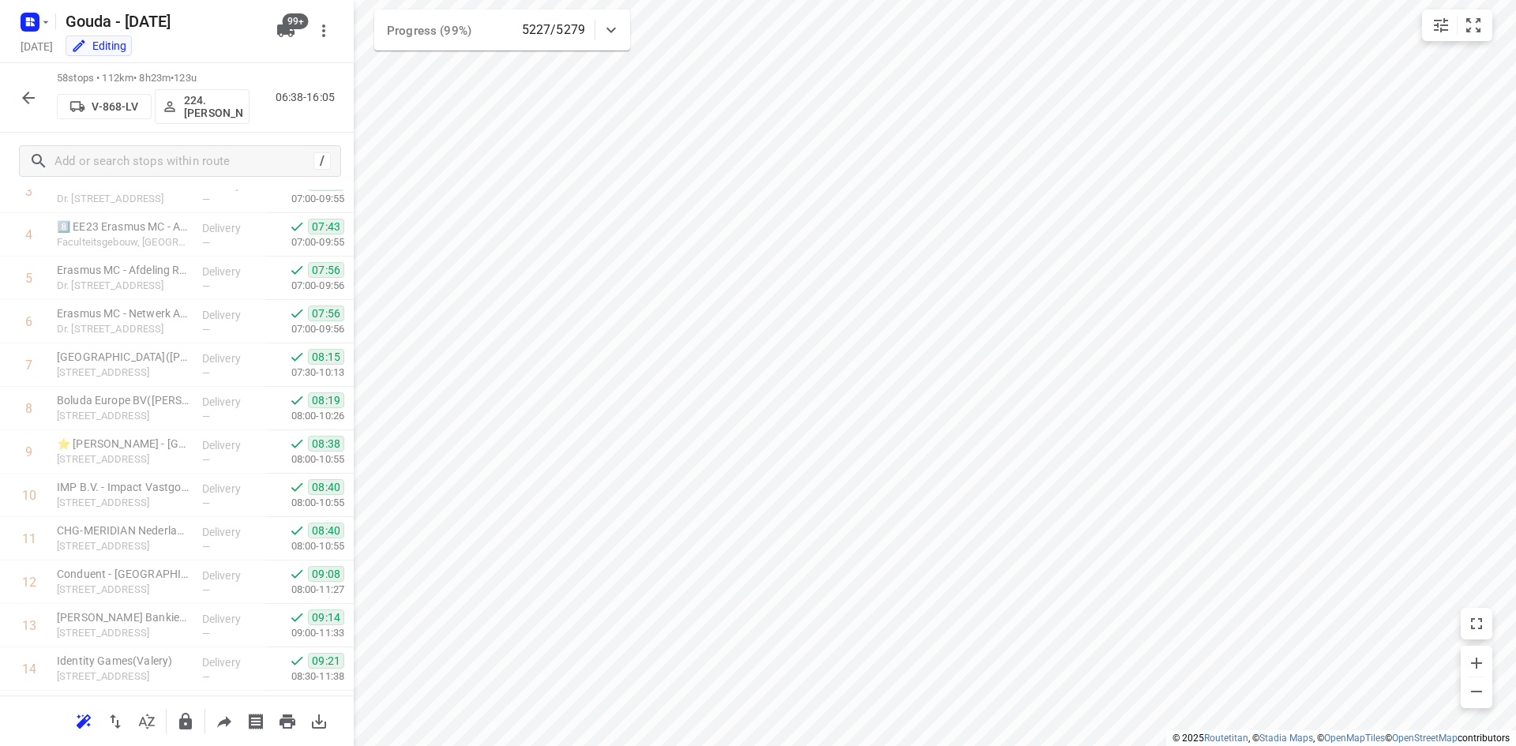
scroll to position [0, 0]
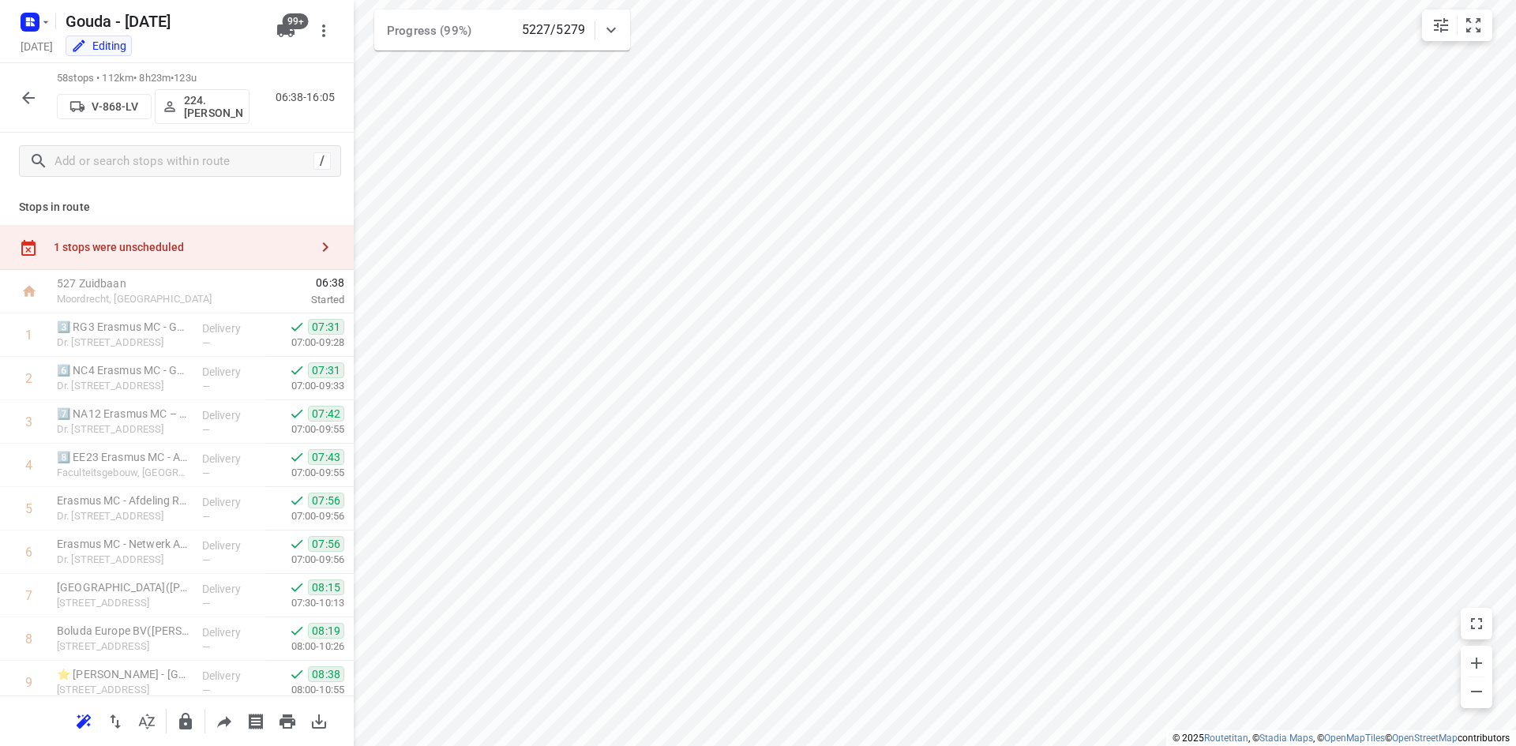
click at [29, 93] on icon "button" at bounding box center [28, 97] width 19 height 19
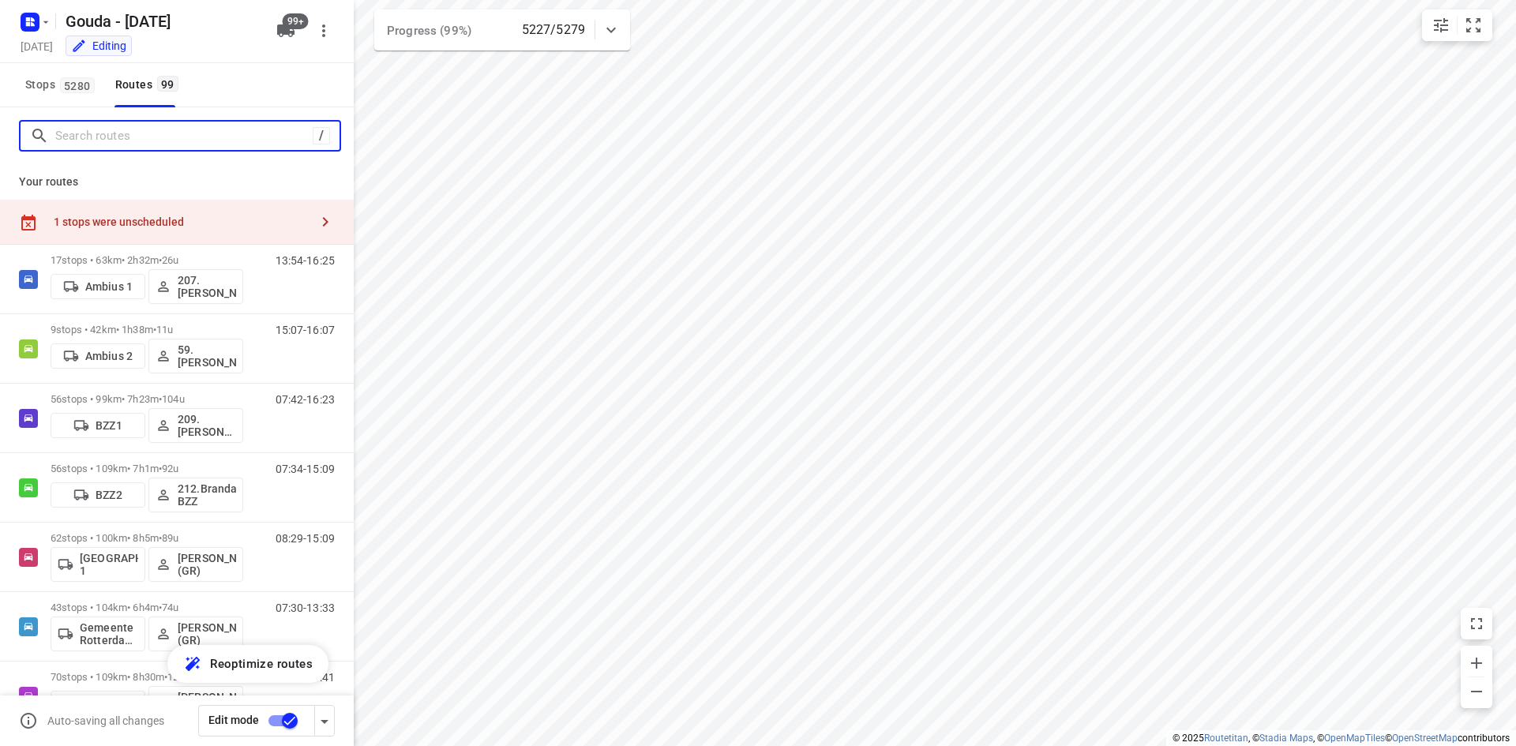
click at [156, 132] on input "Search routes" at bounding box center [183, 136] width 257 height 24
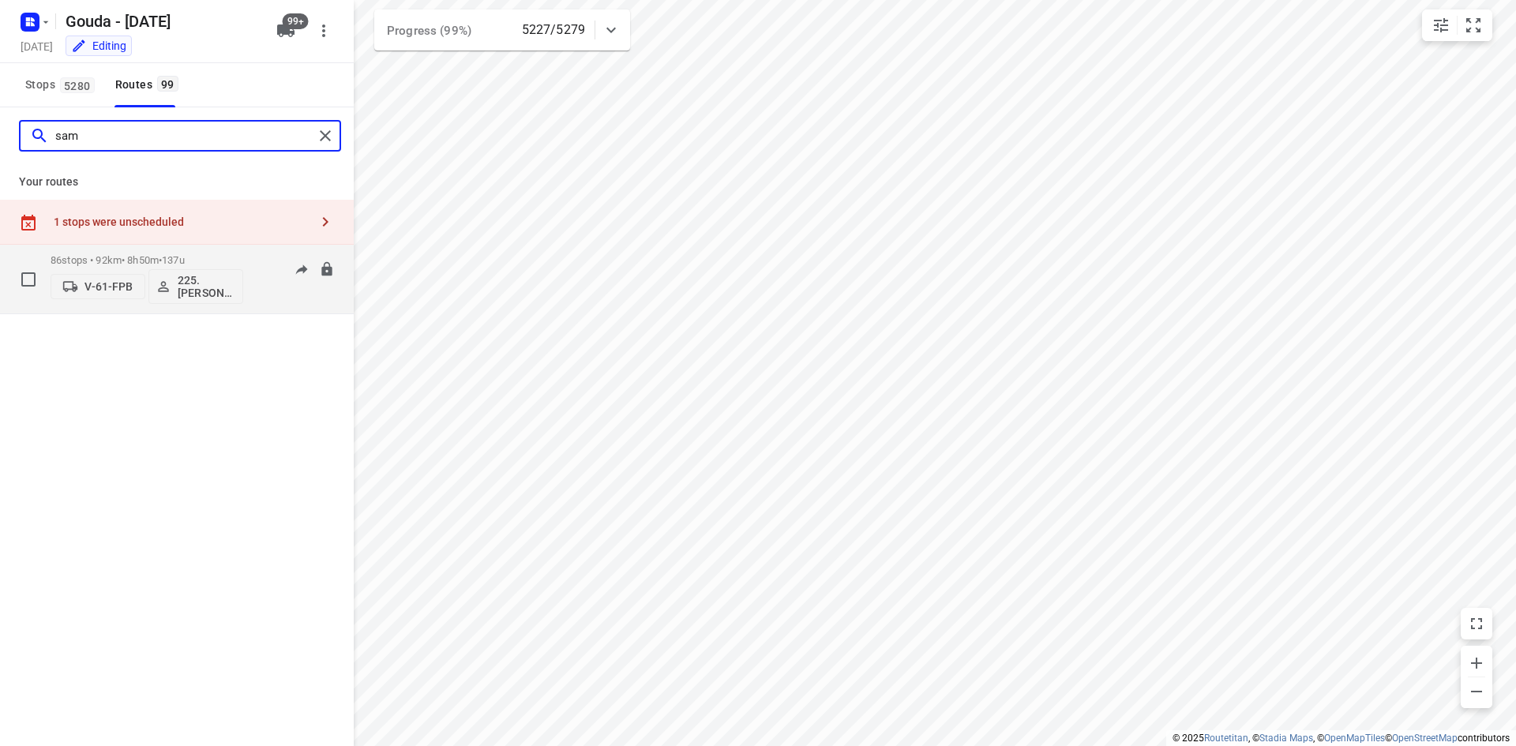
type input "sam"
click at [164, 253] on div "86 stops • 92km • 8h50m • 137u V-61-FPB 225.[PERSON_NAME] (ZZP)" at bounding box center [147, 279] width 193 height 66
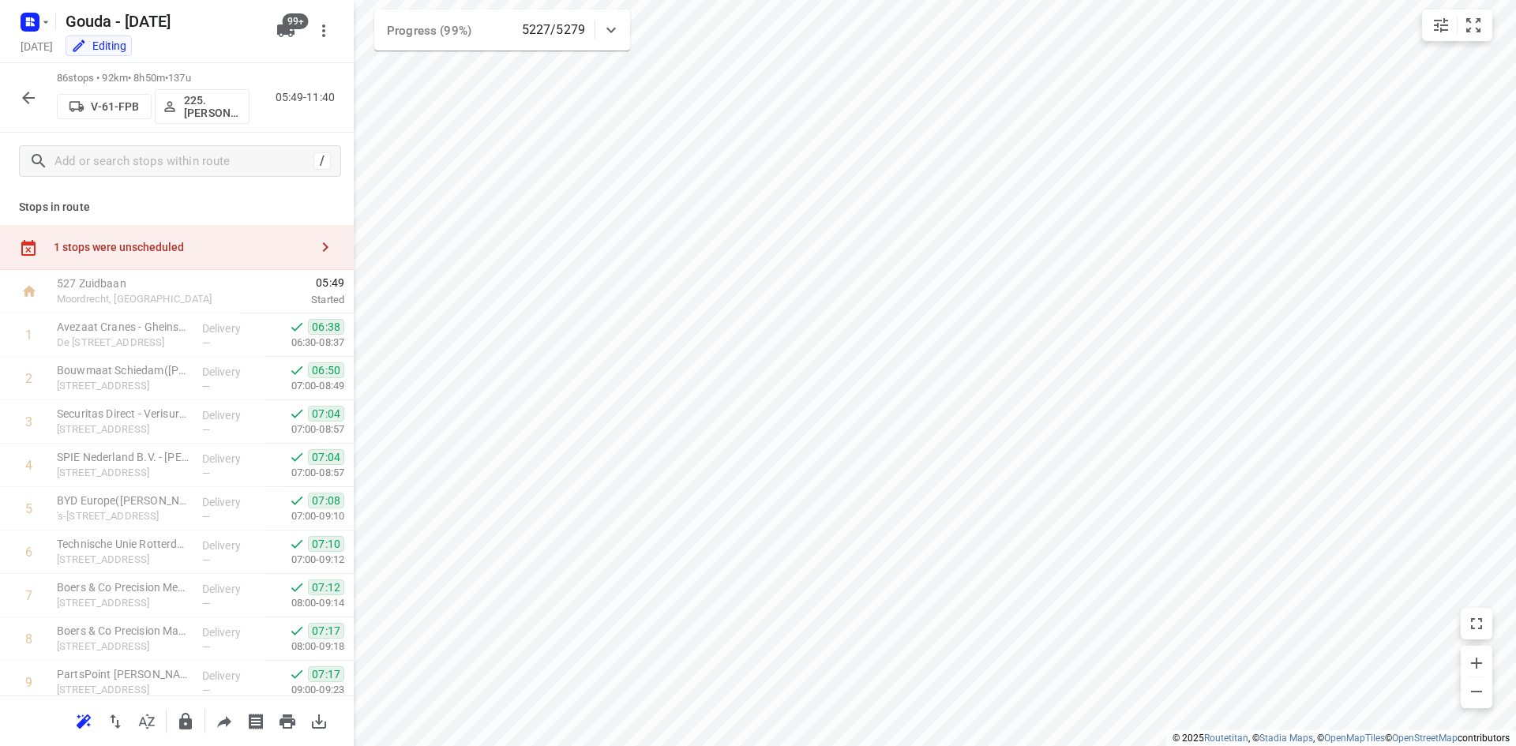
click at [24, 94] on icon "button" at bounding box center [28, 97] width 19 height 19
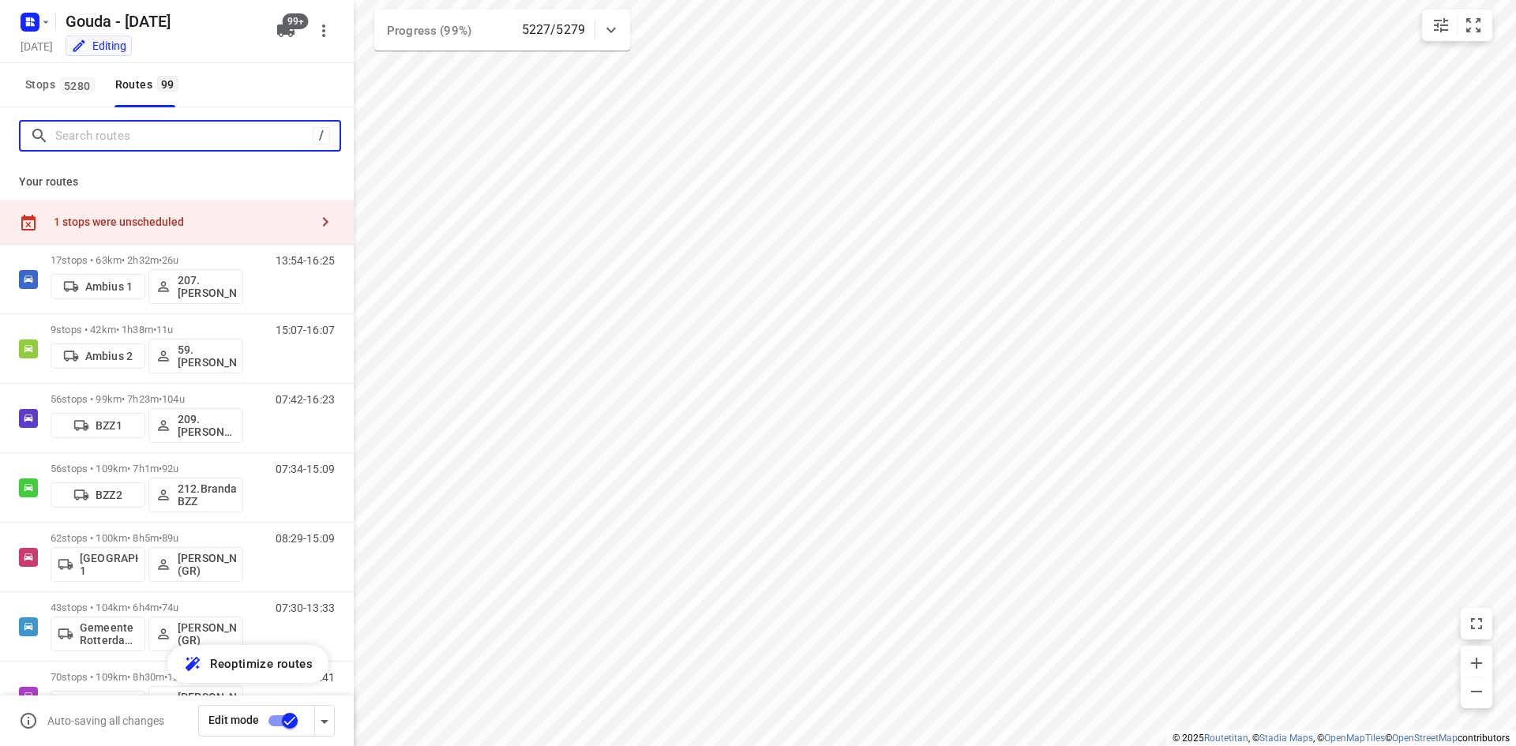
click at [106, 136] on input "Search routes" at bounding box center [183, 136] width 257 height 24
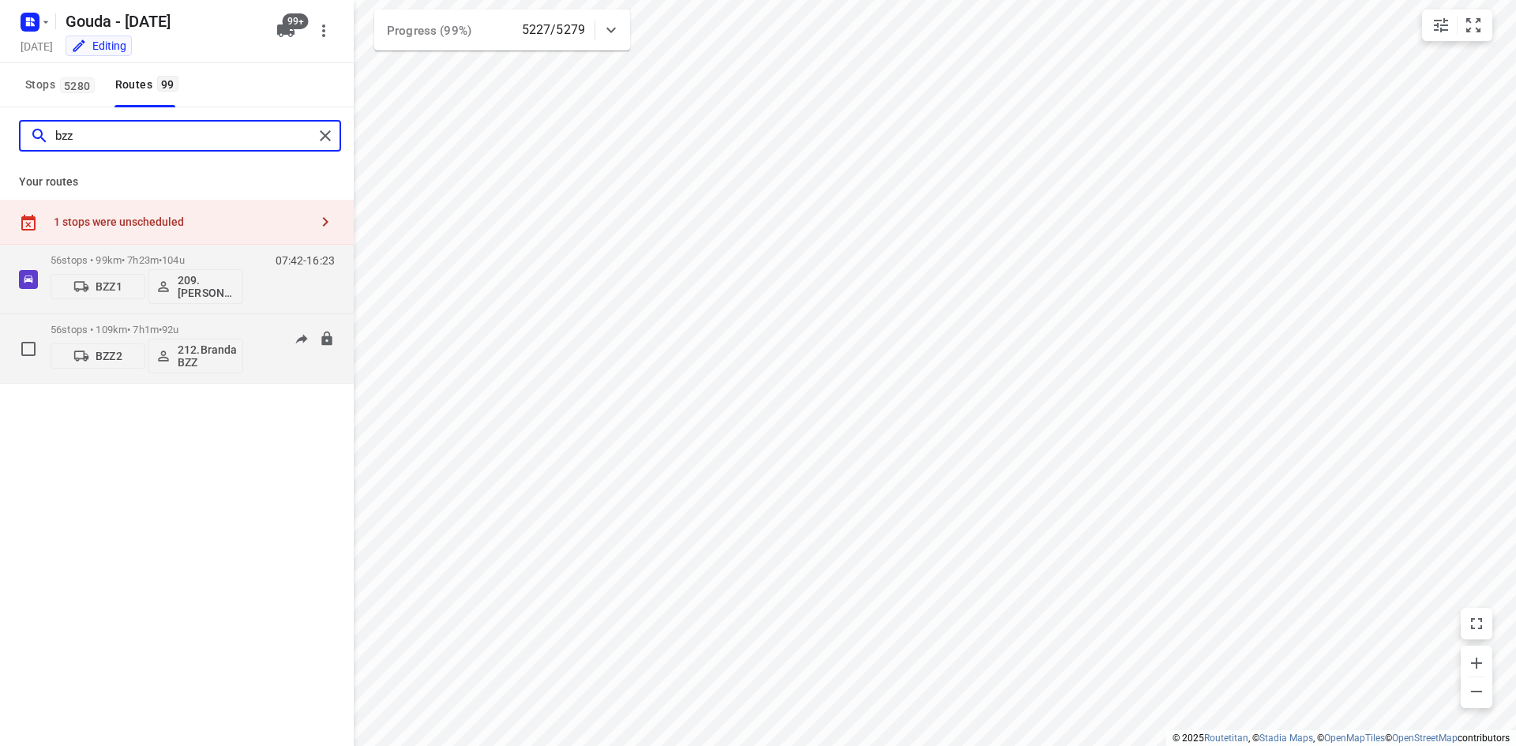
type input "bzz"
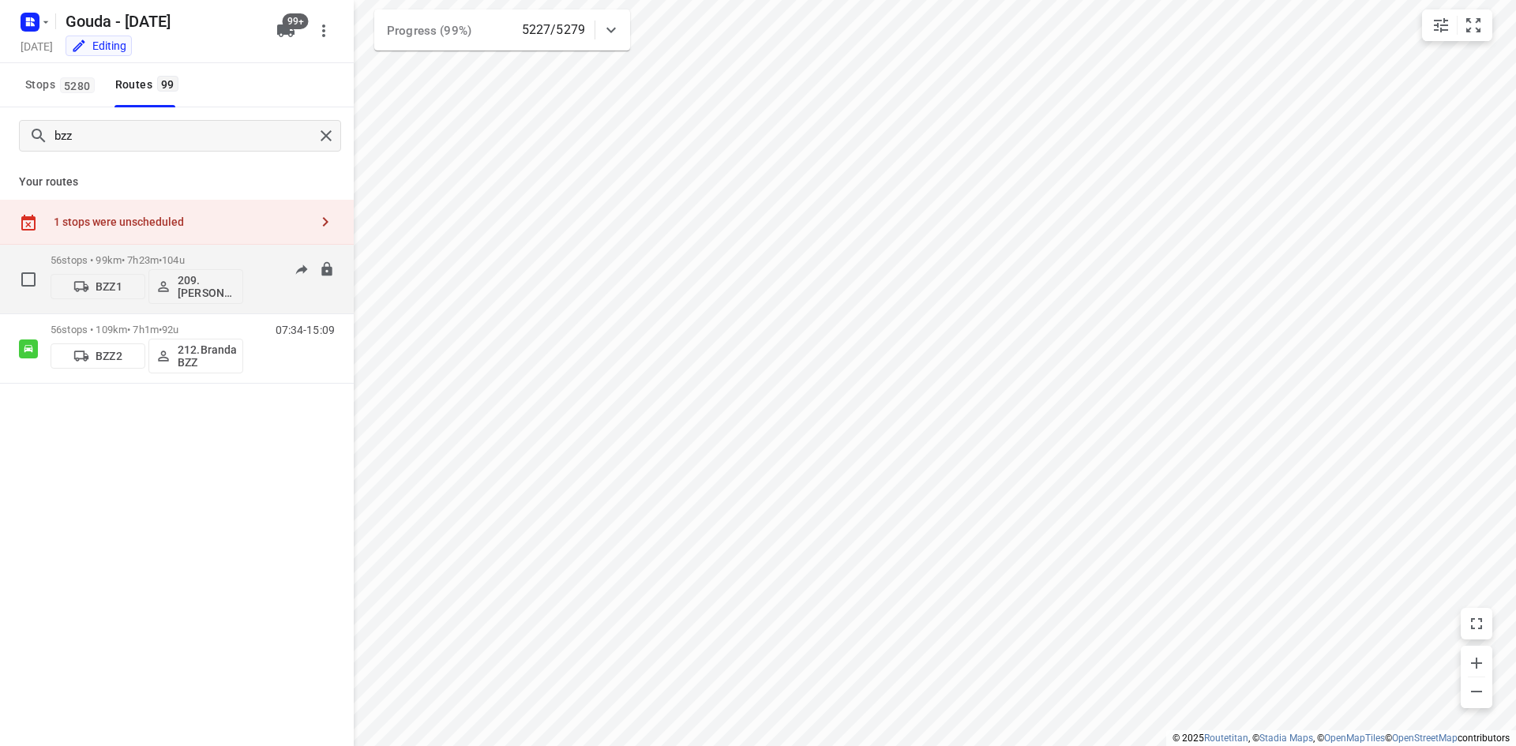
click at [247, 257] on div "56 stops • 99km • 7h23m • 104u BZZ1 209.[PERSON_NAME] (BZZ) 07:42-16:23" at bounding box center [202, 279] width 303 height 66
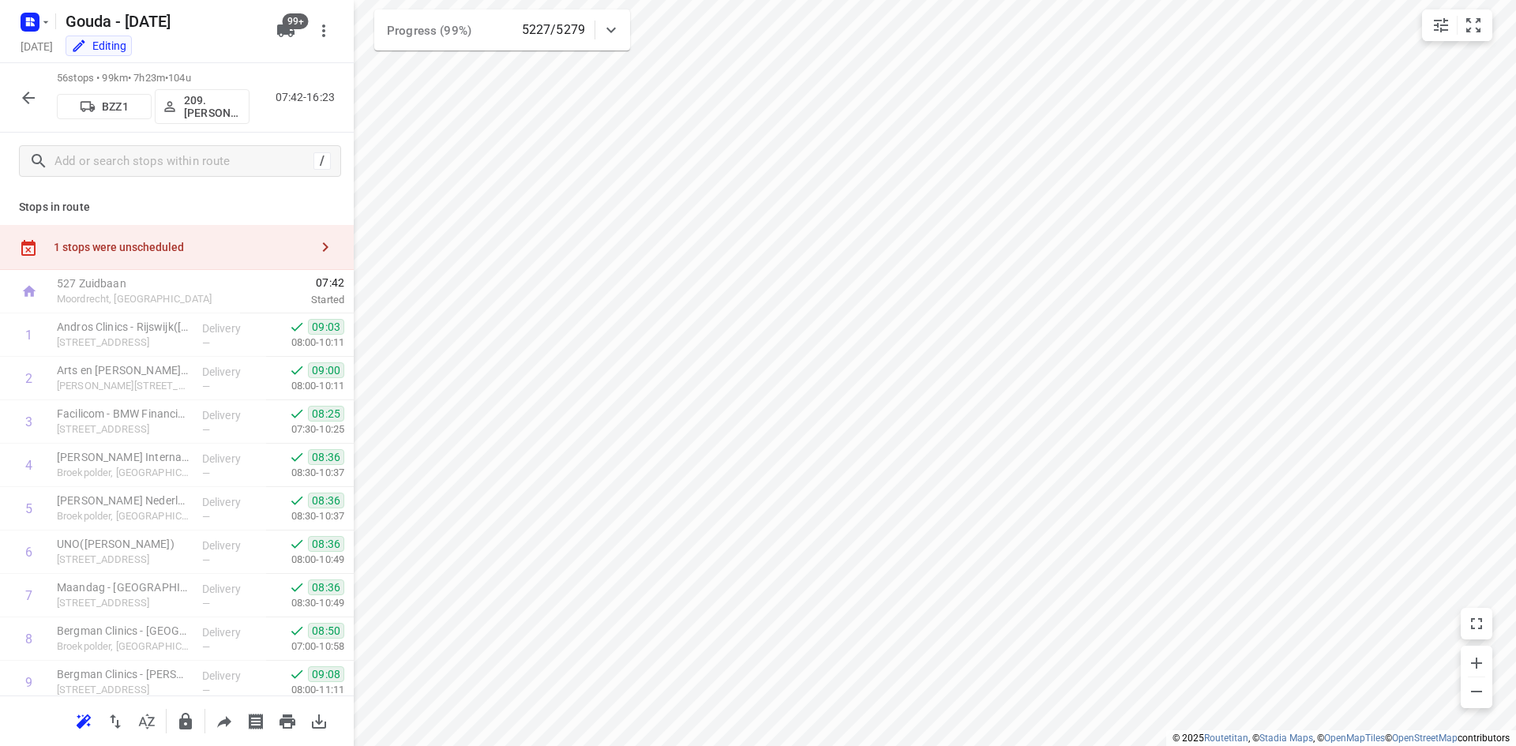
click at [24, 103] on icon "button" at bounding box center [28, 97] width 19 height 19
